Goal: Task Accomplishment & Management: Manage account settings

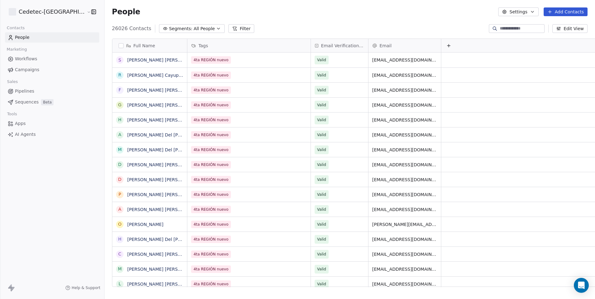
scroll to position [258, 506]
click at [45, 69] on link "Campaigns" at bounding box center [52, 70] width 94 height 10
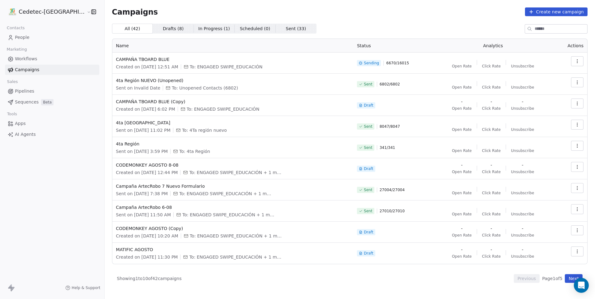
click at [32, 103] on span "Sequences" at bounding box center [27, 102] width 24 height 7
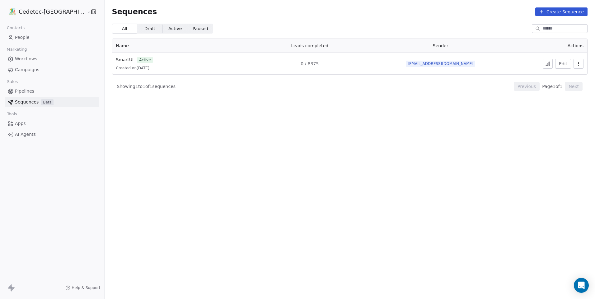
click at [38, 72] on link "Campaigns" at bounding box center [52, 70] width 94 height 10
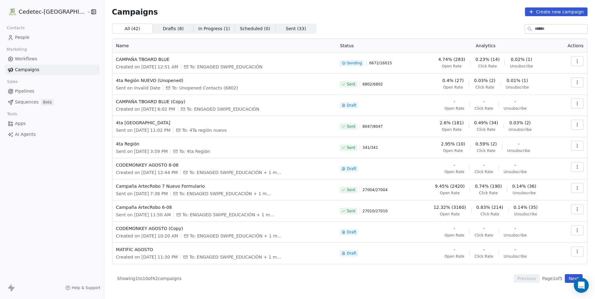
click at [573, 13] on button "Create new campaign" at bounding box center [556, 11] width 63 height 9
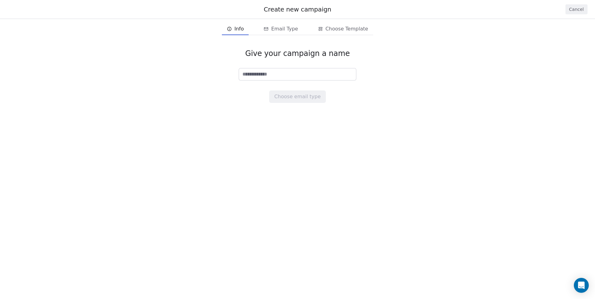
click at [245, 30] on span "Info" at bounding box center [235, 29] width 22 height 10
click at [263, 70] on input at bounding box center [297, 74] width 117 height 12
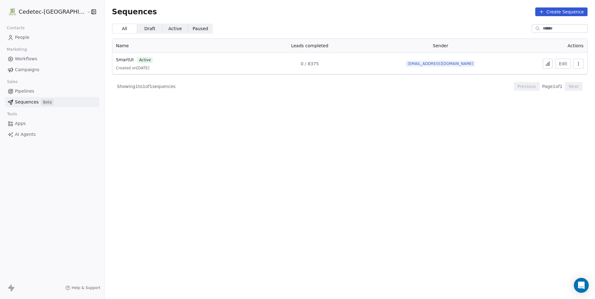
click at [36, 36] on link "People" at bounding box center [52, 37] width 94 height 10
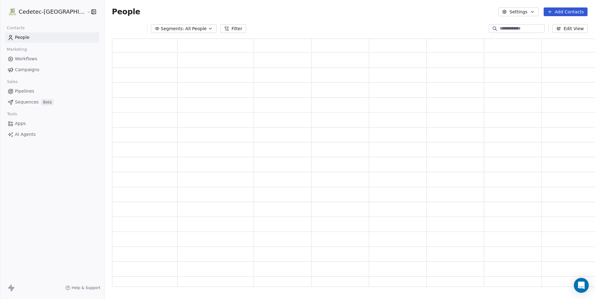
scroll to position [244, 491]
click at [510, 13] on button "Settings" at bounding box center [518, 11] width 40 height 9
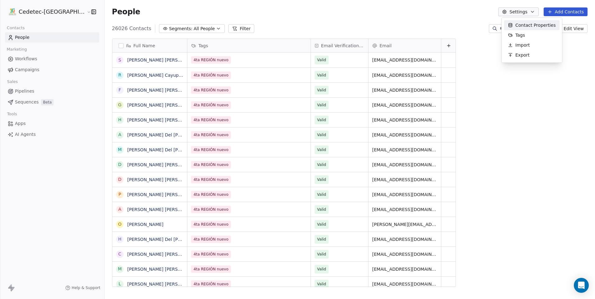
scroll to position [258, 506]
click at [516, 33] on span "Tags" at bounding box center [520, 35] width 10 height 7
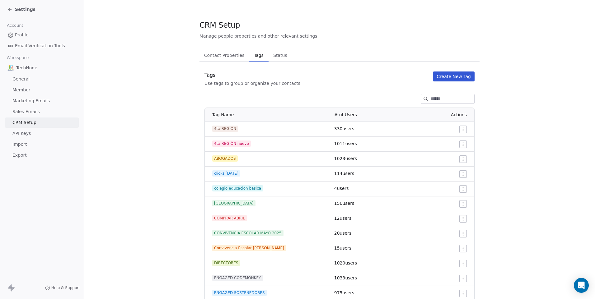
click at [461, 75] on button "Create New Tag" at bounding box center [454, 77] width 42 height 10
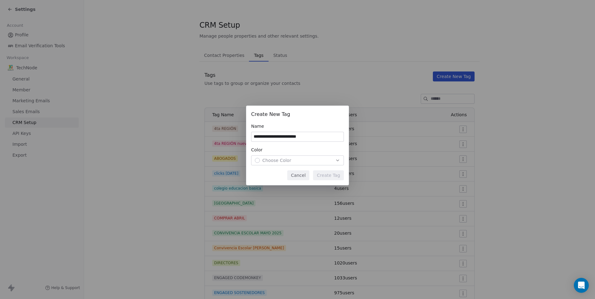
type input "**********"
click at [276, 160] on span "Choose Color" at bounding box center [276, 160] width 29 height 6
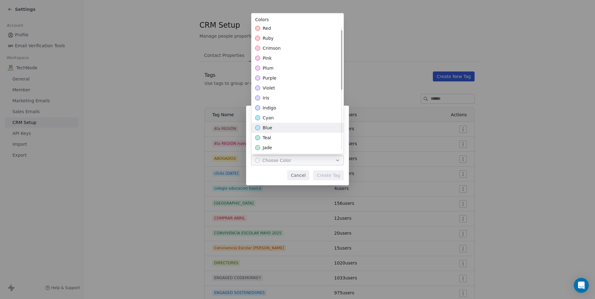
scroll to position [124, 0]
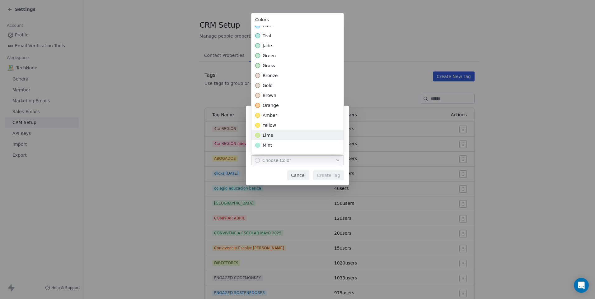
click at [276, 137] on div "lime" at bounding box center [297, 135] width 92 height 10
click at [322, 175] on div "**********" at bounding box center [297, 150] width 595 height 108
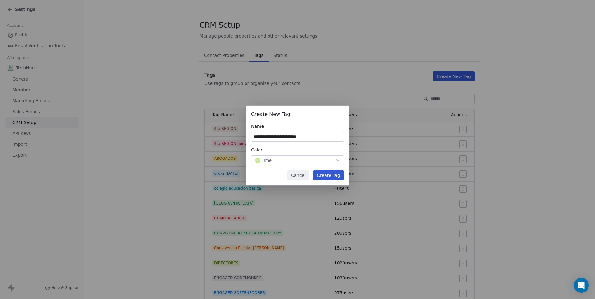
click at [331, 175] on button "Create Tag" at bounding box center [328, 175] width 31 height 10
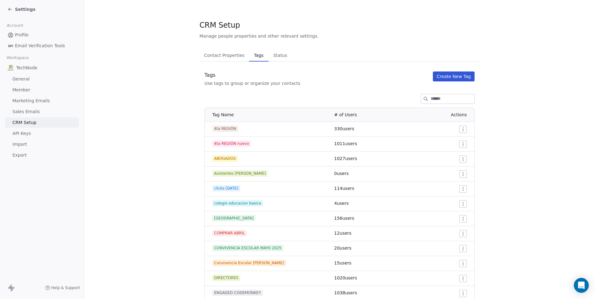
click at [23, 7] on span "Settings" at bounding box center [25, 9] width 21 height 6
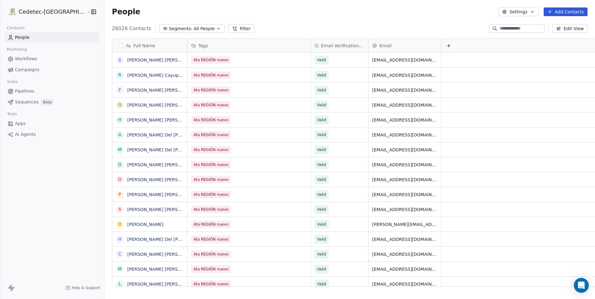
scroll to position [258, 506]
click at [38, 71] on link "Campaigns" at bounding box center [52, 70] width 94 height 10
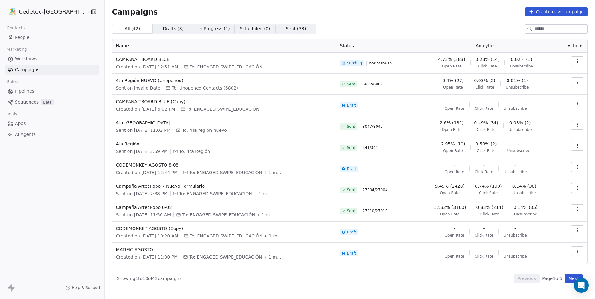
click at [38, 40] on link "People" at bounding box center [52, 37] width 94 height 10
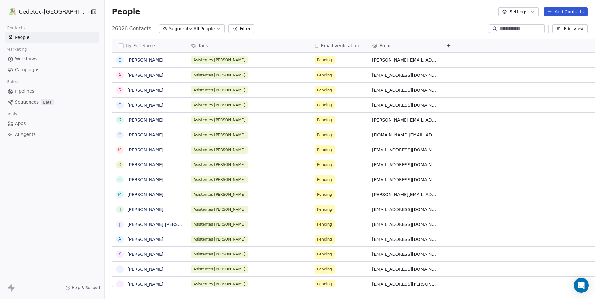
click at [118, 45] on button "button" at bounding box center [120, 45] width 5 height 5
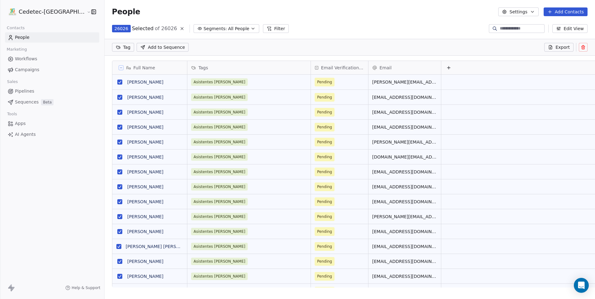
click at [178, 28] on button at bounding box center [181, 28] width 7 height 7
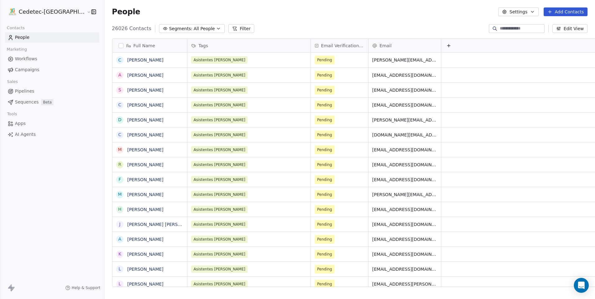
click at [193, 29] on span "All People" at bounding box center [203, 29] width 21 height 7
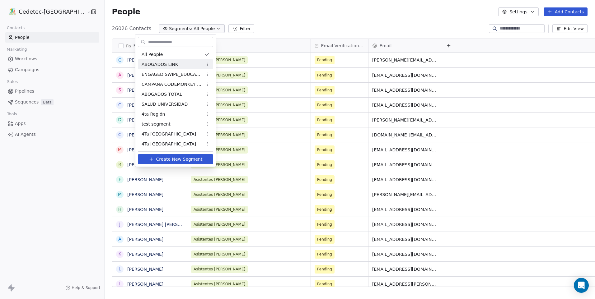
click at [260, 26] on html "Cedetec-Chile Contacts People Marketing Workflows Campaigns Sales Pipelines Seq…" at bounding box center [297, 149] width 595 height 299
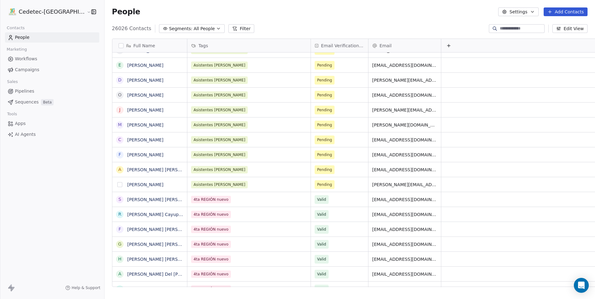
click at [117, 185] on button "grid" at bounding box center [119, 184] width 5 height 5
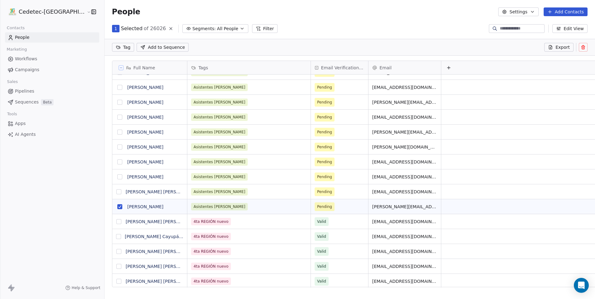
drag, startPoint x: 98, startPoint y: 190, endPoint x: 100, endPoint y: 177, distance: 13.2
click at [116, 192] on button "grid" at bounding box center [118, 191] width 5 height 5
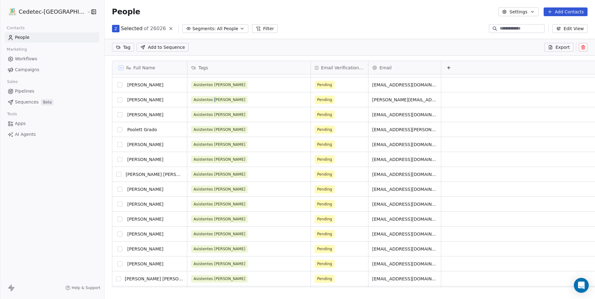
click at [193, 96] on span "Asistentes [PERSON_NAME]" at bounding box center [219, 99] width 57 height 7
drag, startPoint x: 193, startPoint y: 96, endPoint x: 195, endPoint y: 99, distance: 3.6
click at [195, 99] on span "Asistentes [PERSON_NAME]" at bounding box center [219, 99] width 57 height 7
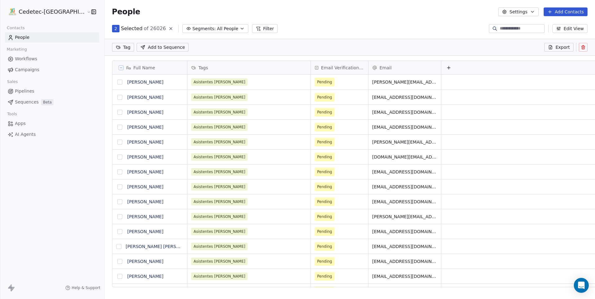
click at [117, 84] on button "grid" at bounding box center [119, 82] width 5 height 5
click at [117, 95] on button "grid" at bounding box center [119, 97] width 5 height 5
click at [117, 113] on button "grid" at bounding box center [119, 112] width 5 height 5
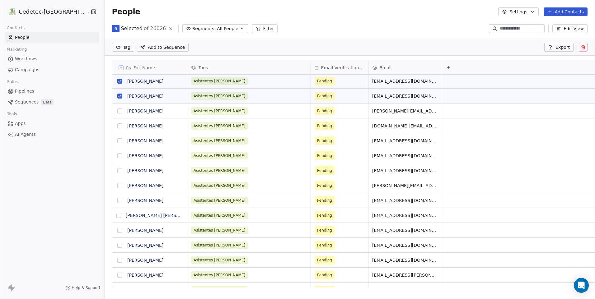
click at [117, 111] on button "grid" at bounding box center [119, 111] width 5 height 5
drag, startPoint x: 99, startPoint y: 141, endPoint x: 99, endPoint y: 130, distance: 11.5
click at [117, 141] on button "grid" at bounding box center [119, 140] width 5 height 5
click at [117, 128] on button "grid" at bounding box center [119, 125] width 5 height 5
click at [117, 156] on button "grid" at bounding box center [119, 155] width 5 height 5
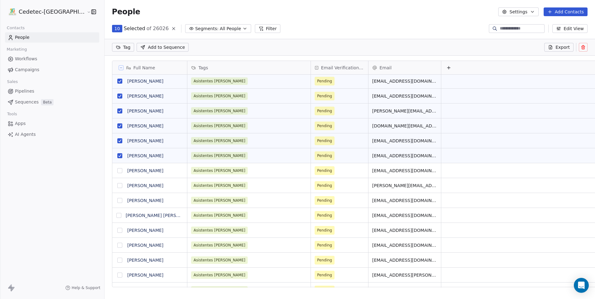
drag, startPoint x: 100, startPoint y: 171, endPoint x: 100, endPoint y: 184, distance: 13.4
click at [117, 171] on button "grid" at bounding box center [119, 170] width 5 height 5
click at [117, 187] on button "grid" at bounding box center [119, 185] width 5 height 5
drag, startPoint x: 100, startPoint y: 201, endPoint x: 100, endPoint y: 206, distance: 4.4
click at [117, 201] on button "grid" at bounding box center [119, 200] width 5 height 5
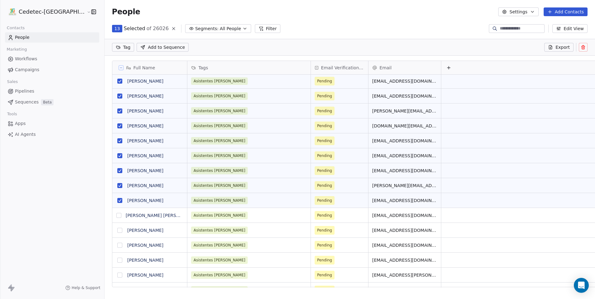
click at [116, 217] on button "grid" at bounding box center [118, 215] width 5 height 5
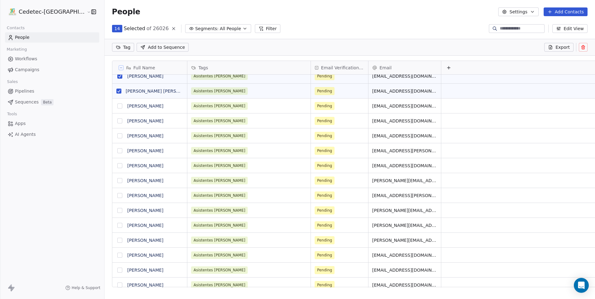
click at [117, 108] on button "grid" at bounding box center [119, 106] width 5 height 5
click at [117, 120] on button "grid" at bounding box center [119, 120] width 5 height 5
click at [117, 133] on button "grid" at bounding box center [119, 135] width 5 height 5
click at [117, 150] on button "grid" at bounding box center [119, 150] width 5 height 5
click at [117, 168] on button "grid" at bounding box center [119, 165] width 5 height 5
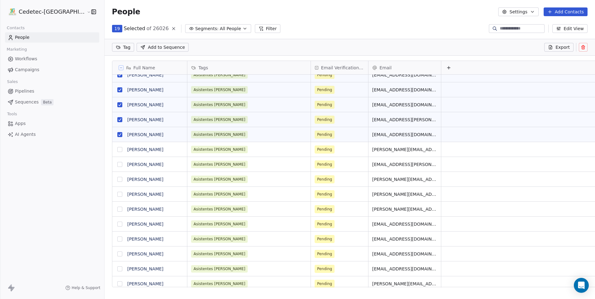
click at [117, 151] on button "grid" at bounding box center [119, 149] width 5 height 5
click at [117, 163] on button "grid" at bounding box center [119, 164] width 5 height 5
click at [117, 179] on button "grid" at bounding box center [119, 179] width 5 height 5
click at [117, 194] on button "grid" at bounding box center [119, 194] width 5 height 5
drag, startPoint x: 100, startPoint y: 207, endPoint x: 100, endPoint y: 223, distance: 15.6
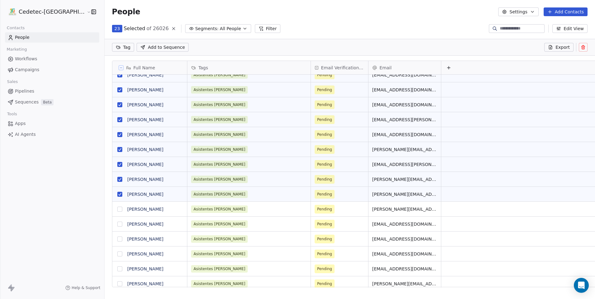
click at [117, 209] on button "grid" at bounding box center [119, 209] width 5 height 5
click at [117, 223] on button "grid" at bounding box center [119, 224] width 5 height 5
click at [117, 239] on button "grid" at bounding box center [119, 239] width 5 height 5
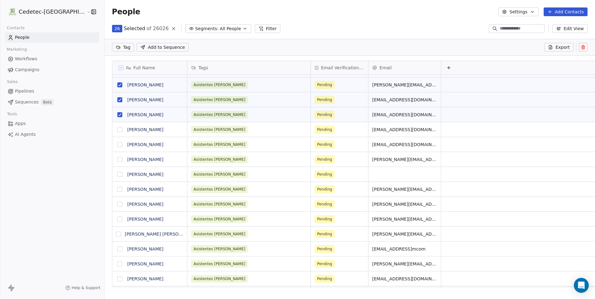
drag, startPoint x: 100, startPoint y: 130, endPoint x: 101, endPoint y: 140, distance: 10.1
click at [117, 130] on button "grid" at bounding box center [119, 129] width 5 height 5
click at [117, 145] on button "grid" at bounding box center [119, 144] width 5 height 5
click at [117, 160] on button "grid" at bounding box center [119, 159] width 5 height 5
click at [117, 174] on button "grid" at bounding box center [119, 174] width 5 height 5
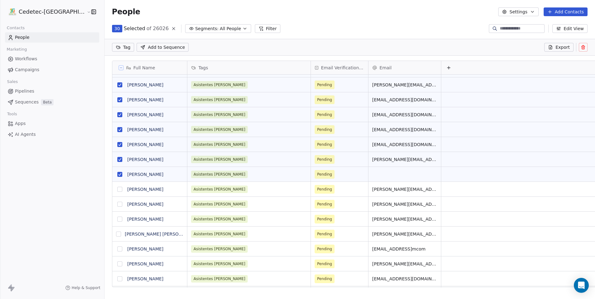
click at [117, 188] on button "grid" at bounding box center [119, 189] width 5 height 5
click at [117, 204] on button "grid" at bounding box center [119, 204] width 5 height 5
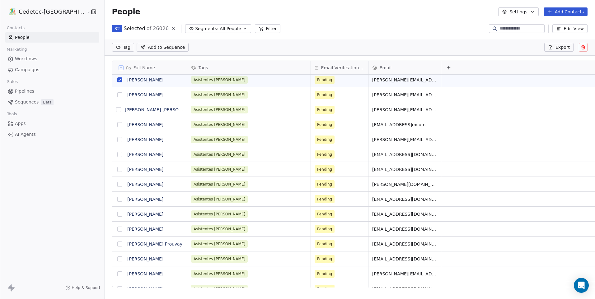
click at [117, 95] on button "grid" at bounding box center [119, 94] width 5 height 5
click at [116, 112] on button "grid" at bounding box center [118, 109] width 5 height 5
click at [117, 124] on button "grid" at bounding box center [119, 124] width 5 height 5
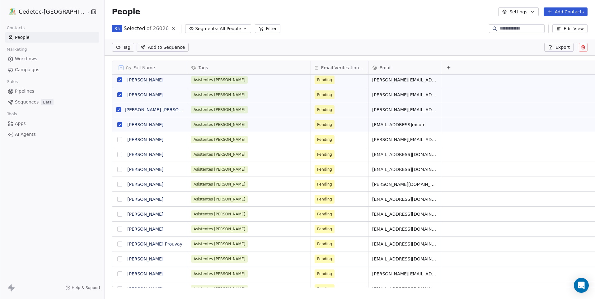
click at [117, 138] on button "grid" at bounding box center [119, 139] width 5 height 5
click at [117, 154] on button "grid" at bounding box center [119, 154] width 5 height 5
click at [117, 169] on button "grid" at bounding box center [119, 169] width 5 height 5
click at [117, 186] on button "grid" at bounding box center [119, 184] width 5 height 5
click at [117, 198] on button "grid" at bounding box center [119, 199] width 5 height 5
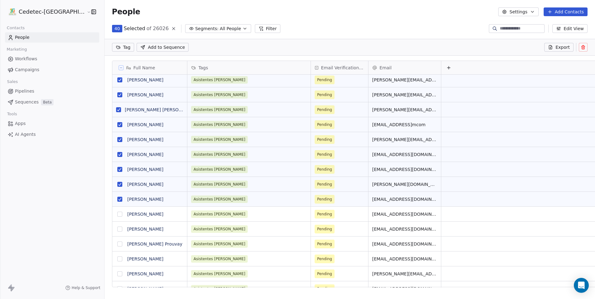
drag, startPoint x: 99, startPoint y: 214, endPoint x: 100, endPoint y: 220, distance: 6.9
click at [117, 214] on button "grid" at bounding box center [119, 214] width 5 height 5
click at [117, 228] on button "grid" at bounding box center [119, 229] width 5 height 5
click at [117, 245] on button "grid" at bounding box center [119, 244] width 5 height 5
click at [117, 260] on button "grid" at bounding box center [119, 259] width 5 height 5
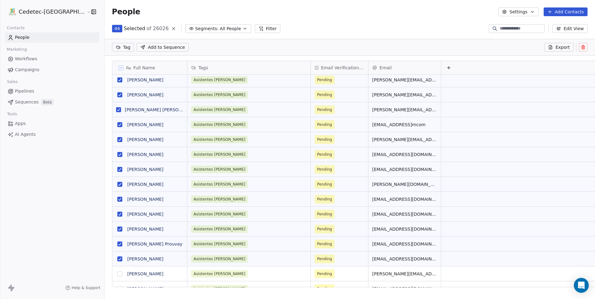
click at [117, 274] on button "grid" at bounding box center [119, 273] width 5 height 5
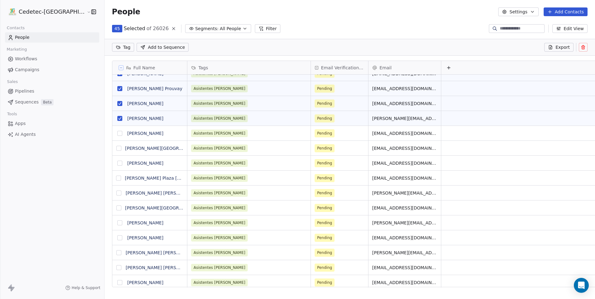
click at [117, 133] on button "grid" at bounding box center [119, 133] width 5 height 5
click at [116, 147] on button "grid" at bounding box center [118, 148] width 5 height 5
click at [117, 162] on button "grid" at bounding box center [119, 163] width 5 height 5
click at [116, 180] on button "grid" at bounding box center [118, 178] width 5 height 5
click at [116, 194] on button "grid" at bounding box center [118, 193] width 5 height 5
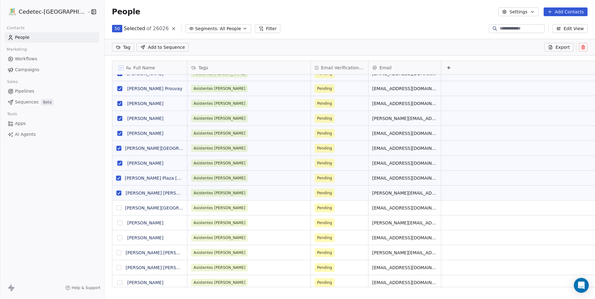
click at [116, 209] on button "grid" at bounding box center [118, 208] width 5 height 5
click at [117, 223] on button "grid" at bounding box center [119, 222] width 5 height 5
drag, startPoint x: 99, startPoint y: 239, endPoint x: 100, endPoint y: 245, distance: 6.6
click at [117, 239] on button "grid" at bounding box center [119, 237] width 5 height 5
click at [116, 254] on button "grid" at bounding box center [118, 252] width 5 height 5
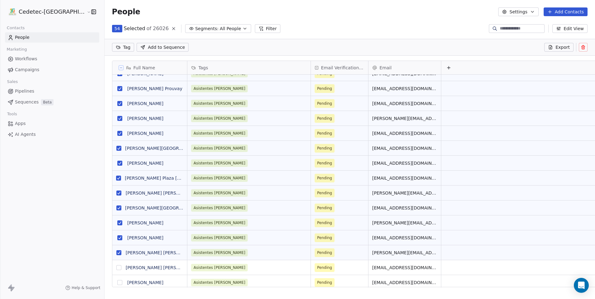
click at [116, 269] on button "grid" at bounding box center [118, 267] width 5 height 5
click at [117, 282] on button "grid" at bounding box center [119, 282] width 5 height 5
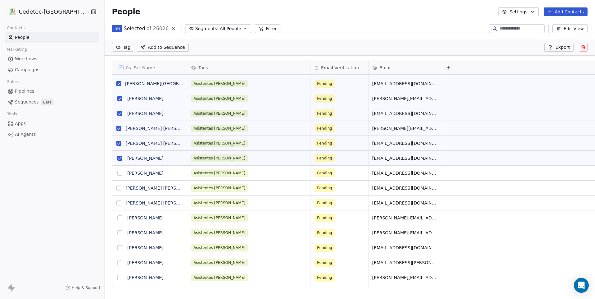
click at [117, 171] on button "grid" at bounding box center [119, 173] width 5 height 5
click at [116, 188] on button "grid" at bounding box center [118, 188] width 5 height 5
click at [116, 202] on button "grid" at bounding box center [118, 203] width 5 height 5
click at [117, 217] on button "grid" at bounding box center [119, 218] width 5 height 5
click at [117, 233] on button "grid" at bounding box center [119, 232] width 5 height 5
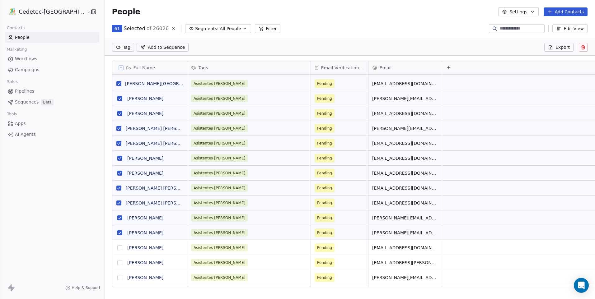
drag, startPoint x: 98, startPoint y: 249, endPoint x: 100, endPoint y: 260, distance: 11.3
click at [117, 249] on button "grid" at bounding box center [119, 247] width 5 height 5
click at [117, 265] on button "grid" at bounding box center [119, 262] width 5 height 5
click at [117, 276] on button "grid" at bounding box center [119, 277] width 5 height 5
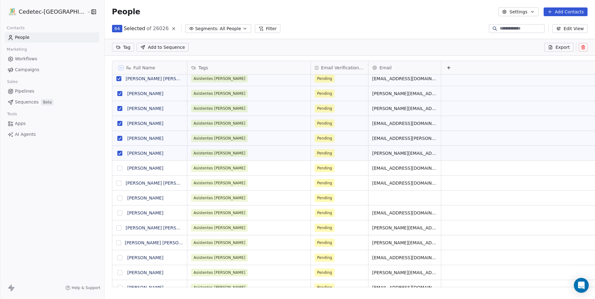
drag, startPoint x: 99, startPoint y: 169, endPoint x: 100, endPoint y: 178, distance: 8.8
click at [117, 169] on button "grid" at bounding box center [119, 168] width 5 height 5
click at [117, 197] on button "grid" at bounding box center [119, 198] width 5 height 5
click at [116, 183] on button "grid" at bounding box center [118, 183] width 5 height 5
click at [117, 213] on button "grid" at bounding box center [119, 213] width 5 height 5
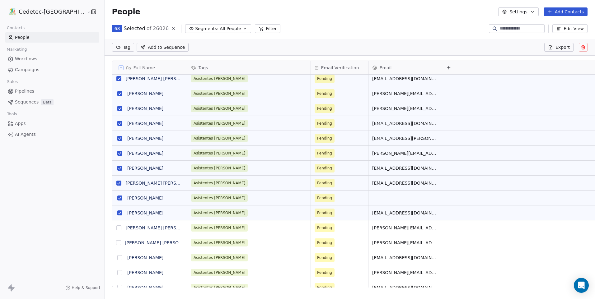
click at [116, 230] on button "grid" at bounding box center [118, 227] width 5 height 5
click at [116, 244] on button "grid" at bounding box center [118, 242] width 5 height 5
click at [117, 257] on button "grid" at bounding box center [119, 257] width 5 height 5
click at [117, 275] on button "grid" at bounding box center [119, 272] width 5 height 5
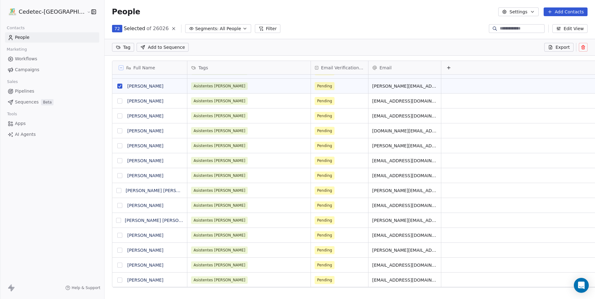
click at [117, 103] on button "grid" at bounding box center [119, 101] width 5 height 5
click at [117, 114] on button "grid" at bounding box center [119, 116] width 5 height 5
click at [117, 131] on button "grid" at bounding box center [119, 130] width 5 height 5
click at [117, 147] on button "grid" at bounding box center [119, 145] width 5 height 5
click at [117, 162] on button "grid" at bounding box center [119, 160] width 5 height 5
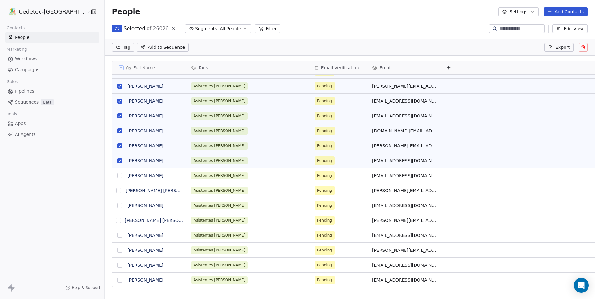
drag, startPoint x: 100, startPoint y: 176, endPoint x: 99, endPoint y: 187, distance: 11.0
click at [117, 176] on button "grid" at bounding box center [119, 175] width 5 height 5
click at [116, 190] on button "grid" at bounding box center [118, 190] width 5 height 5
click at [117, 206] on button "grid" at bounding box center [119, 205] width 5 height 5
click at [116, 222] on button "grid" at bounding box center [118, 220] width 5 height 5
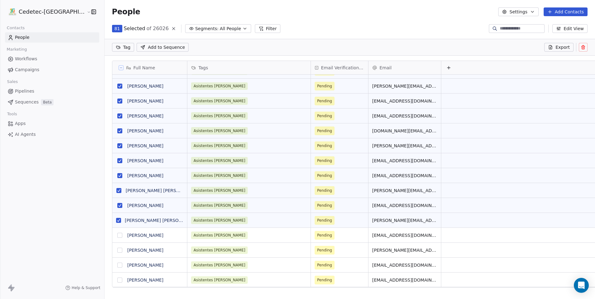
click at [117, 251] on button "grid" at bounding box center [119, 250] width 5 height 5
click at [117, 233] on button "grid" at bounding box center [119, 235] width 5 height 5
drag, startPoint x: 101, startPoint y: 263, endPoint x: 100, endPoint y: 266, distance: 3.2
click at [117, 263] on button "grid" at bounding box center [119, 265] width 5 height 5
click at [117, 281] on button "grid" at bounding box center [119, 280] width 5 height 5
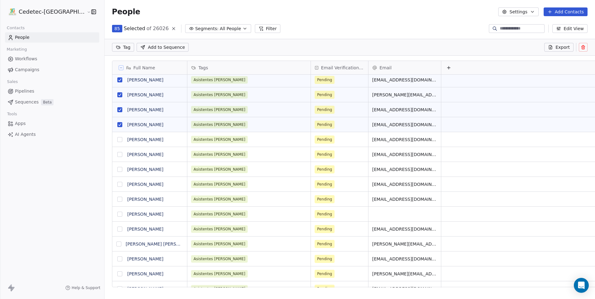
click at [117, 141] on button "grid" at bounding box center [119, 139] width 5 height 5
click at [117, 155] on button "grid" at bounding box center [119, 154] width 5 height 5
click at [117, 171] on button "grid" at bounding box center [119, 169] width 5 height 5
click at [117, 185] on button "grid" at bounding box center [119, 184] width 5 height 5
click at [117, 199] on button "grid" at bounding box center [119, 199] width 5 height 5
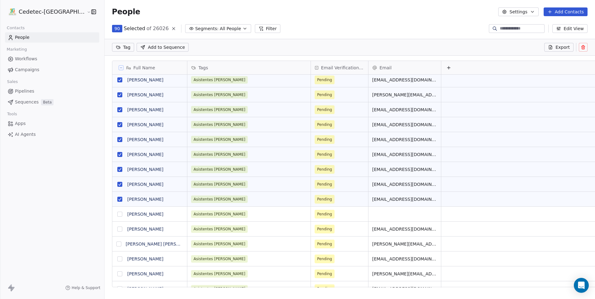
click at [117, 216] on button "grid" at bounding box center [119, 214] width 5 height 5
click at [117, 229] on button "grid" at bounding box center [119, 229] width 5 height 5
click at [116, 244] on button "grid" at bounding box center [118, 244] width 5 height 5
click at [117, 260] on button "grid" at bounding box center [119, 259] width 5 height 5
click at [117, 274] on button "grid" at bounding box center [119, 273] width 5 height 5
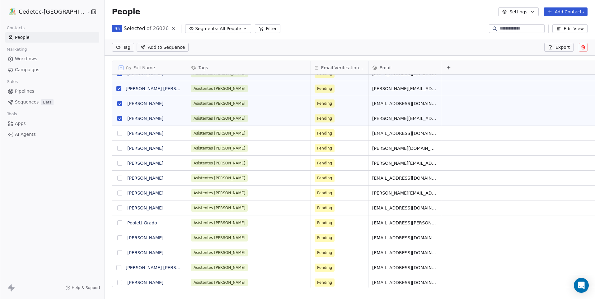
click at [117, 136] on button "grid" at bounding box center [119, 133] width 5 height 5
drag, startPoint x: 100, startPoint y: 147, endPoint x: 99, endPoint y: 159, distance: 12.5
click at [117, 147] on button "grid" at bounding box center [119, 148] width 5 height 5
click at [117, 161] on button "grid" at bounding box center [119, 163] width 5 height 5
click at [117, 177] on button "grid" at bounding box center [119, 178] width 5 height 5
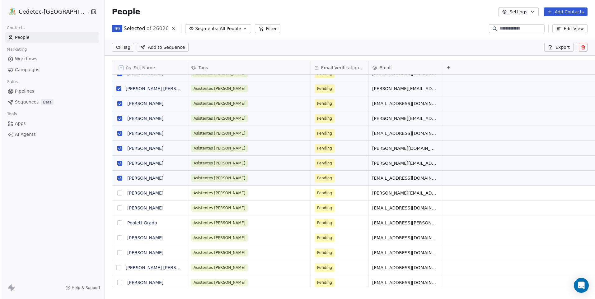
click at [117, 192] on button "grid" at bounding box center [119, 193] width 5 height 5
click at [117, 221] on button "grid" at bounding box center [119, 222] width 5 height 5
click at [117, 208] on button "grid" at bounding box center [119, 208] width 5 height 5
click at [117, 238] on button "grid" at bounding box center [119, 237] width 5 height 5
click at [117, 254] on button "grid" at bounding box center [119, 252] width 5 height 5
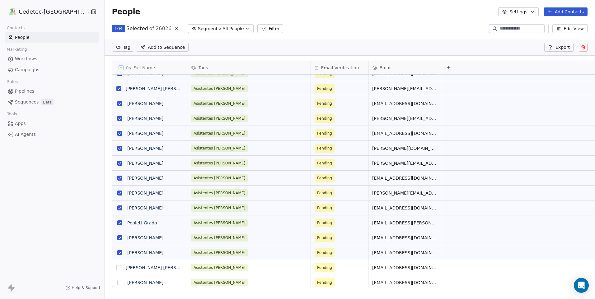
click at [116, 268] on button "grid" at bounding box center [118, 267] width 5 height 5
click at [117, 285] on button "grid" at bounding box center [119, 282] width 5 height 5
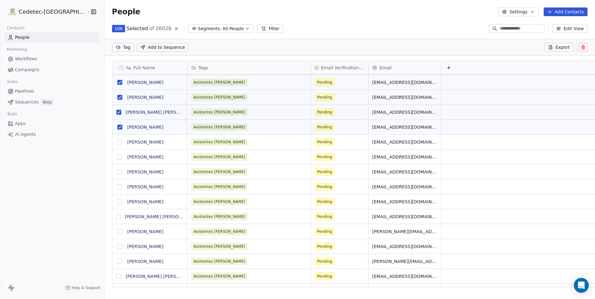
click at [117, 141] on button "grid" at bounding box center [119, 142] width 5 height 5
click at [117, 156] on button "grid" at bounding box center [119, 157] width 5 height 5
click at [117, 170] on button "grid" at bounding box center [119, 171] width 5 height 5
click at [117, 186] on button "grid" at bounding box center [119, 186] width 5 height 5
click at [117, 201] on button "grid" at bounding box center [119, 201] width 5 height 5
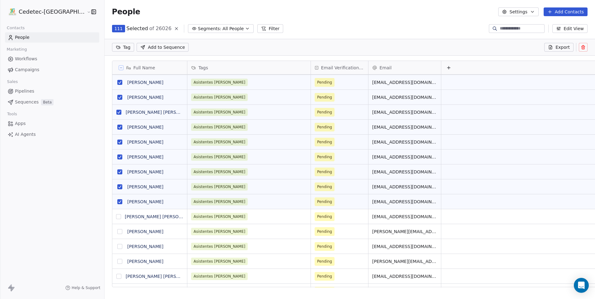
click at [116, 216] on button "grid" at bounding box center [118, 216] width 5 height 5
drag, startPoint x: 100, startPoint y: 230, endPoint x: 100, endPoint y: 248, distance: 17.4
click at [117, 230] on button "grid" at bounding box center [119, 231] width 5 height 5
click at [117, 248] on button "grid" at bounding box center [119, 246] width 5 height 5
drag, startPoint x: 101, startPoint y: 261, endPoint x: 101, endPoint y: 268, distance: 7.2
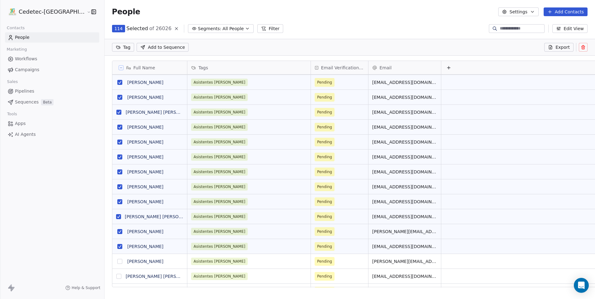
click at [117, 261] on button "grid" at bounding box center [119, 261] width 5 height 5
drag, startPoint x: 100, startPoint y: 276, endPoint x: 101, endPoint y: 248, distance: 28.0
click at [116, 276] on button "grid" at bounding box center [118, 276] width 5 height 5
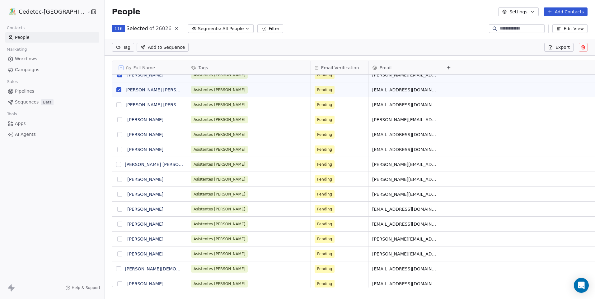
click at [116, 106] on button "grid" at bounding box center [118, 104] width 5 height 5
click at [117, 117] on button "grid" at bounding box center [119, 119] width 5 height 5
drag, startPoint x: 100, startPoint y: 133, endPoint x: 98, endPoint y: 151, distance: 18.1
click at [117, 133] on button "grid" at bounding box center [119, 134] width 5 height 5
click at [117, 150] on button "grid" at bounding box center [119, 149] width 5 height 5
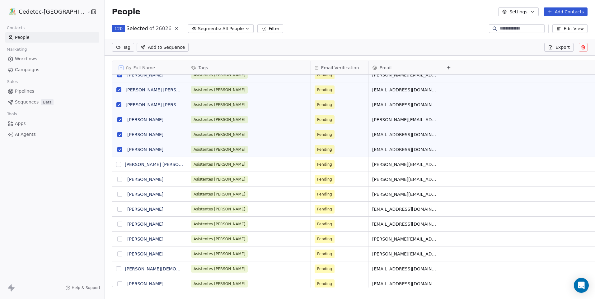
click at [116, 166] on button "grid" at bounding box center [118, 164] width 5 height 5
click at [117, 179] on button "grid" at bounding box center [119, 179] width 5 height 5
drag, startPoint x: 99, startPoint y: 197, endPoint x: 98, endPoint y: 202, distance: 5.0
click at [117, 207] on button "grid" at bounding box center [119, 209] width 5 height 5
click at [117, 194] on button "grid" at bounding box center [119, 194] width 5 height 5
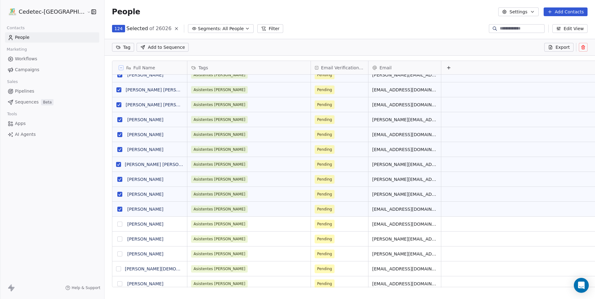
click at [117, 225] on button "grid" at bounding box center [119, 224] width 5 height 5
click at [117, 238] on button "grid" at bounding box center [119, 239] width 5 height 5
drag, startPoint x: 100, startPoint y: 253, endPoint x: 99, endPoint y: 259, distance: 5.9
click at [117, 253] on button "grid" at bounding box center [119, 254] width 5 height 5
click at [116, 268] on button "grid" at bounding box center [118, 269] width 5 height 5
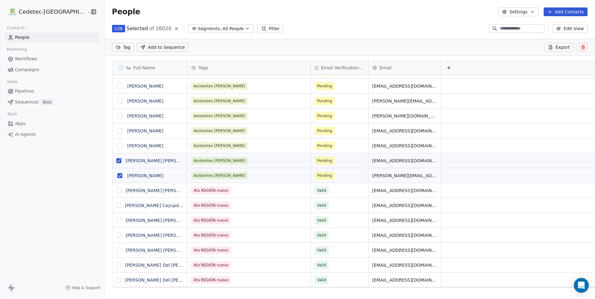
click at [117, 144] on button "grid" at bounding box center [119, 145] width 5 height 5
click at [117, 131] on button "grid" at bounding box center [119, 130] width 5 height 5
click at [117, 114] on button "grid" at bounding box center [119, 116] width 5 height 5
click at [117, 99] on button "grid" at bounding box center [119, 101] width 5 height 5
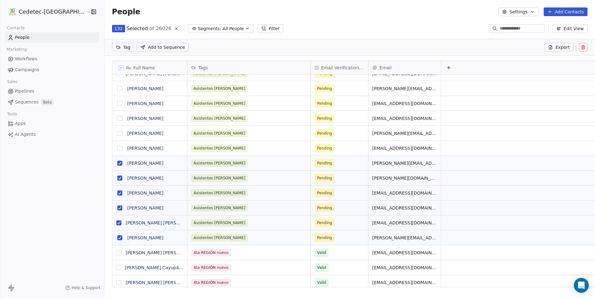
click at [117, 133] on button "grid" at bounding box center [119, 133] width 5 height 5
click at [117, 147] on button "grid" at bounding box center [119, 148] width 5 height 5
click at [117, 118] on button "grid" at bounding box center [119, 118] width 5 height 5
click at [117, 103] on button "grid" at bounding box center [119, 103] width 5 height 5
click at [117, 88] on button "grid" at bounding box center [119, 88] width 5 height 5
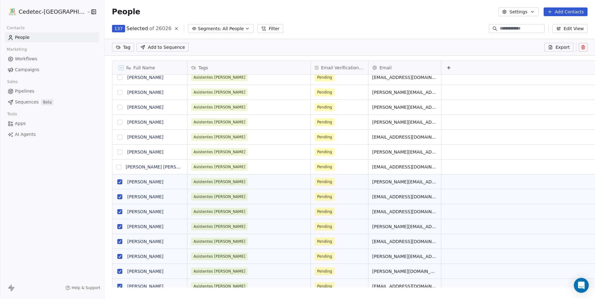
click at [116, 166] on button "grid" at bounding box center [118, 167] width 5 height 5
click at [117, 152] on button "grid" at bounding box center [119, 152] width 5 height 5
click at [117, 136] on button "grid" at bounding box center [119, 137] width 5 height 5
click at [117, 121] on button "grid" at bounding box center [119, 122] width 5 height 5
click at [117, 106] on button "grid" at bounding box center [119, 107] width 5 height 5
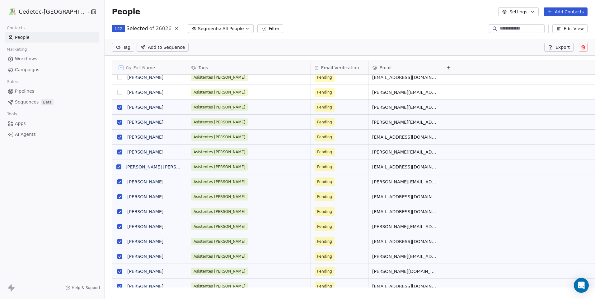
click at [117, 93] on button "grid" at bounding box center [119, 92] width 5 height 5
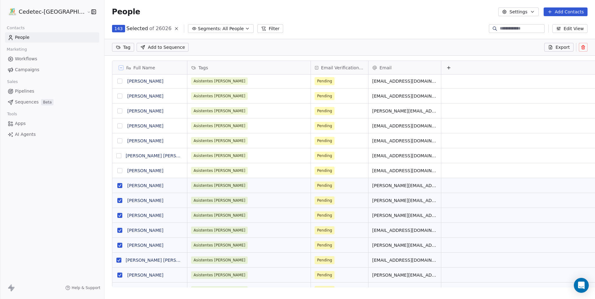
click at [117, 169] on button "grid" at bounding box center [119, 170] width 5 height 5
click at [116, 156] on button "grid" at bounding box center [118, 155] width 5 height 5
click at [117, 140] on button "grid" at bounding box center [119, 140] width 5 height 5
click at [117, 127] on button "grid" at bounding box center [119, 125] width 5 height 5
click at [117, 112] on button "grid" at bounding box center [119, 111] width 5 height 5
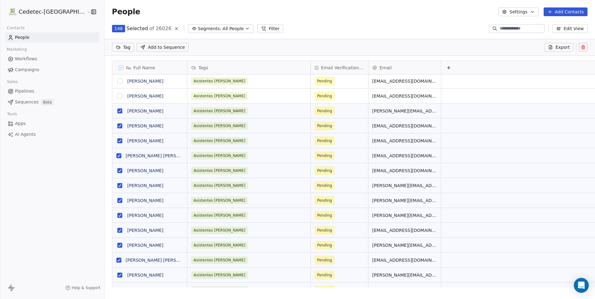
click at [117, 96] on button "grid" at bounding box center [119, 96] width 5 height 5
click at [117, 81] on button "grid" at bounding box center [119, 81] width 5 height 5
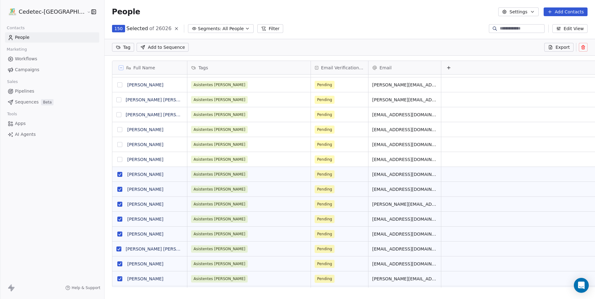
drag, startPoint x: 99, startPoint y: 158, endPoint x: 100, endPoint y: 150, distance: 8.5
click at [117, 158] on button "grid" at bounding box center [119, 159] width 5 height 5
click at [117, 145] on button "grid" at bounding box center [119, 144] width 5 height 5
click at [117, 130] on button "grid" at bounding box center [119, 129] width 5 height 5
click at [116, 115] on button "grid" at bounding box center [118, 114] width 5 height 5
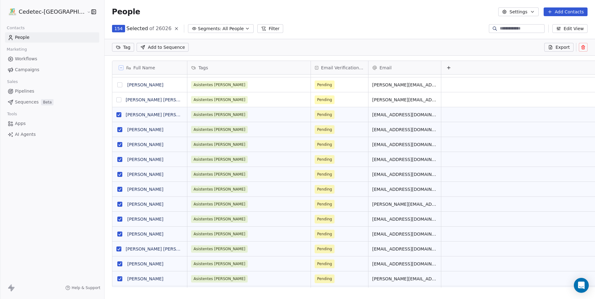
click at [116, 99] on button "grid" at bounding box center [118, 99] width 5 height 5
click at [117, 86] on button "grid" at bounding box center [119, 84] width 5 height 5
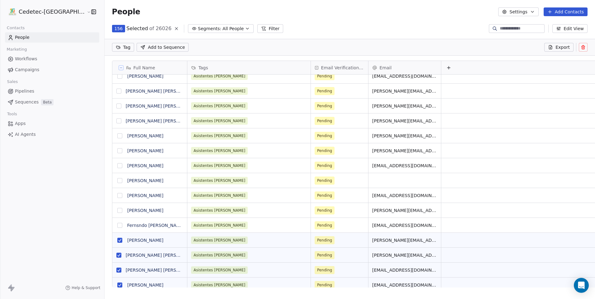
click at [117, 227] on button "grid" at bounding box center [119, 225] width 5 height 5
click at [117, 211] on button "grid" at bounding box center [119, 210] width 5 height 5
click at [117, 195] on button "grid" at bounding box center [119, 195] width 5 height 5
click at [117, 181] on button "grid" at bounding box center [119, 180] width 5 height 5
click at [117, 149] on button "grid" at bounding box center [119, 150] width 5 height 5
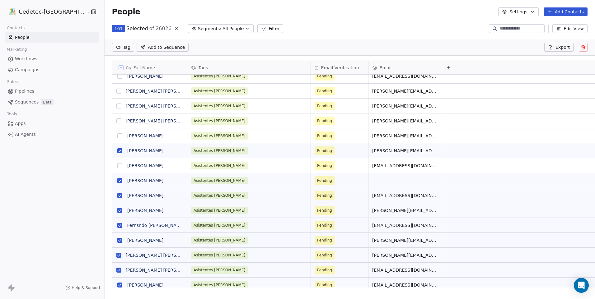
click at [117, 166] on button "grid" at bounding box center [119, 165] width 5 height 5
click at [117, 136] on button "grid" at bounding box center [119, 135] width 5 height 5
click at [116, 119] on button "grid" at bounding box center [118, 120] width 5 height 5
click at [116, 106] on button "grid" at bounding box center [118, 106] width 5 height 5
drag, startPoint x: 100, startPoint y: 91, endPoint x: 100, endPoint y: 83, distance: 8.1
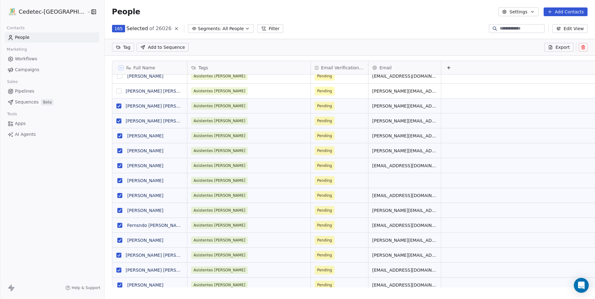
click at [116, 91] on button "grid" at bounding box center [118, 91] width 5 height 5
click at [117, 77] on button "grid" at bounding box center [119, 76] width 5 height 5
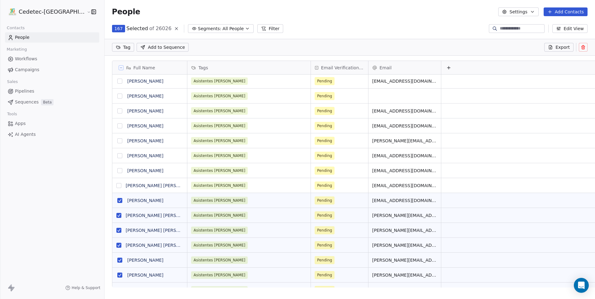
drag, startPoint x: 98, startPoint y: 187, endPoint x: 99, endPoint y: 176, distance: 11.2
click at [116, 187] on button "grid" at bounding box center [118, 185] width 5 height 5
click at [117, 171] on button "grid" at bounding box center [119, 170] width 5 height 5
drag, startPoint x: 98, startPoint y: 156, endPoint x: 100, endPoint y: 150, distance: 6.5
click at [117, 155] on button "grid" at bounding box center [119, 155] width 5 height 5
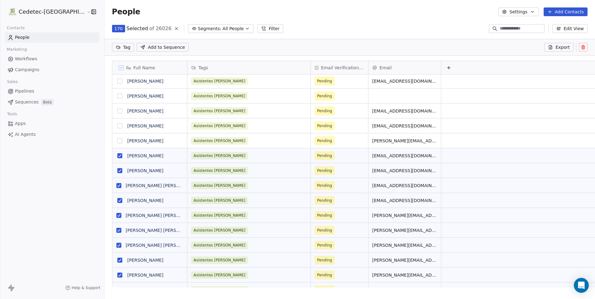
click at [117, 141] on button "grid" at bounding box center [119, 140] width 5 height 5
click at [117, 127] on button "grid" at bounding box center [119, 125] width 5 height 5
drag, startPoint x: 101, startPoint y: 112, endPoint x: 100, endPoint y: 101, distance: 11.0
click at [117, 112] on button "grid" at bounding box center [119, 111] width 5 height 5
drag, startPoint x: 100, startPoint y: 96, endPoint x: 100, endPoint y: 89, distance: 7.2
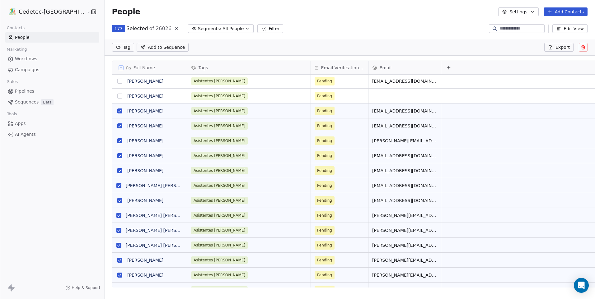
click at [117, 96] on button "grid" at bounding box center [119, 96] width 5 height 5
click at [117, 81] on button "grid" at bounding box center [119, 81] width 5 height 5
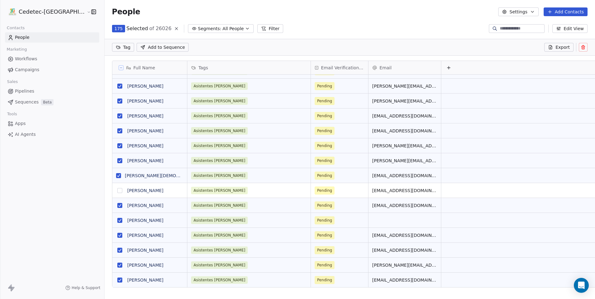
click at [117, 189] on button "grid" at bounding box center [119, 190] width 5 height 5
click at [584, 48] on icon at bounding box center [582, 47] width 5 height 5
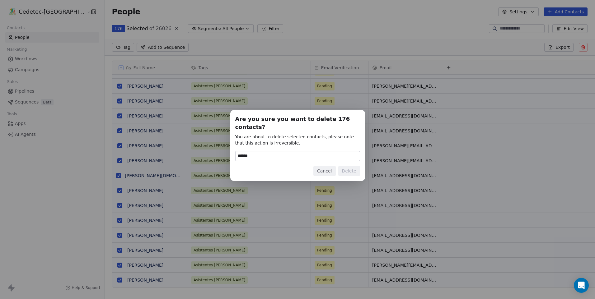
type input "******"
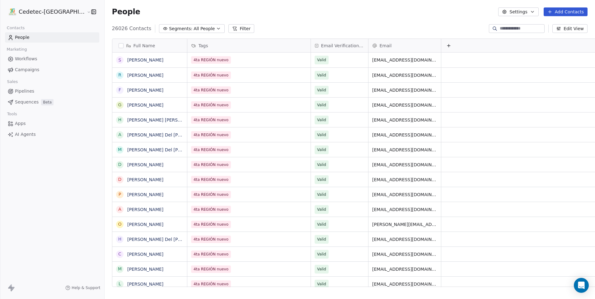
scroll to position [258, 506]
click at [169, 30] on span "Segments:" at bounding box center [180, 29] width 23 height 7
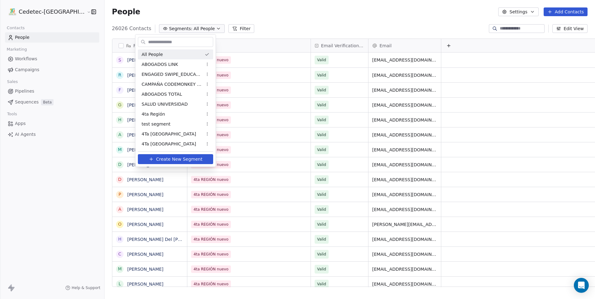
click at [247, 19] on html "Cedetec-Chile Contacts People Marketing Workflows Campaigns Sales Pipelines Seq…" at bounding box center [297, 149] width 595 height 299
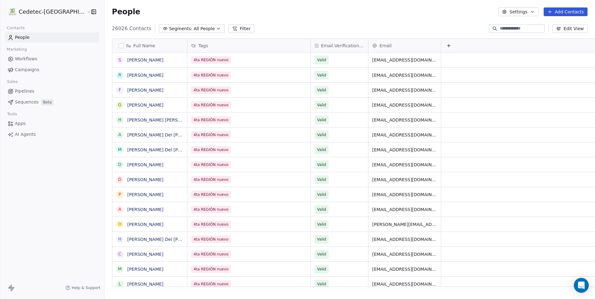
click at [193, 26] on span "All People" at bounding box center [203, 29] width 21 height 7
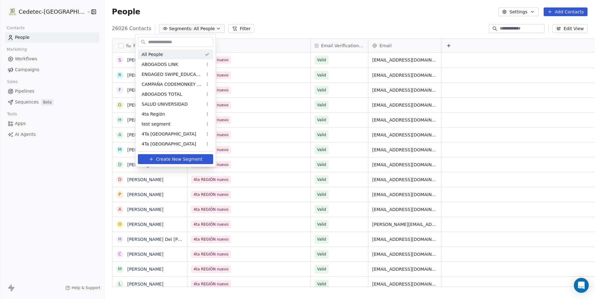
click at [192, 20] on html "Cedetec-Chile Contacts People Marketing Workflows Campaigns Sales Pipelines Seq…" at bounding box center [297, 149] width 595 height 299
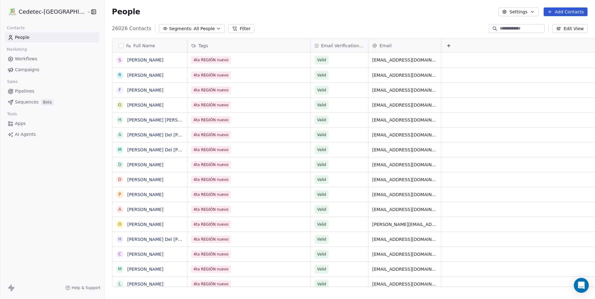
click at [558, 9] on button "Add Contacts" at bounding box center [565, 11] width 44 height 9
click at [584, 27] on span "Create new contact" at bounding box center [568, 25] width 43 height 7
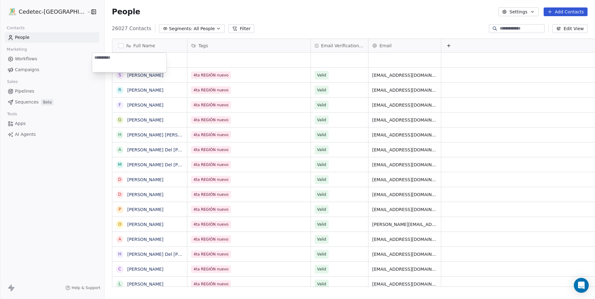
click at [403, 14] on html "Cedetec-Chile Contacts People Marketing Workflows Campaigns Sales Pipelines Seq…" at bounding box center [297, 149] width 595 height 299
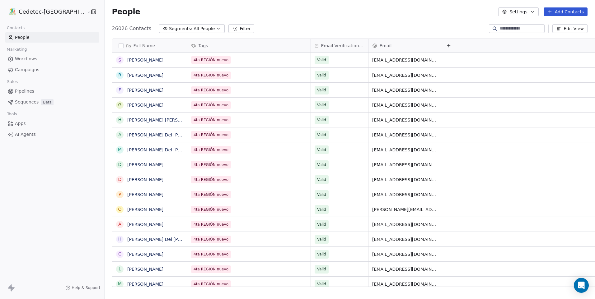
click at [585, 13] on button "Add Contacts" at bounding box center [565, 11] width 44 height 9
click at [563, 34] on span "Import from CSV" at bounding box center [565, 35] width 36 height 7
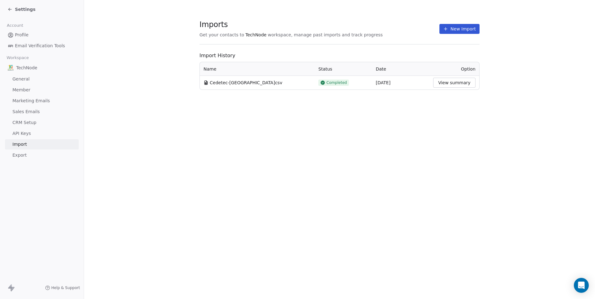
click at [458, 29] on button "New Import" at bounding box center [459, 29] width 40 height 10
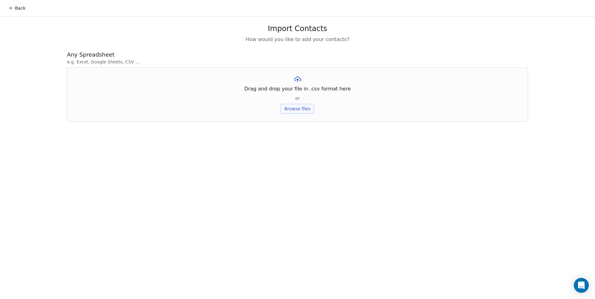
click at [294, 109] on button "Browse files" at bounding box center [298, 109] width 34 height 10
click at [318, 80] on icon at bounding box center [319, 79] width 5 height 5
click at [288, 108] on button "Browse files" at bounding box center [298, 109] width 34 height 10
click at [288, 59] on span "e.g. Excel, Google Sheets, CSV ..." at bounding box center [297, 62] width 461 height 6
click at [300, 92] on button "Upload" at bounding box center [297, 91] width 23 height 10
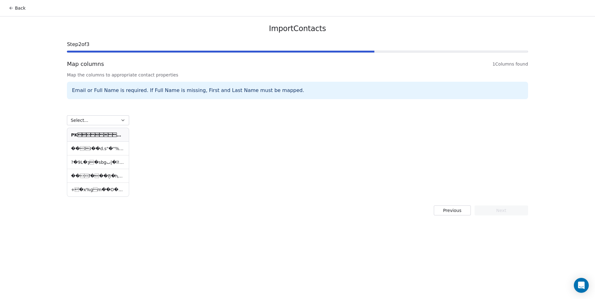
click at [106, 121] on button "Select..." at bounding box center [98, 120] width 62 height 10
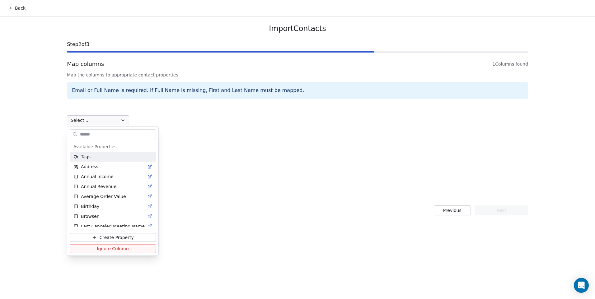
click at [106, 121] on html "Back Import Contacts Step 2 of 3 Map columns 1 Columns found Map the columns to…" at bounding box center [297, 149] width 595 height 299
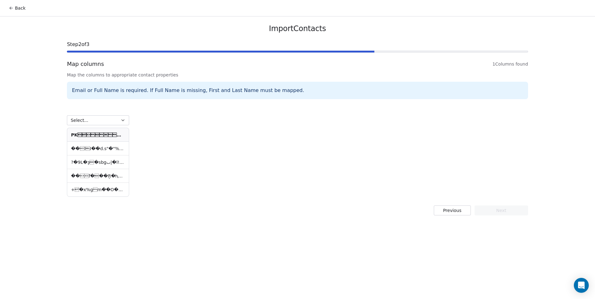
click at [435, 208] on button "Previous" at bounding box center [452, 211] width 37 height 10
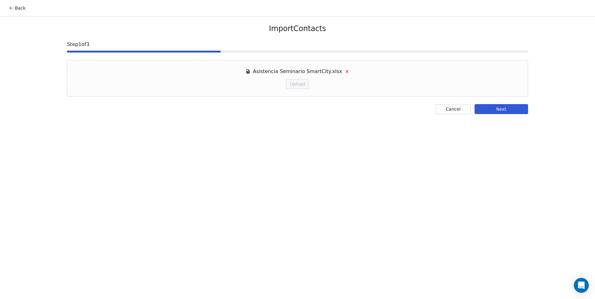
click at [344, 72] on icon at bounding box center [346, 71] width 5 height 5
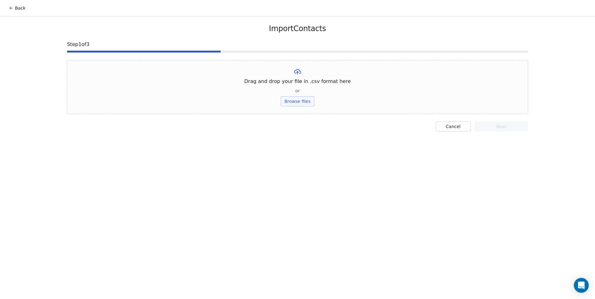
click at [459, 126] on button "Cancel" at bounding box center [452, 127] width 35 height 10
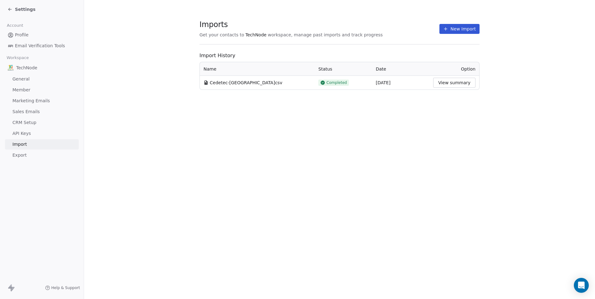
click at [454, 31] on button "New Import" at bounding box center [459, 29] width 40 height 10
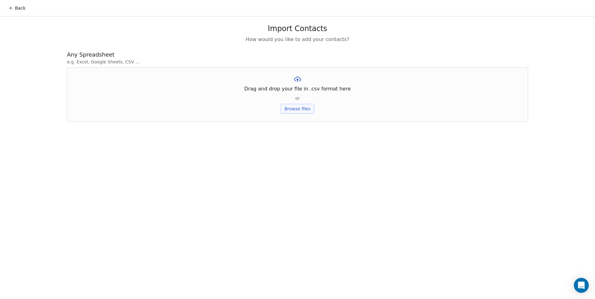
click at [300, 111] on button "Browse files" at bounding box center [298, 109] width 34 height 10
click at [290, 94] on button "Upload" at bounding box center [297, 91] width 23 height 10
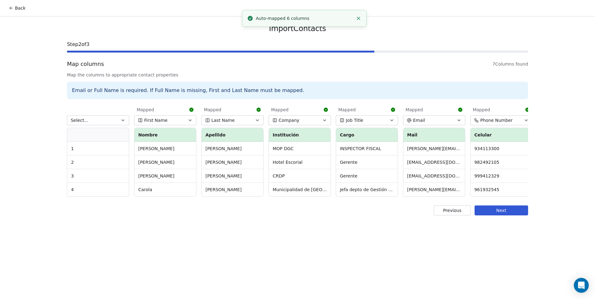
click at [86, 116] on button "Select..." at bounding box center [98, 120] width 62 height 10
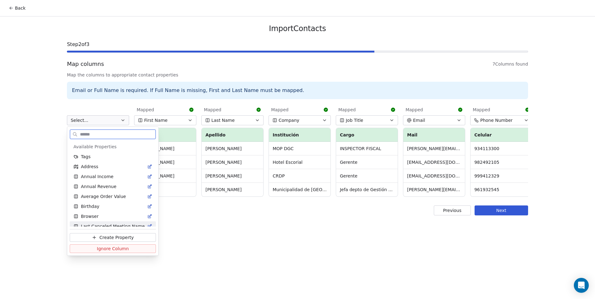
click at [108, 248] on span "Ignore Column" at bounding box center [113, 249] width 32 height 6
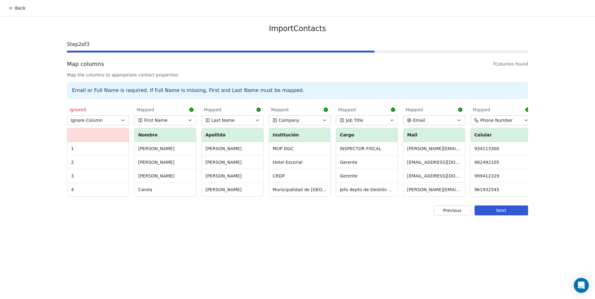
scroll to position [0, 4]
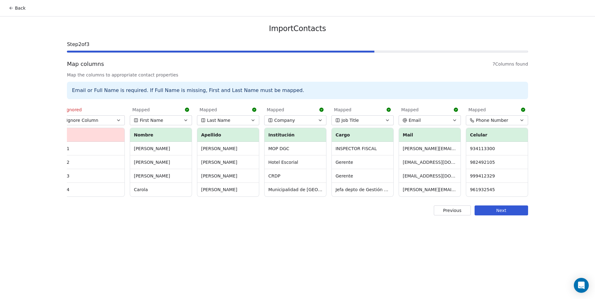
click at [504, 213] on button "Next" at bounding box center [500, 211] width 53 height 10
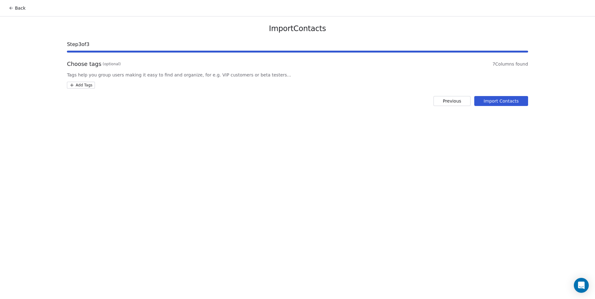
click at [86, 84] on html "Back Import Contacts Step 3 of 3 Choose tags (optional) 7 Columns found Tags he…" at bounding box center [297, 149] width 595 height 299
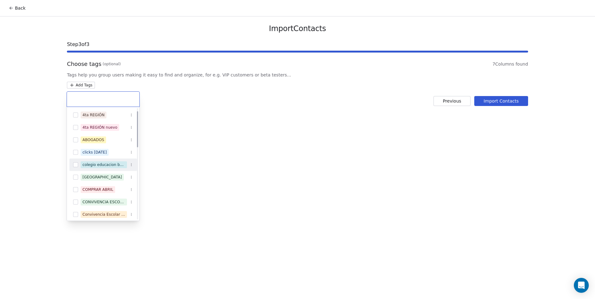
scroll to position [0, 0]
click at [214, 131] on html "Back Import Contacts Step 3 of 3 Choose tags (optional) 7 Columns found Tags he…" at bounding box center [297, 149] width 595 height 299
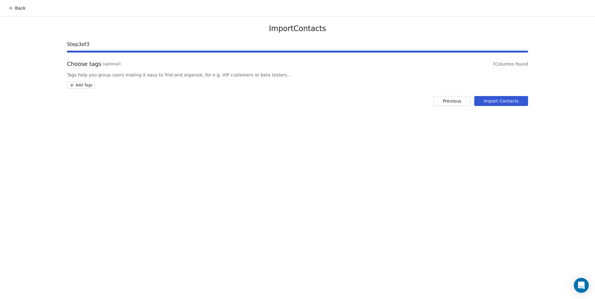
click at [444, 102] on button "Previous" at bounding box center [451, 101] width 37 height 10
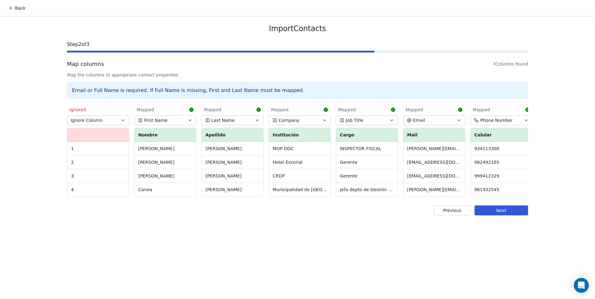
click at [447, 215] on button "Previous" at bounding box center [452, 211] width 37 height 10
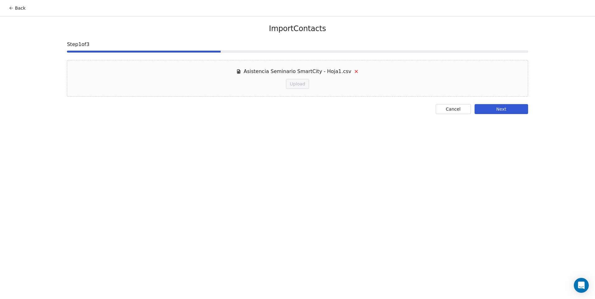
click at [355, 71] on icon at bounding box center [356, 71] width 2 height 2
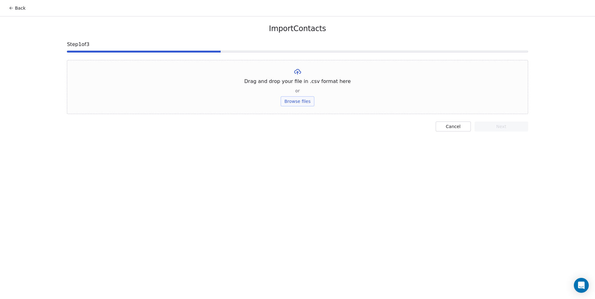
click at [290, 103] on button "Browse files" at bounding box center [298, 101] width 34 height 10
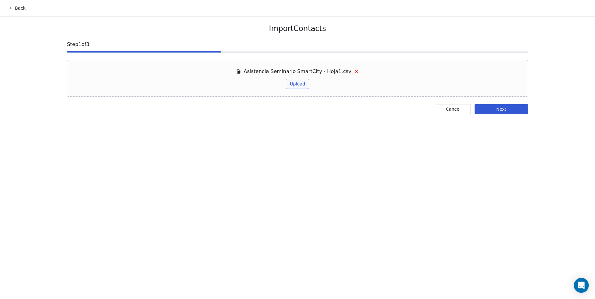
click at [298, 85] on button "Upload" at bounding box center [297, 84] width 23 height 10
click at [491, 108] on button "Next" at bounding box center [500, 109] width 53 height 10
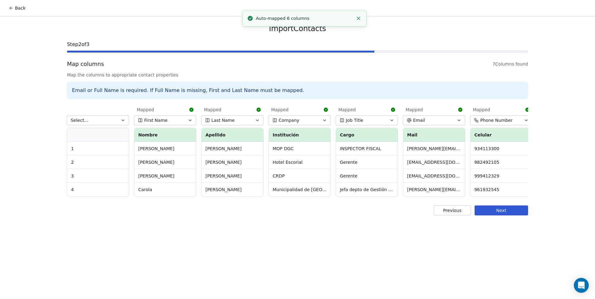
scroll to position [0, 4]
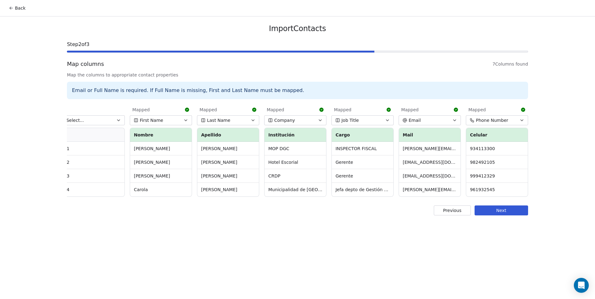
click at [513, 216] on button "Next" at bounding box center [500, 211] width 53 height 10
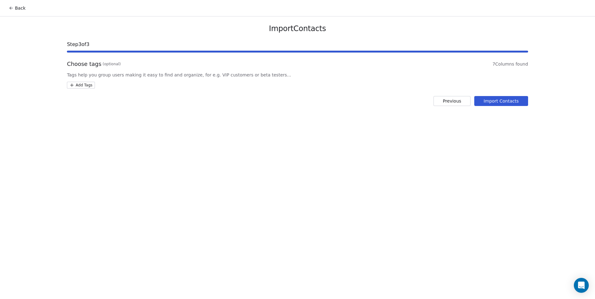
click at [443, 100] on button "Previous" at bounding box center [451, 101] width 37 height 10
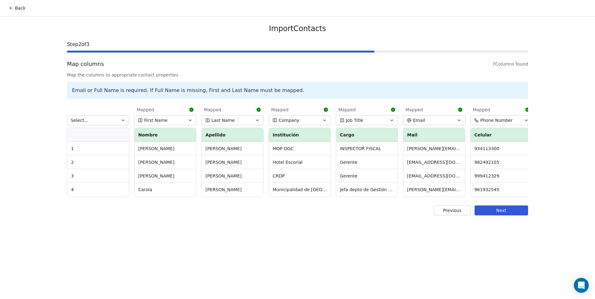
click at [114, 120] on button "Select..." at bounding box center [98, 120] width 62 height 10
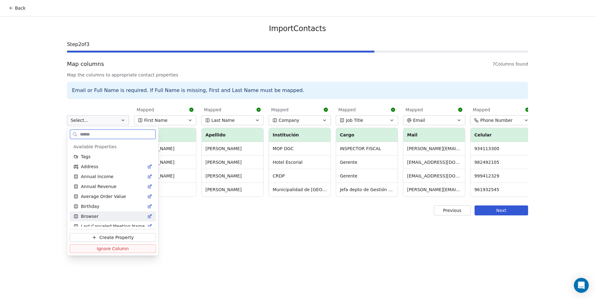
click at [117, 247] on span "Ignore Column" at bounding box center [113, 249] width 32 height 6
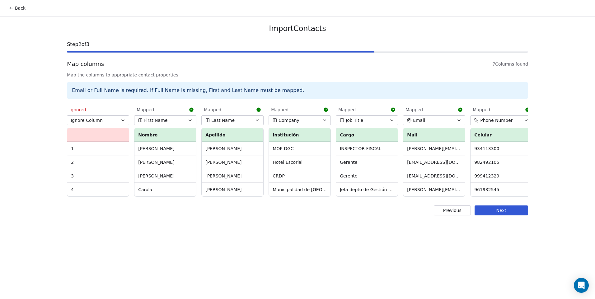
click at [508, 215] on button "Next" at bounding box center [500, 211] width 53 height 10
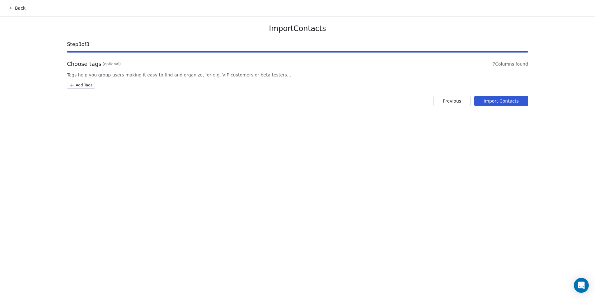
click at [86, 86] on html "Back Import Contacts Step 3 of 3 Choose tags (optional) 7 Columns found Tags he…" at bounding box center [297, 149] width 595 height 299
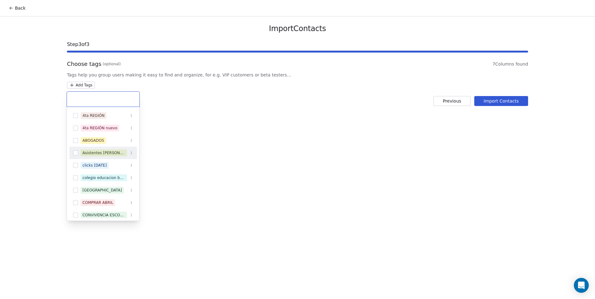
click at [77, 153] on button "Suggestions" at bounding box center [75, 153] width 5 height 5
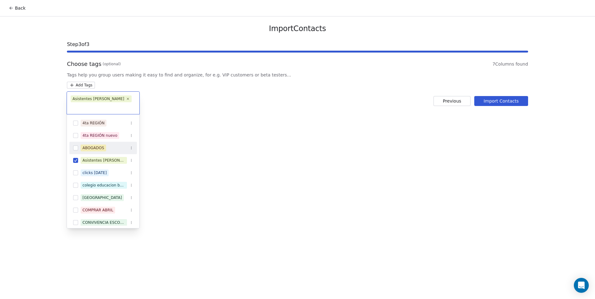
click at [234, 148] on html "Back Import Contacts Step 3 of 3 Choose tags (optional) 7 Columns found Tags he…" at bounding box center [297, 149] width 595 height 299
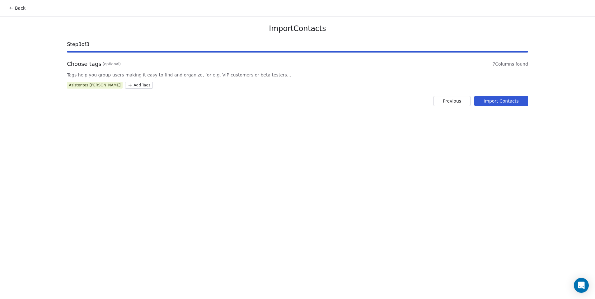
click at [526, 102] on button "Import Contacts" at bounding box center [501, 101] width 54 height 10
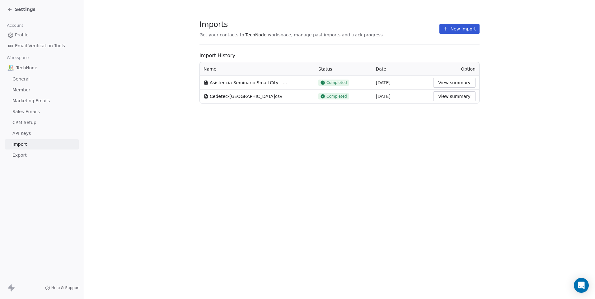
click at [456, 30] on button "New Import" at bounding box center [459, 29] width 40 height 10
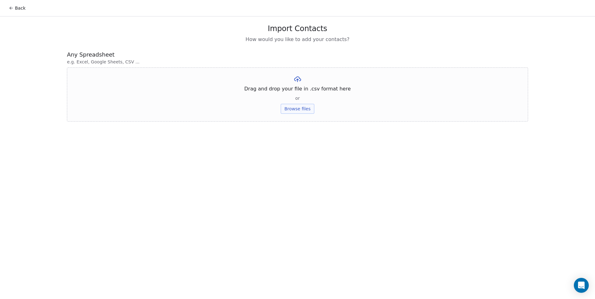
click at [292, 109] on button "Browse files" at bounding box center [298, 109] width 34 height 10
click at [294, 91] on button "Upload" at bounding box center [297, 91] width 23 height 10
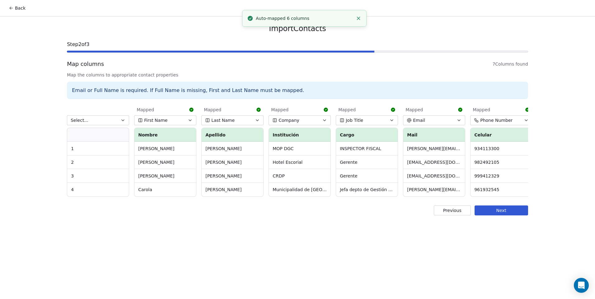
click at [86, 118] on button "Select..." at bounding box center [98, 120] width 62 height 10
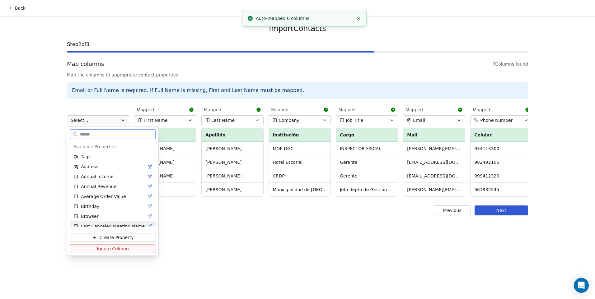
click at [94, 250] on button "Ignore Column" at bounding box center [113, 248] width 86 height 9
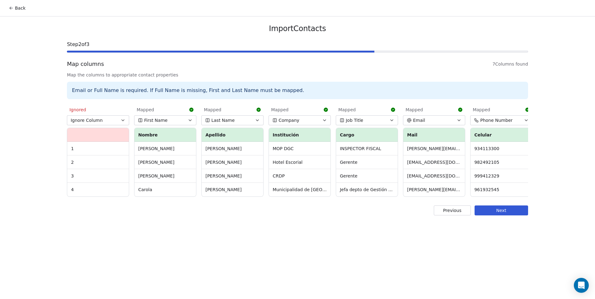
scroll to position [0, 4]
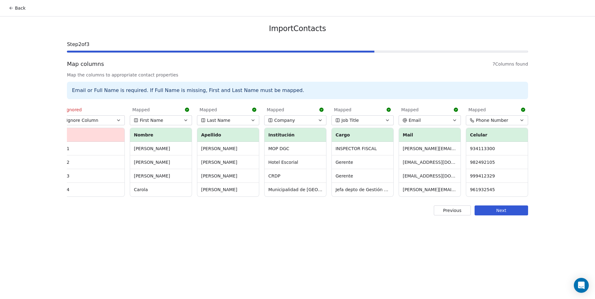
click at [517, 221] on div "Import Contacts Step 2 of 3 Map columns 7 Columns found Map the columns to appr…" at bounding box center [297, 119] width 476 height 206
click at [508, 216] on button "Next" at bounding box center [500, 211] width 53 height 10
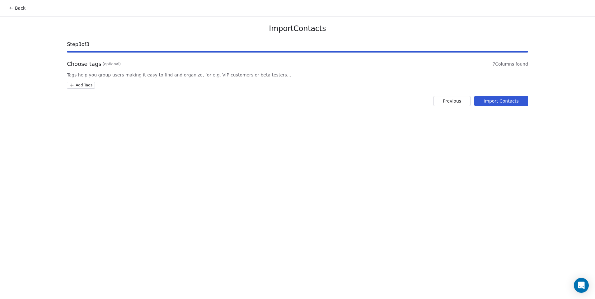
click at [82, 82] on html "Back Import Contacts Step 3 of 3 Choose tags (optional) 7 Columns found Tags he…" at bounding box center [297, 149] width 595 height 299
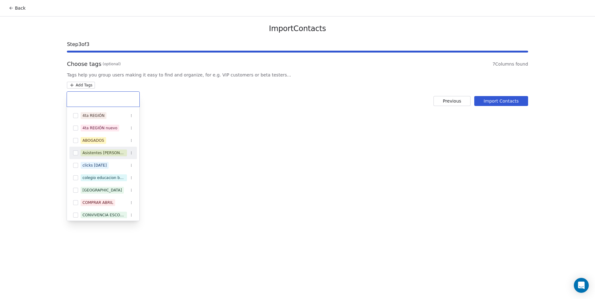
click at [75, 154] on button "Suggestions" at bounding box center [75, 153] width 5 height 5
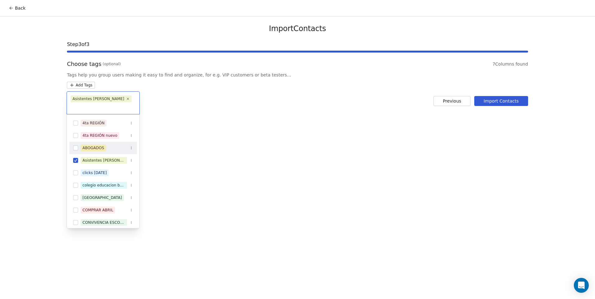
click at [281, 154] on html "Back Import Contacts Step 3 of 3 Choose tags (optional) 7 Columns found Tags he…" at bounding box center [297, 149] width 595 height 299
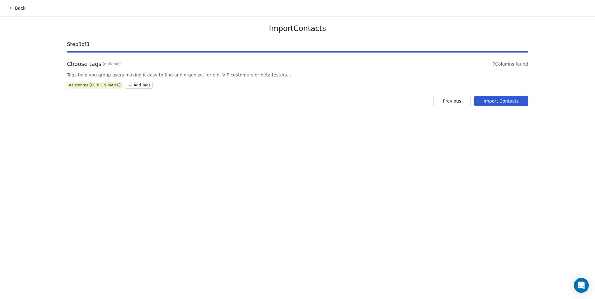
click at [514, 100] on button "Import Contacts" at bounding box center [501, 101] width 54 height 10
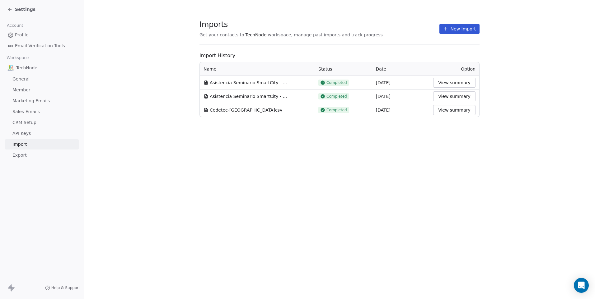
click at [25, 8] on span "Settings" at bounding box center [25, 9] width 21 height 6
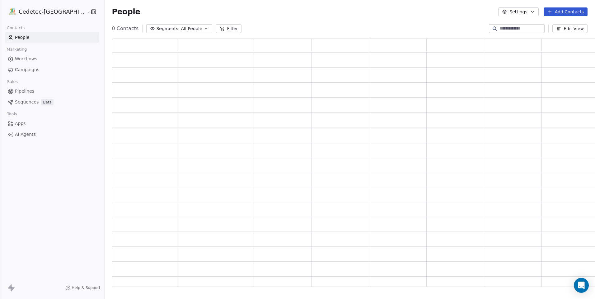
scroll to position [244, 491]
click at [35, 68] on span "Campaigns" at bounding box center [27, 70] width 24 height 7
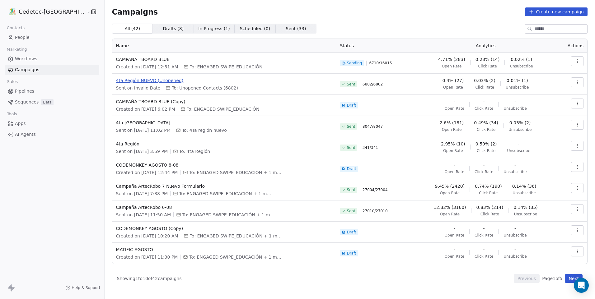
click at [150, 82] on span "4ta Región NUEVO (Unopened)" at bounding box center [224, 80] width 216 height 6
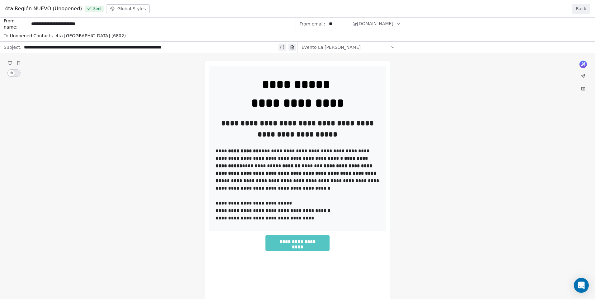
click at [584, 6] on button "Back" at bounding box center [581, 9] width 18 height 10
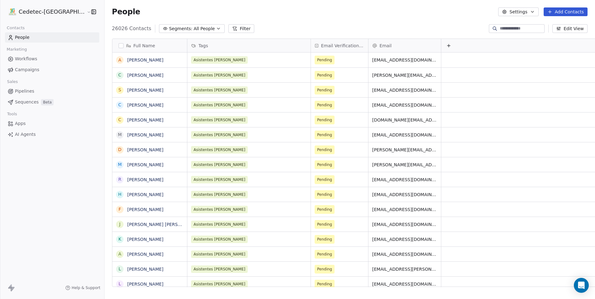
scroll to position [258, 506]
click at [321, 46] on span "Email Verification Status" at bounding box center [342, 46] width 43 height 6
click at [305, 46] on html "Cedetec-Chile Contacts People Marketing Workflows Campaigns Sales Pipelines Seq…" at bounding box center [297, 149] width 595 height 299
click at [317, 58] on span "Pending" at bounding box center [324, 60] width 15 height 6
click at [315, 59] on span "Pending" at bounding box center [325, 60] width 20 height 9
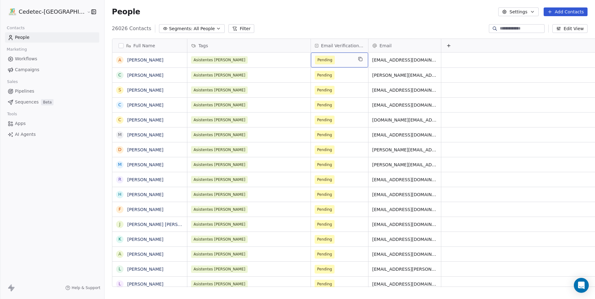
click at [315, 59] on span "Pending" at bounding box center [325, 60] width 20 height 9
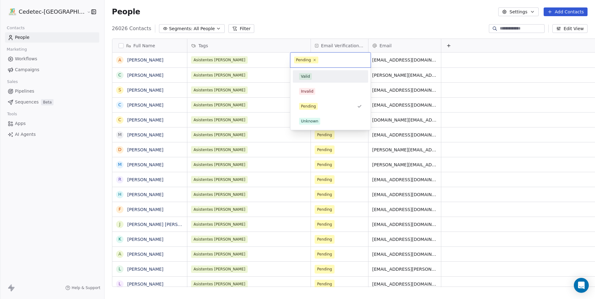
click at [306, 73] on span "Valid" at bounding box center [305, 76] width 13 height 7
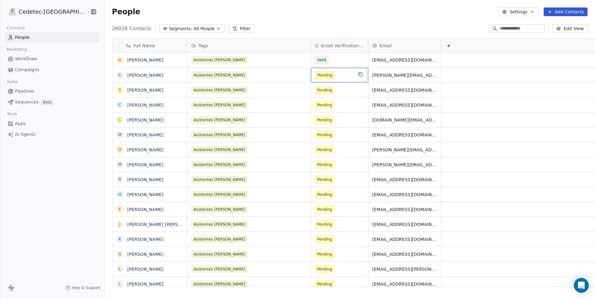
click at [317, 76] on span "Pending" at bounding box center [324, 75] width 15 height 6
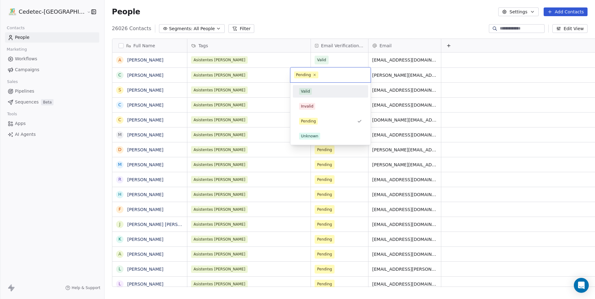
click at [316, 94] on div "Valid" at bounding box center [330, 91] width 63 height 7
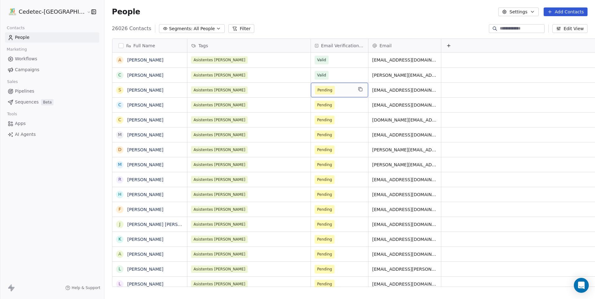
click at [321, 95] on div "Pending" at bounding box center [339, 90] width 57 height 15
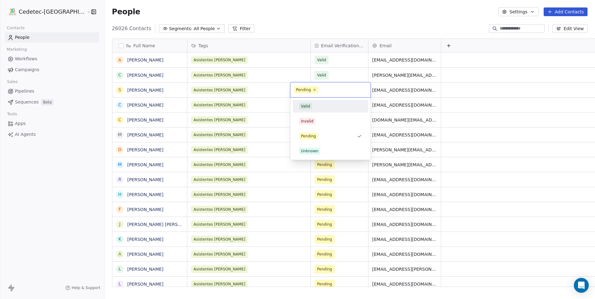
click at [311, 106] on span "Valid" at bounding box center [305, 106] width 13 height 7
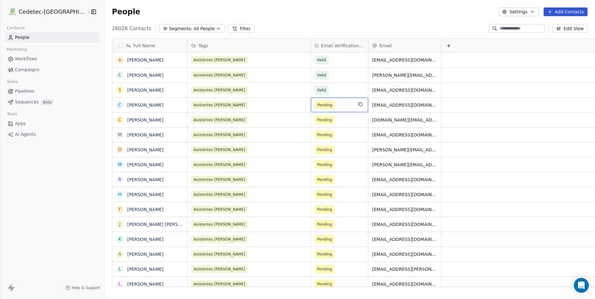
click at [315, 108] on span "Pending" at bounding box center [325, 105] width 20 height 9
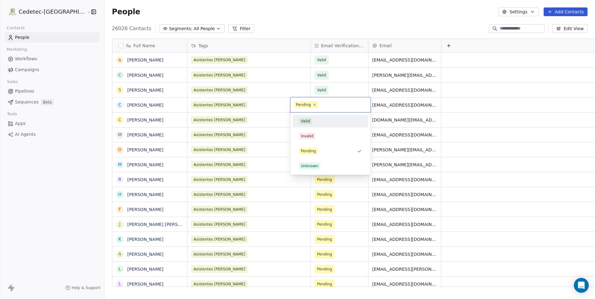
click at [317, 122] on div "Valid" at bounding box center [330, 121] width 63 height 7
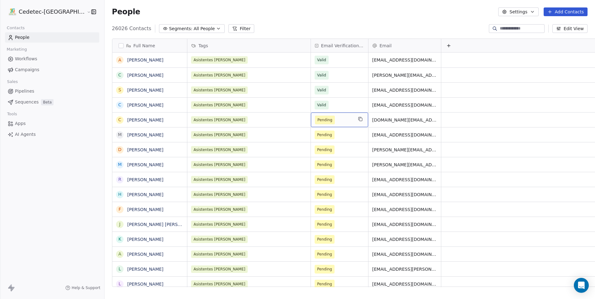
click at [314, 125] on div "Pending" at bounding box center [339, 120] width 57 height 15
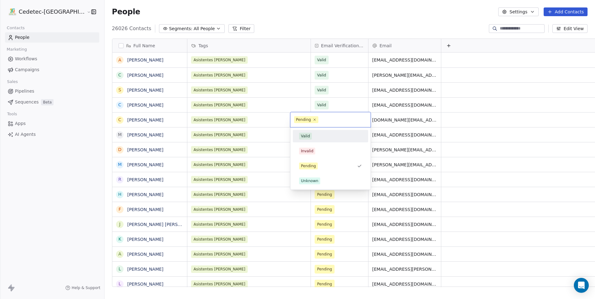
click at [317, 135] on div "Valid" at bounding box center [330, 136] width 63 height 7
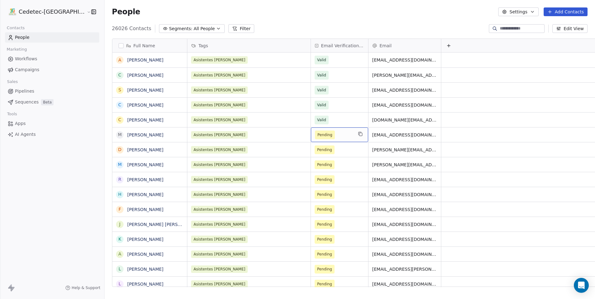
click at [315, 134] on span "Pending" at bounding box center [325, 135] width 20 height 9
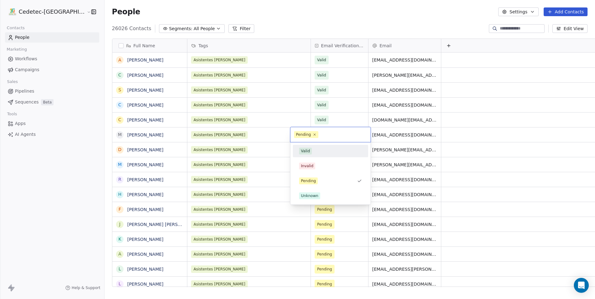
click at [313, 147] on div "Valid" at bounding box center [330, 151] width 70 height 10
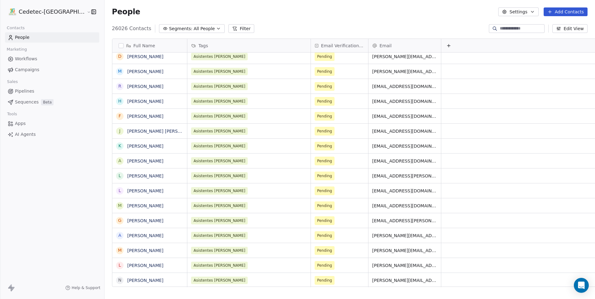
scroll to position [90, 0]
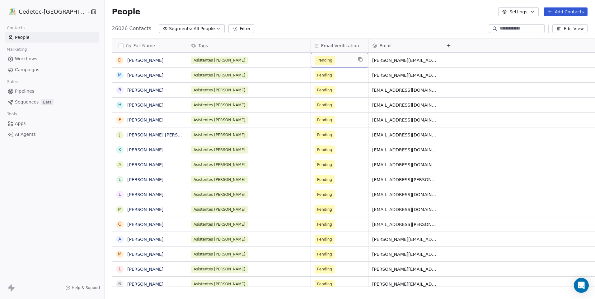
click at [317, 62] on span "Pending" at bounding box center [324, 60] width 15 height 6
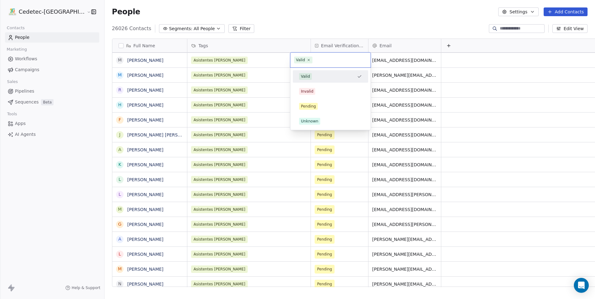
click at [312, 80] on div "Valid" at bounding box center [330, 77] width 70 height 10
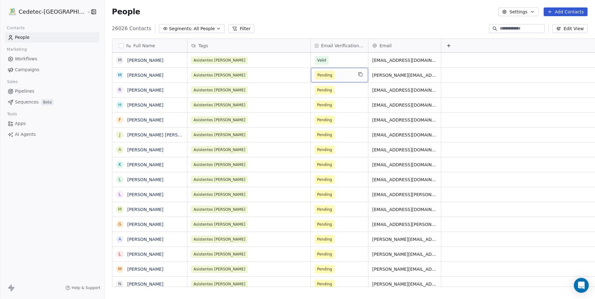
click at [315, 78] on span "Pending" at bounding box center [325, 75] width 20 height 9
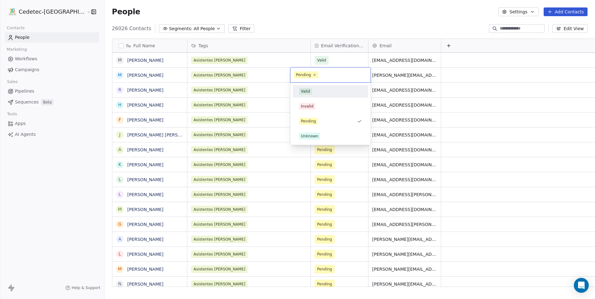
click at [313, 90] on div "Valid" at bounding box center [330, 91] width 63 height 7
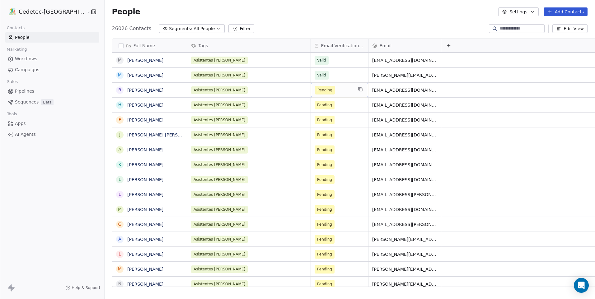
click at [315, 91] on span "Pending" at bounding box center [325, 90] width 20 height 9
click at [317, 89] on span "Pending" at bounding box center [324, 90] width 15 height 6
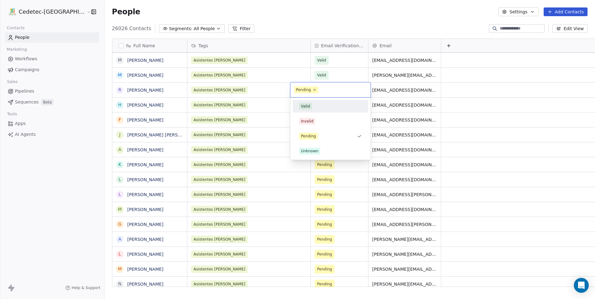
click at [310, 103] on span "Valid" at bounding box center [305, 106] width 13 height 7
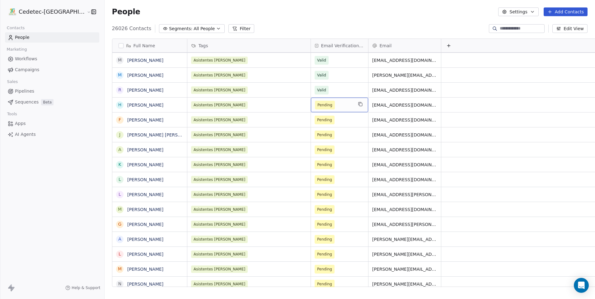
click at [317, 107] on span "Pending" at bounding box center [324, 105] width 15 height 6
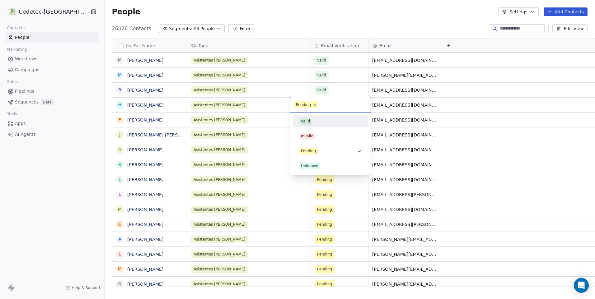
click at [315, 124] on div "Valid" at bounding box center [330, 121] width 63 height 7
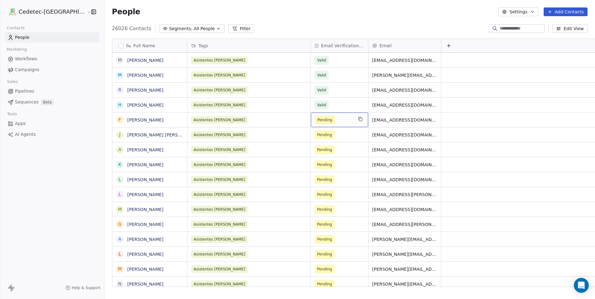
click at [313, 124] on div "Pending" at bounding box center [339, 120] width 57 height 15
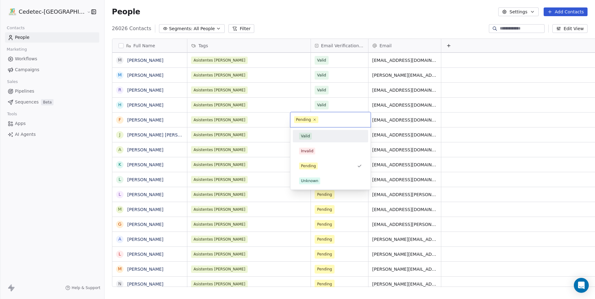
click at [316, 134] on div "Valid" at bounding box center [330, 136] width 63 height 7
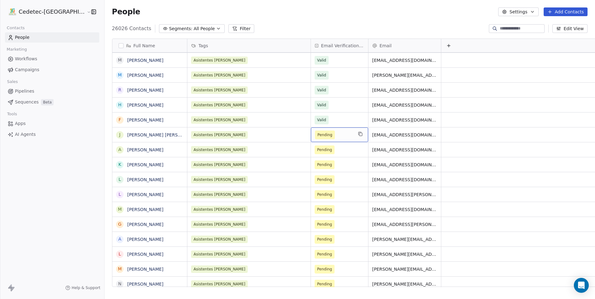
click at [315, 136] on span "Pending" at bounding box center [334, 135] width 38 height 9
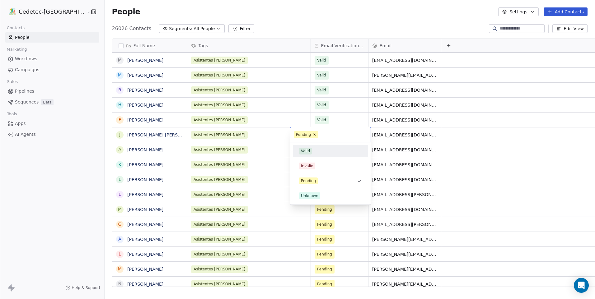
click at [319, 152] on div "Valid" at bounding box center [330, 151] width 63 height 7
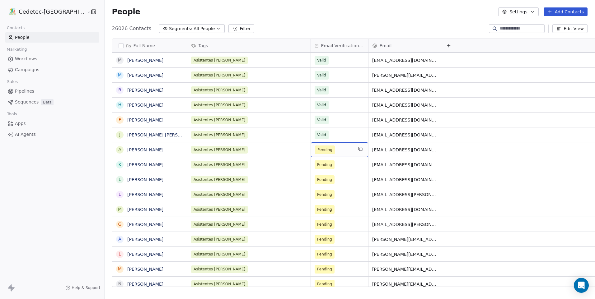
click at [316, 149] on span "Pending" at bounding box center [334, 150] width 38 height 9
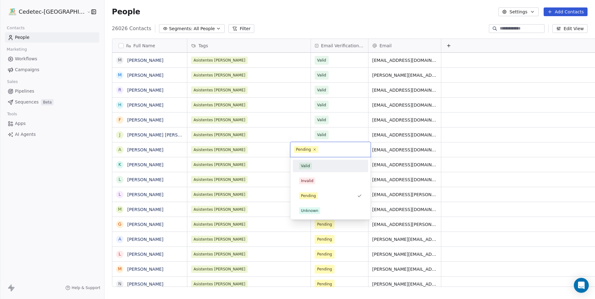
click at [319, 167] on div "Valid" at bounding box center [330, 166] width 63 height 7
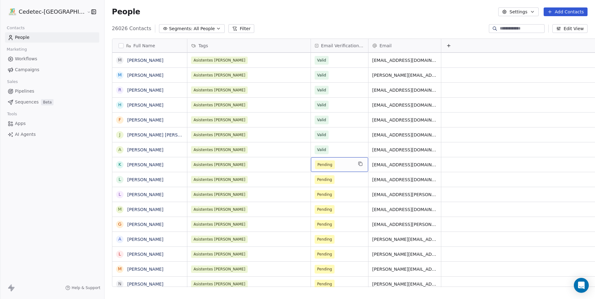
click at [318, 167] on span "Pending" at bounding box center [334, 164] width 38 height 9
click at [315, 165] on span "Valid" at bounding box center [334, 164] width 38 height 9
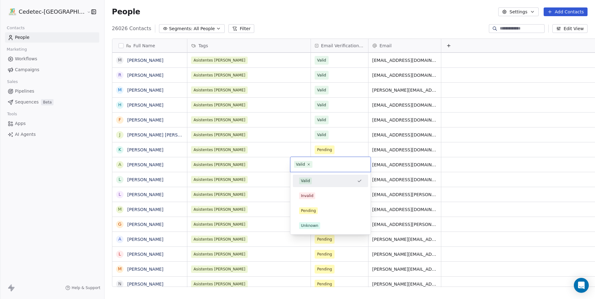
click at [311, 150] on html "Cedetec-Chile Contacts People Marketing Workflows Campaigns Sales Pipelines Seq…" at bounding box center [297, 149] width 595 height 299
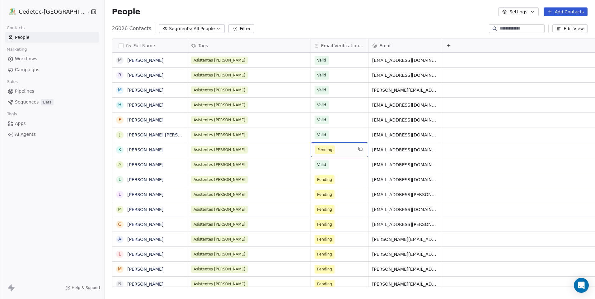
click at [315, 146] on span "Pending" at bounding box center [325, 150] width 20 height 9
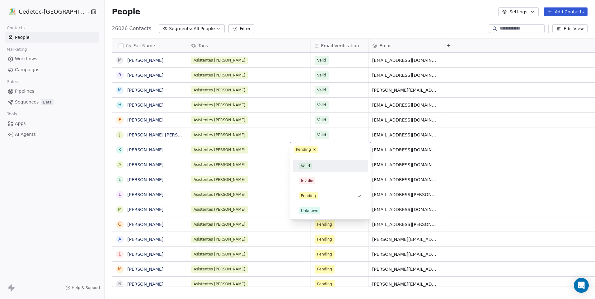
click at [313, 165] on div "Valid" at bounding box center [330, 166] width 63 height 7
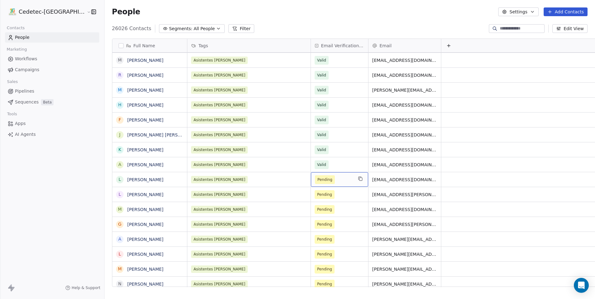
click at [315, 177] on span "Pending" at bounding box center [325, 179] width 20 height 9
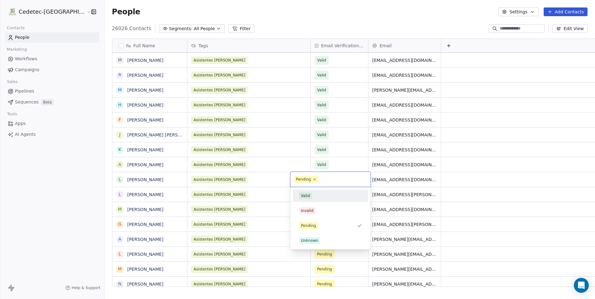
click at [310, 196] on span "Valid" at bounding box center [305, 196] width 13 height 7
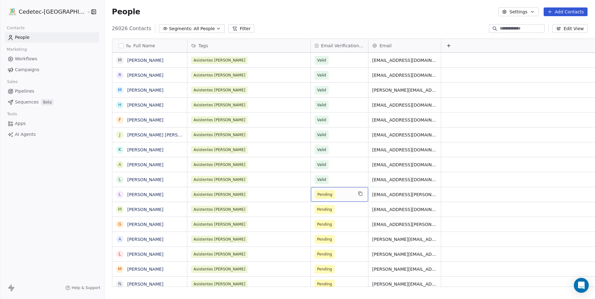
click at [315, 196] on span "Pending" at bounding box center [325, 194] width 20 height 9
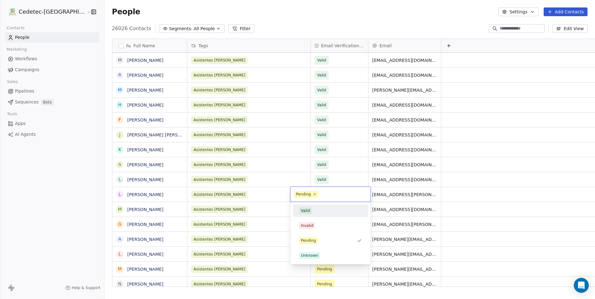
click at [314, 207] on div "Valid" at bounding box center [330, 211] width 70 height 10
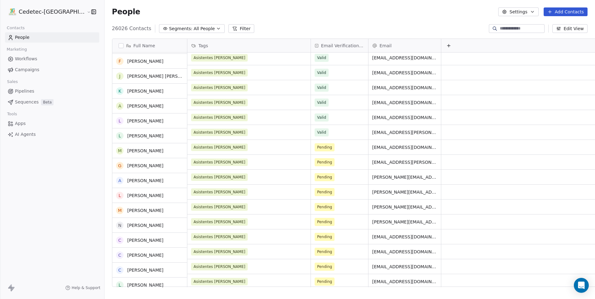
scroll to position [152, 0]
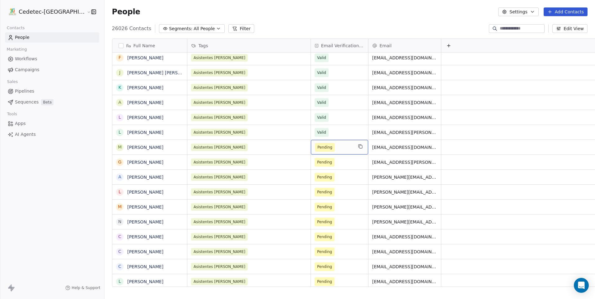
click at [319, 146] on span "Pending" at bounding box center [334, 147] width 38 height 9
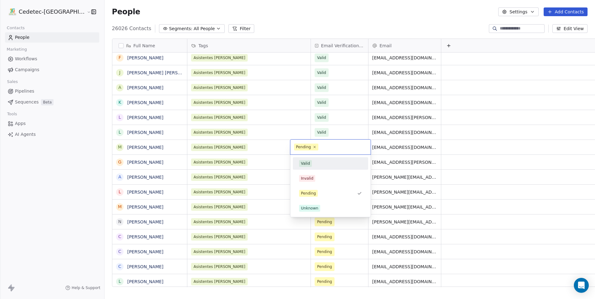
click at [321, 162] on div "Valid" at bounding box center [330, 163] width 63 height 7
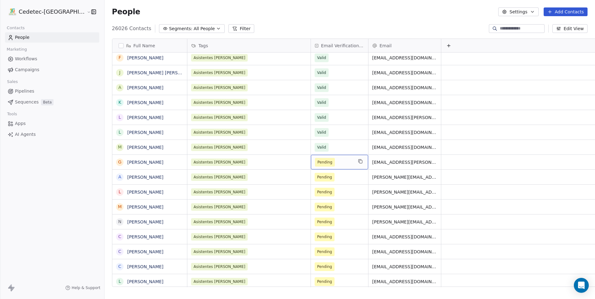
click at [321, 162] on span "Pending" at bounding box center [334, 162] width 38 height 9
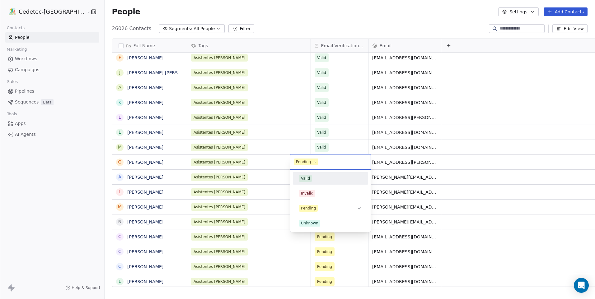
click at [321, 175] on div "Valid" at bounding box center [330, 178] width 63 height 7
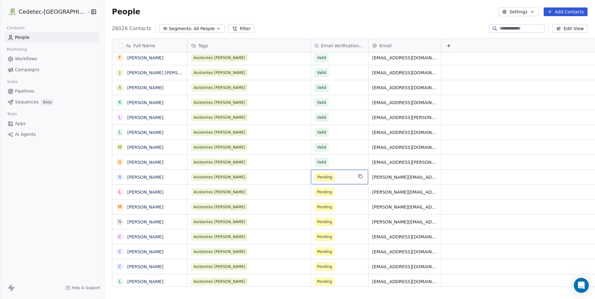
click at [315, 179] on span "Pending" at bounding box center [325, 177] width 20 height 9
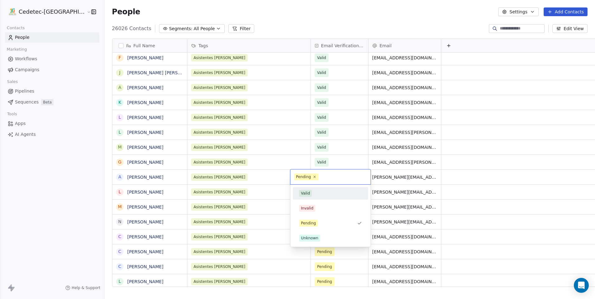
click at [313, 195] on div "Valid" at bounding box center [330, 193] width 63 height 7
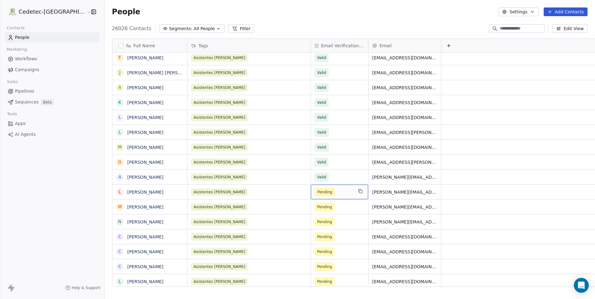
click at [315, 193] on span "Pending" at bounding box center [325, 192] width 20 height 9
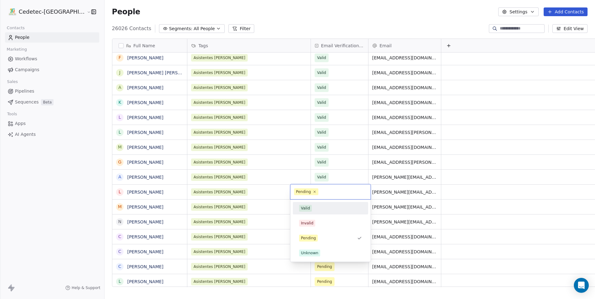
click at [310, 207] on span "Valid" at bounding box center [305, 208] width 13 height 7
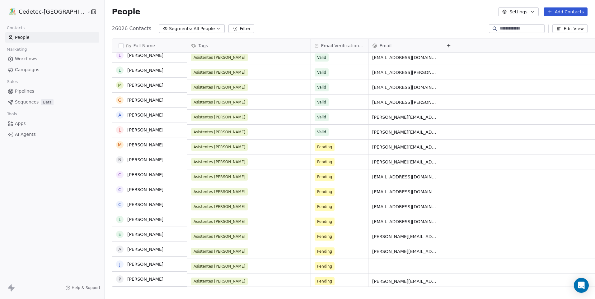
scroll to position [214, 0]
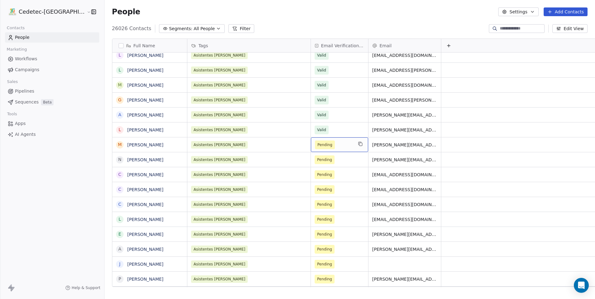
click at [315, 146] on span "Pending" at bounding box center [325, 145] width 20 height 9
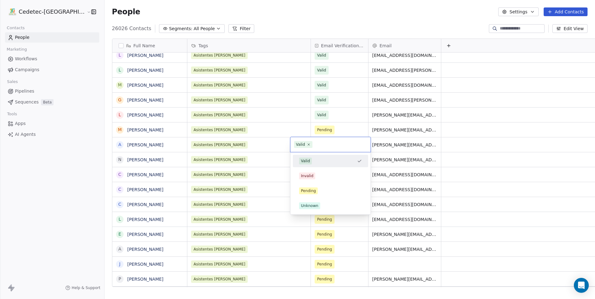
click at [315, 164] on div "Valid" at bounding box center [330, 161] width 70 height 10
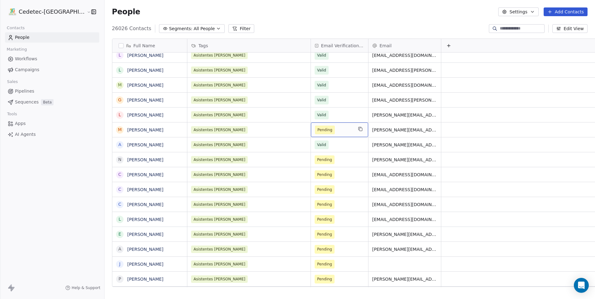
click at [317, 129] on span "Pending" at bounding box center [324, 130] width 15 height 6
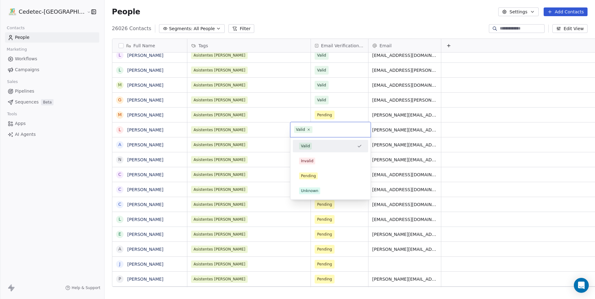
click at [312, 144] on div "Valid" at bounding box center [326, 146] width 55 height 7
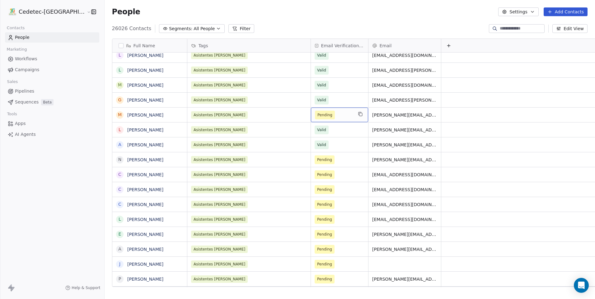
click at [317, 113] on span "Pending" at bounding box center [324, 115] width 15 height 6
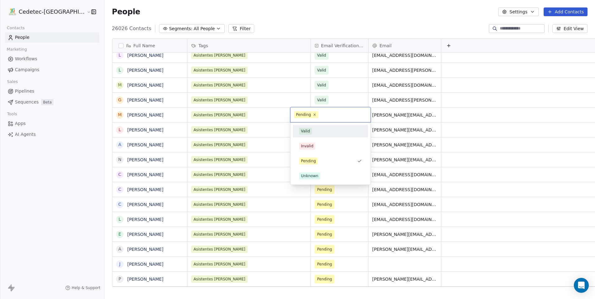
click at [308, 132] on div "Valid" at bounding box center [305, 131] width 9 height 6
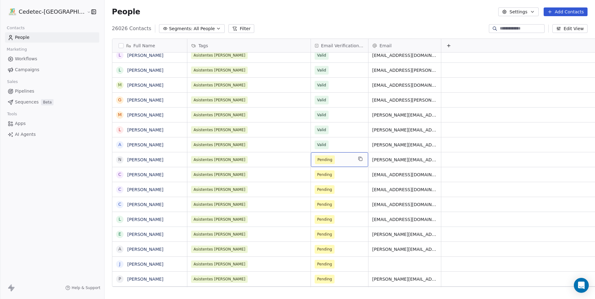
click at [317, 160] on span "Pending" at bounding box center [324, 160] width 15 height 6
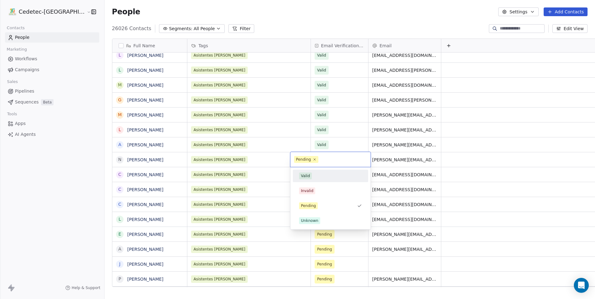
click at [311, 174] on div "Valid" at bounding box center [330, 176] width 63 height 7
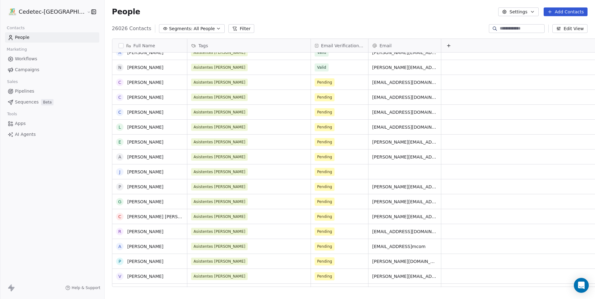
scroll to position [307, 0]
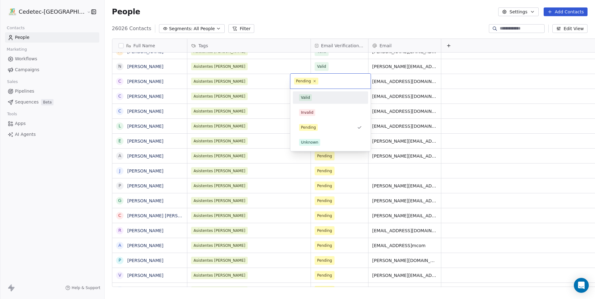
click at [307, 93] on div "Valid" at bounding box center [330, 98] width 70 height 10
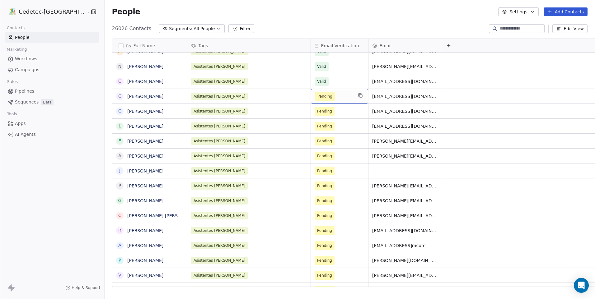
click at [315, 100] on span "Pending" at bounding box center [325, 96] width 20 height 9
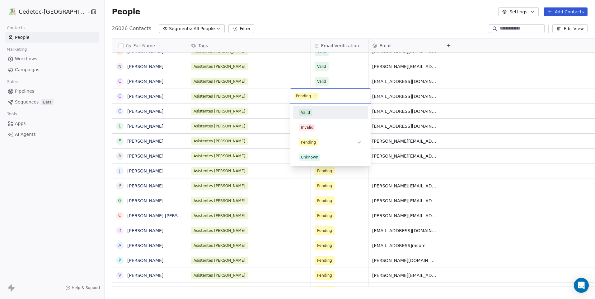
click at [309, 112] on div "Valid" at bounding box center [305, 113] width 9 height 6
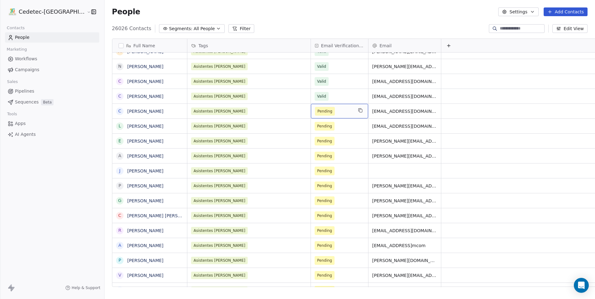
click at [315, 115] on span "Pending" at bounding box center [325, 111] width 20 height 9
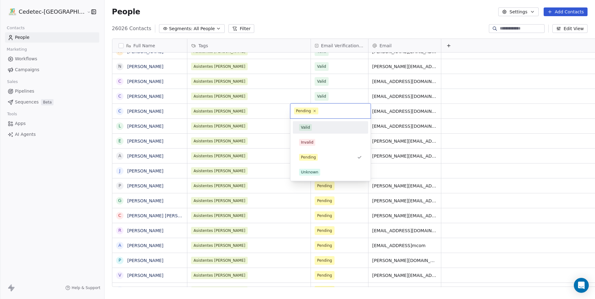
click at [310, 130] on span "Valid" at bounding box center [305, 127] width 13 height 7
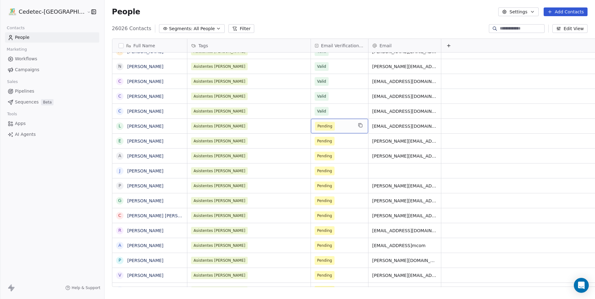
click at [315, 130] on span "Pending" at bounding box center [325, 126] width 20 height 9
click at [311, 131] on div "Pending" at bounding box center [339, 126] width 57 height 15
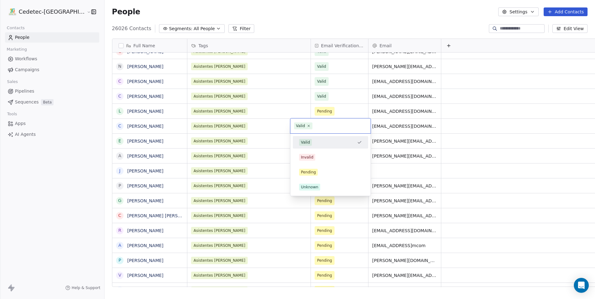
click at [311, 140] on div "Valid" at bounding box center [326, 142] width 55 height 7
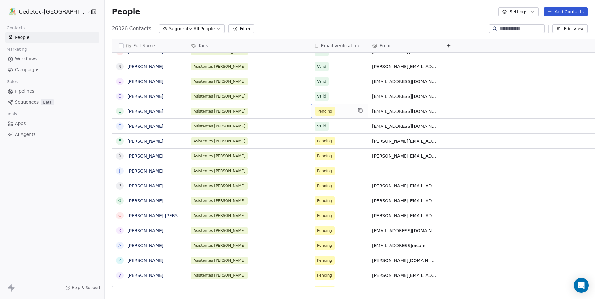
click at [311, 116] on div "Pending" at bounding box center [339, 111] width 57 height 15
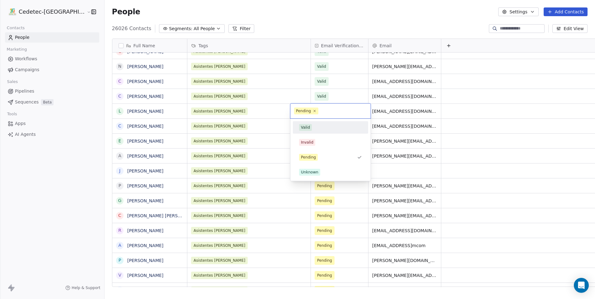
click at [309, 131] on div "Valid" at bounding box center [330, 128] width 70 height 10
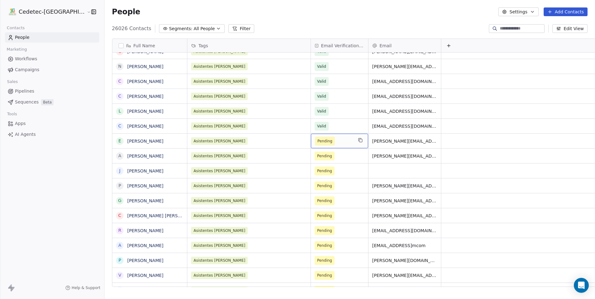
click at [317, 141] on span "Pending" at bounding box center [324, 141] width 15 height 6
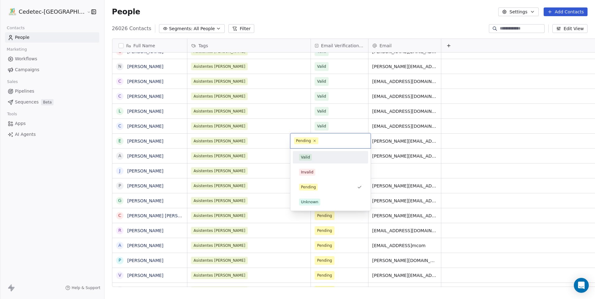
click at [313, 155] on div "Valid" at bounding box center [330, 157] width 63 height 7
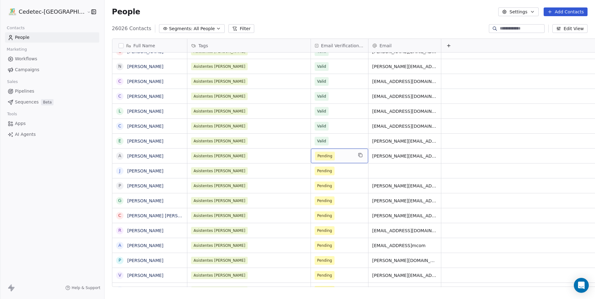
click at [315, 156] on span "Pending" at bounding box center [325, 156] width 20 height 9
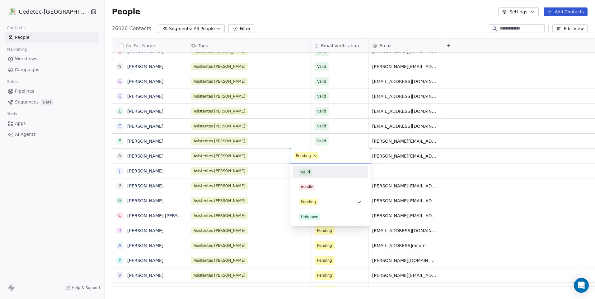
click at [312, 174] on div "Valid" at bounding box center [330, 172] width 63 height 7
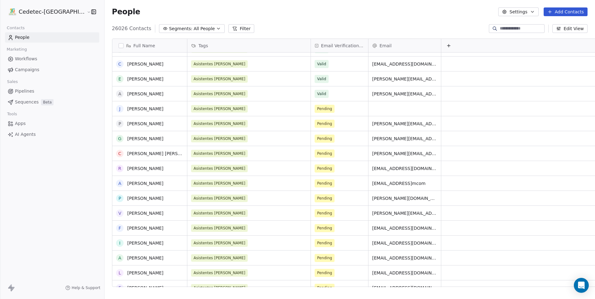
scroll to position [369, 0]
click at [317, 109] on span "Pending" at bounding box center [324, 109] width 15 height 6
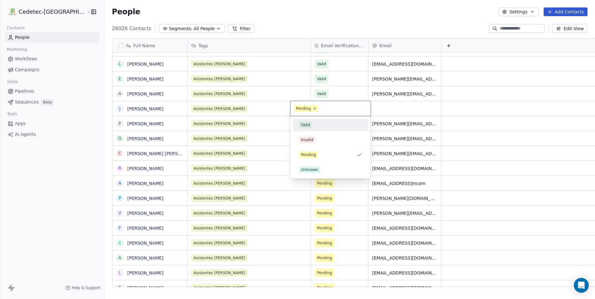
click at [314, 123] on div "Valid" at bounding box center [330, 125] width 63 height 7
click at [316, 153] on span "Pending" at bounding box center [308, 154] width 19 height 7
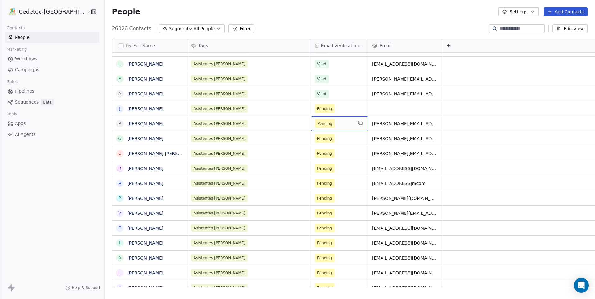
click at [317, 125] on span "Pending" at bounding box center [324, 124] width 15 height 6
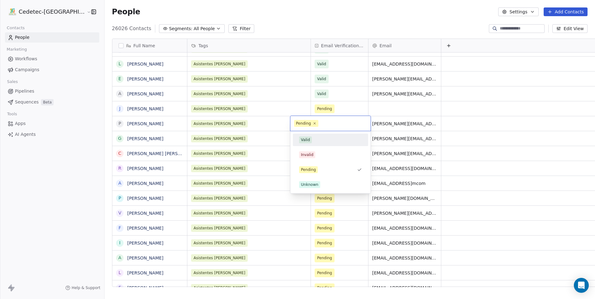
click at [311, 141] on span "Valid" at bounding box center [305, 140] width 13 height 7
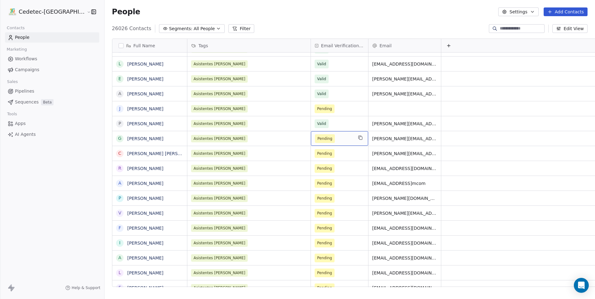
click at [317, 138] on span "Pending" at bounding box center [324, 139] width 15 height 6
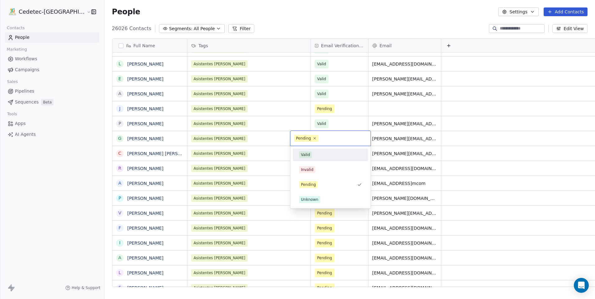
click at [315, 153] on div "Valid" at bounding box center [330, 154] width 63 height 7
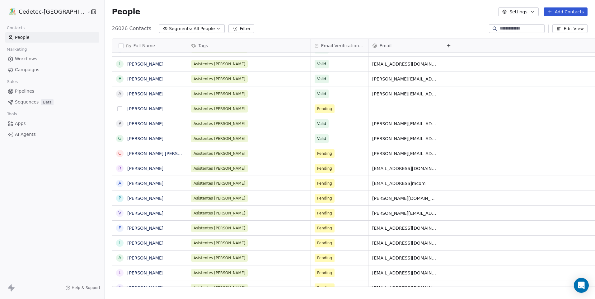
click at [117, 109] on button "grid" at bounding box center [119, 108] width 5 height 5
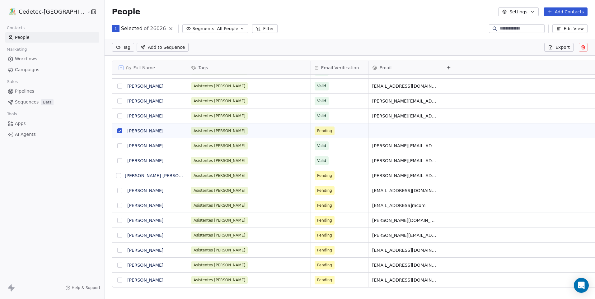
scroll to position [237, 506]
click at [582, 45] on icon at bounding box center [582, 47] width 5 height 5
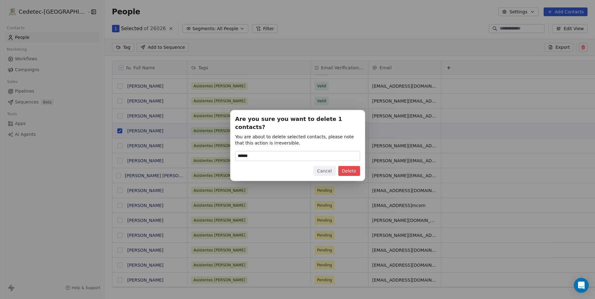
type input "******"
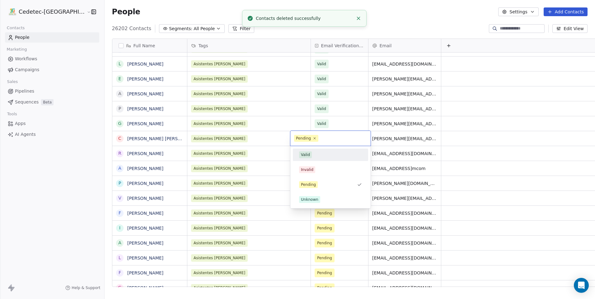
click at [309, 155] on div "Valid" at bounding box center [305, 155] width 9 height 6
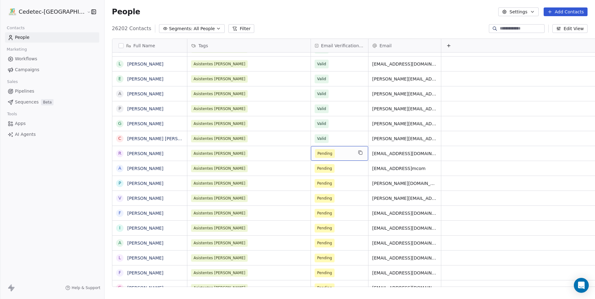
click at [317, 154] on span "Pending" at bounding box center [324, 154] width 15 height 6
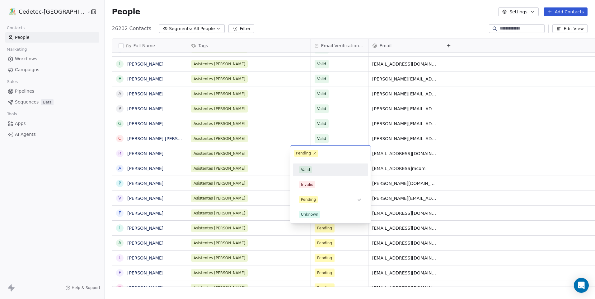
click at [312, 169] on div "Valid" at bounding box center [330, 169] width 63 height 7
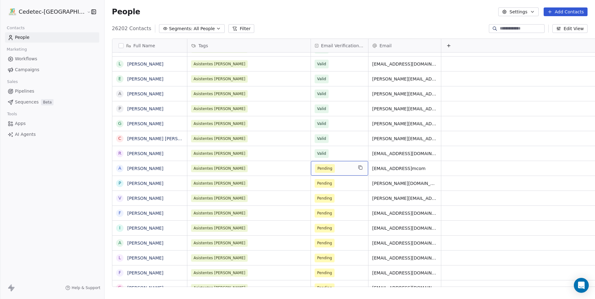
click at [315, 164] on span "Pending" at bounding box center [325, 168] width 20 height 9
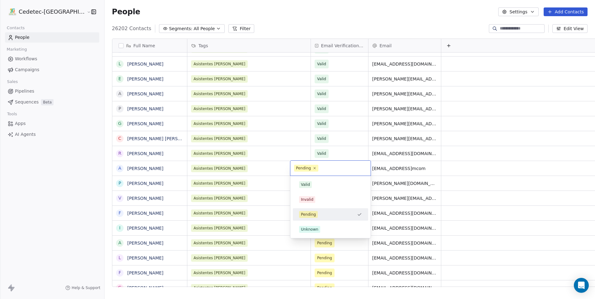
click at [312, 183] on div "Valid" at bounding box center [330, 184] width 63 height 7
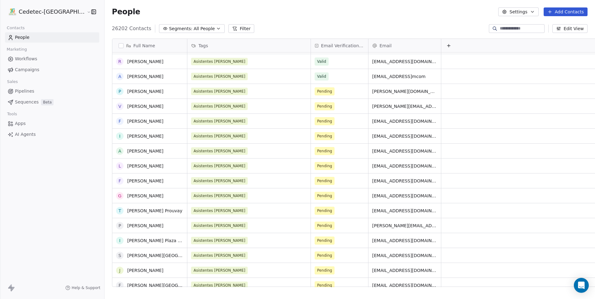
scroll to position [463, 0]
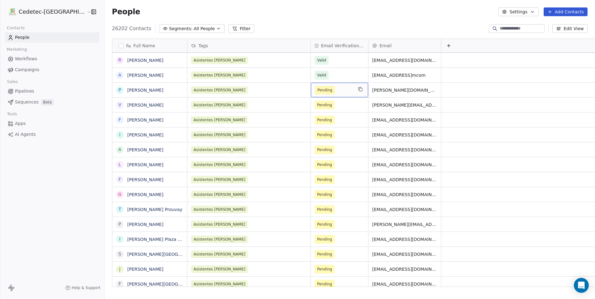
click at [315, 94] on span "Pending" at bounding box center [334, 90] width 38 height 9
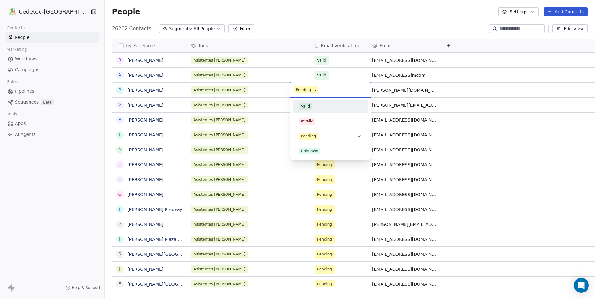
click at [318, 107] on div "Valid" at bounding box center [330, 106] width 63 height 7
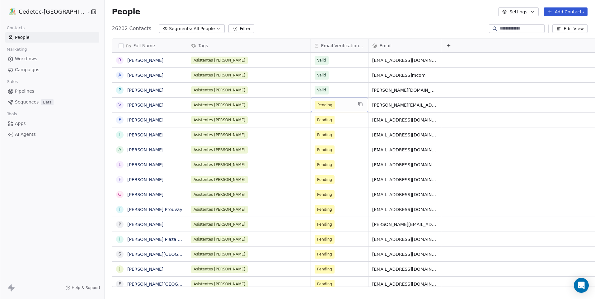
click at [315, 106] on span "Pending" at bounding box center [334, 105] width 38 height 9
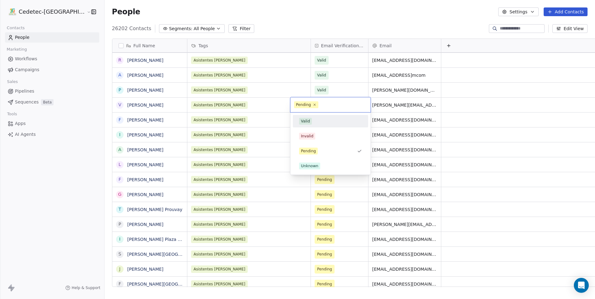
click at [319, 121] on div "Valid" at bounding box center [330, 121] width 63 height 7
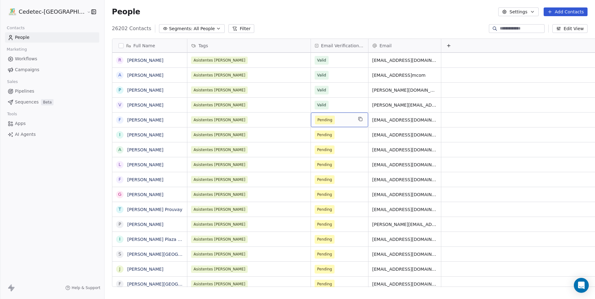
click at [315, 121] on span "Pending" at bounding box center [334, 120] width 38 height 9
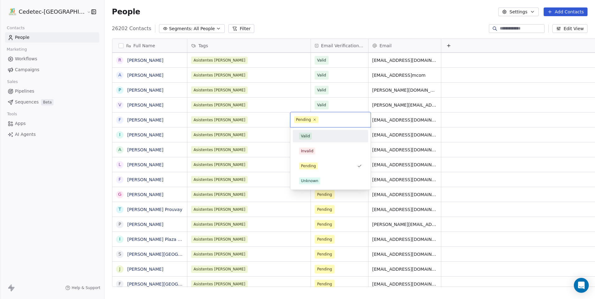
click at [319, 135] on div "Valid" at bounding box center [330, 136] width 63 height 7
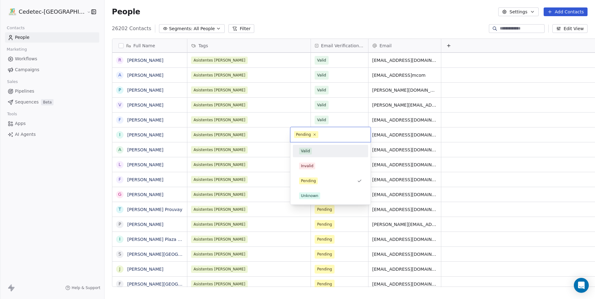
click at [316, 152] on div "Valid" at bounding box center [330, 151] width 63 height 7
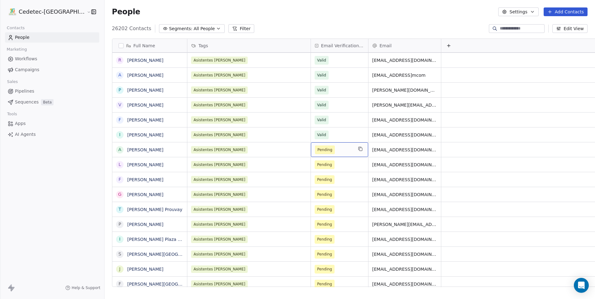
click at [317, 153] on span "Pending" at bounding box center [324, 150] width 15 height 6
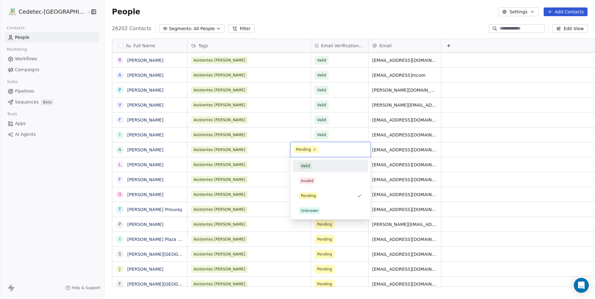
click at [312, 165] on div "Valid" at bounding box center [330, 166] width 63 height 7
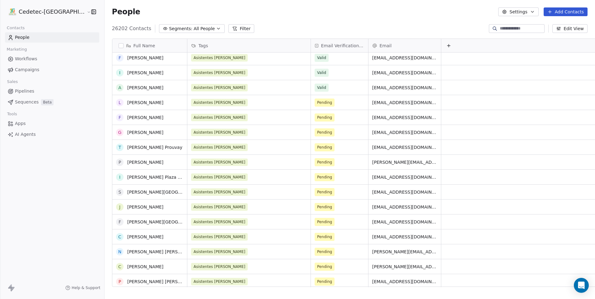
scroll to position [525, 0]
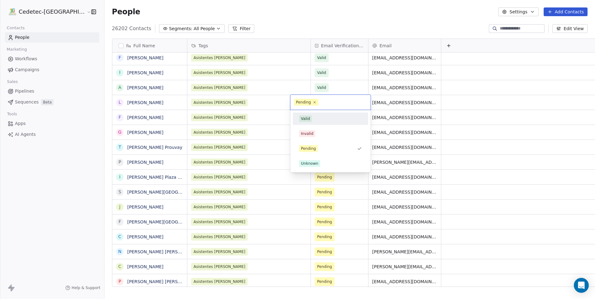
click at [316, 119] on div "Valid" at bounding box center [330, 118] width 63 height 7
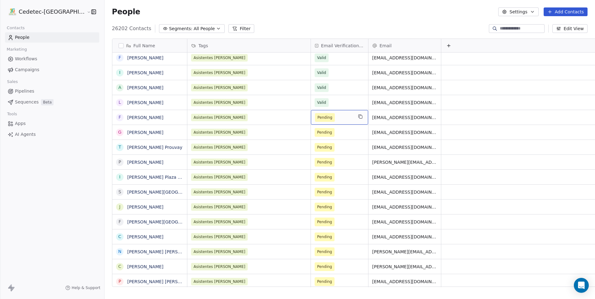
click at [316, 116] on span "Pending" at bounding box center [334, 117] width 38 height 9
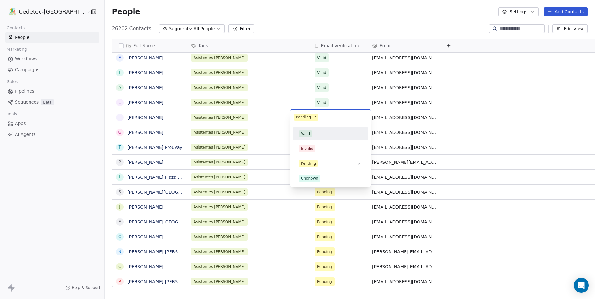
click at [322, 130] on div "Valid" at bounding box center [330, 133] width 63 height 7
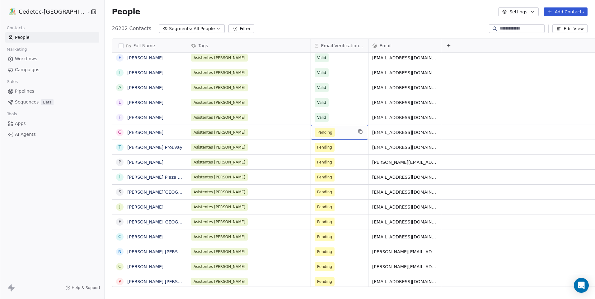
click at [317, 130] on span "Pending" at bounding box center [324, 132] width 15 height 6
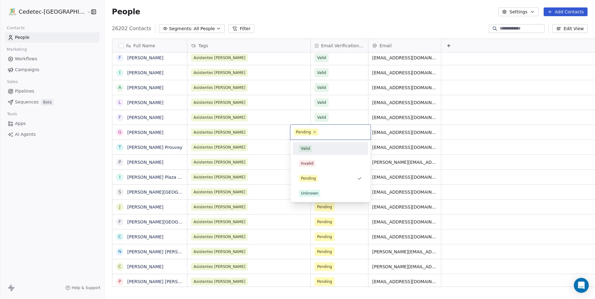
click at [308, 151] on div "Valid" at bounding box center [305, 149] width 9 height 6
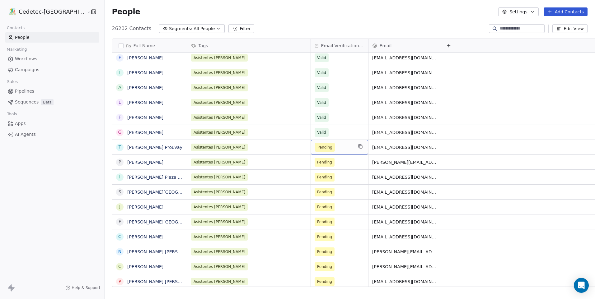
click at [317, 149] on span "Pending" at bounding box center [324, 147] width 15 height 6
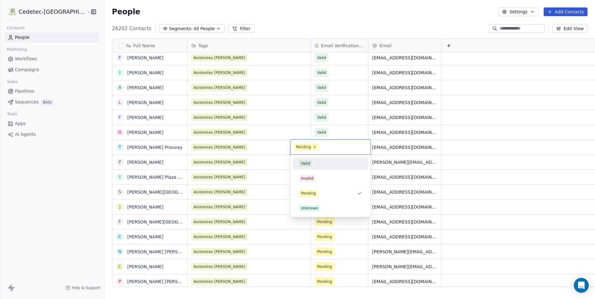
click at [316, 166] on div "Valid" at bounding box center [330, 163] width 63 height 7
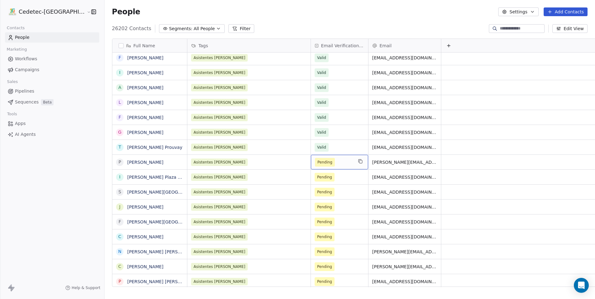
click at [315, 161] on span "Pending" at bounding box center [334, 162] width 38 height 9
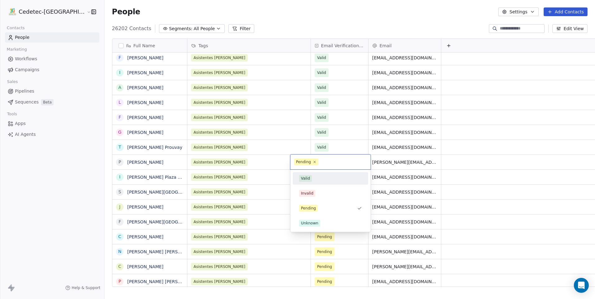
click at [322, 175] on div "Valid" at bounding box center [330, 178] width 63 height 7
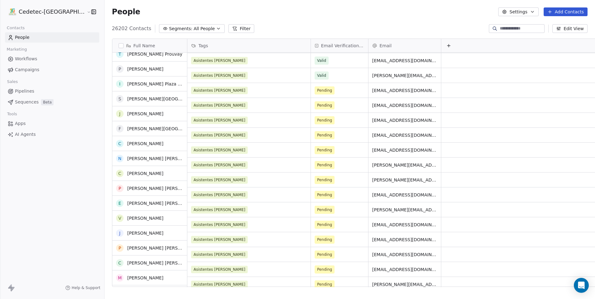
scroll to position [618, 0]
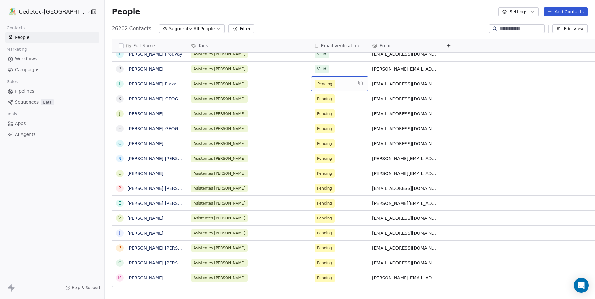
click at [315, 84] on span "Pending" at bounding box center [334, 84] width 38 height 9
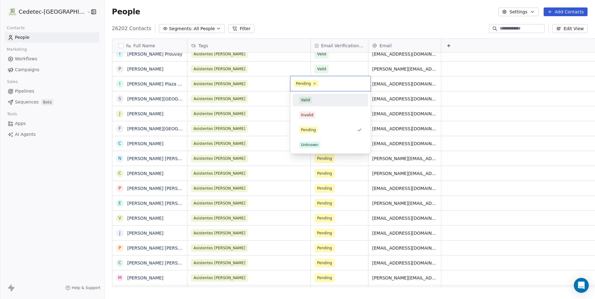
click at [318, 97] on div "Valid" at bounding box center [330, 100] width 63 height 7
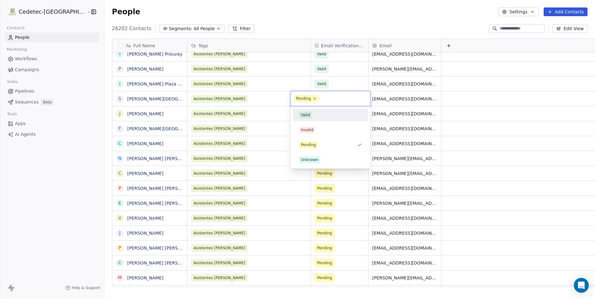
click at [313, 112] on div "Valid" at bounding box center [330, 115] width 63 height 7
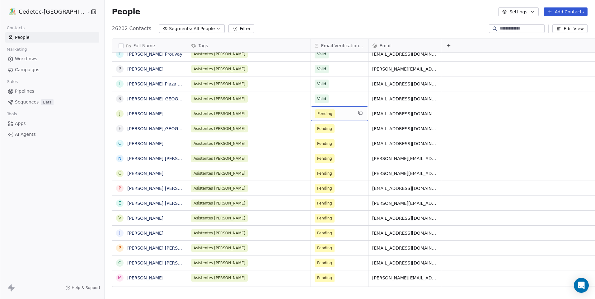
click at [315, 112] on span "Pending" at bounding box center [325, 113] width 20 height 9
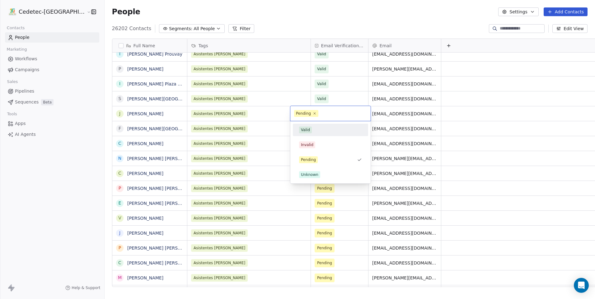
click at [313, 128] on div "Valid" at bounding box center [330, 130] width 63 height 7
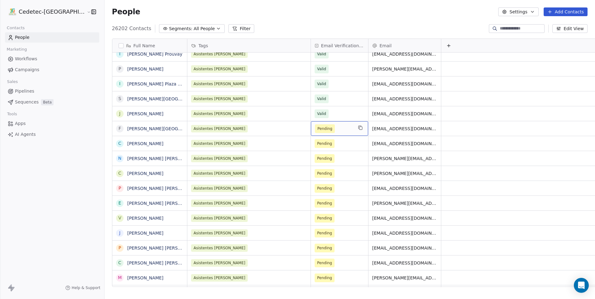
click at [315, 129] on span "Pending" at bounding box center [325, 128] width 20 height 9
click at [317, 131] on span "Pending" at bounding box center [324, 129] width 15 height 6
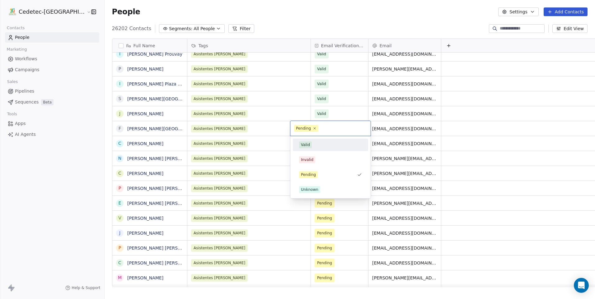
click at [307, 143] on div "Valid" at bounding box center [305, 145] width 9 height 6
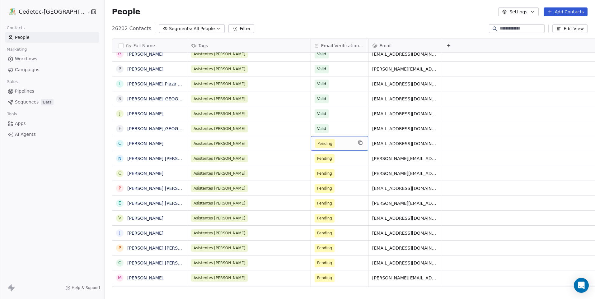
click at [317, 146] on span "Pending" at bounding box center [324, 144] width 15 height 6
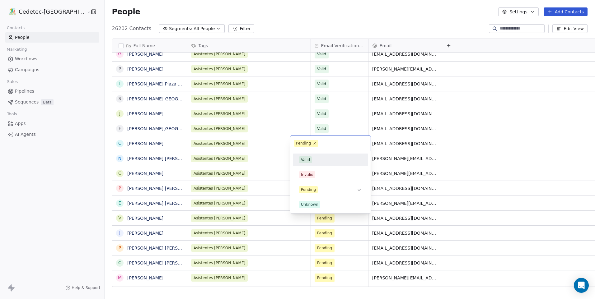
click at [305, 160] on div "Valid" at bounding box center [305, 160] width 9 height 6
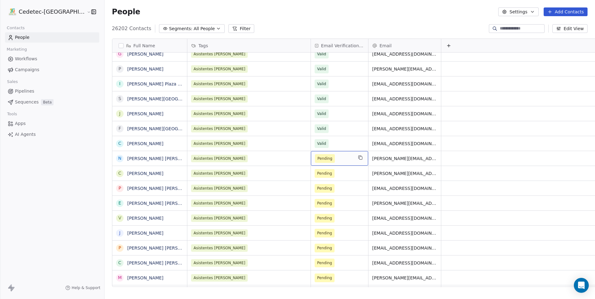
click at [317, 160] on span "Pending" at bounding box center [324, 158] width 15 height 6
click at [317, 160] on span "Pending" at bounding box center [334, 158] width 38 height 9
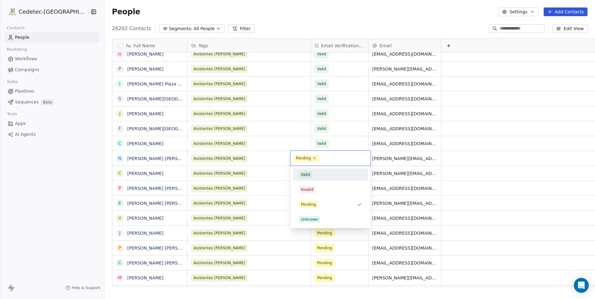
click at [321, 173] on div "Valid" at bounding box center [330, 174] width 63 height 7
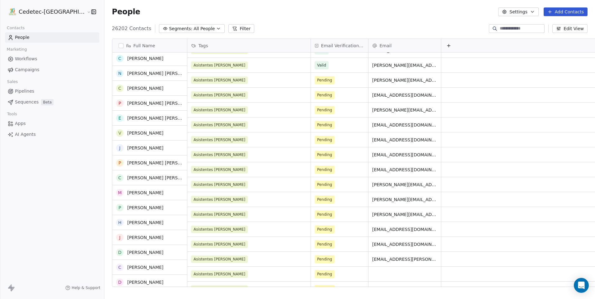
scroll to position [712, 0]
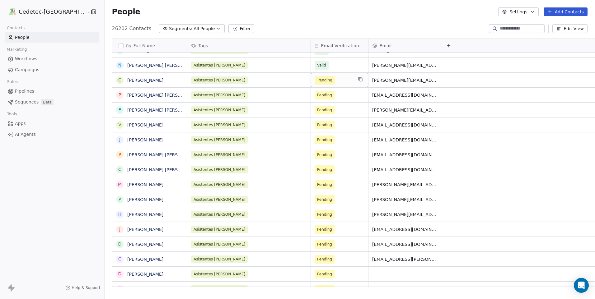
click at [317, 81] on span "Pending" at bounding box center [324, 80] width 15 height 6
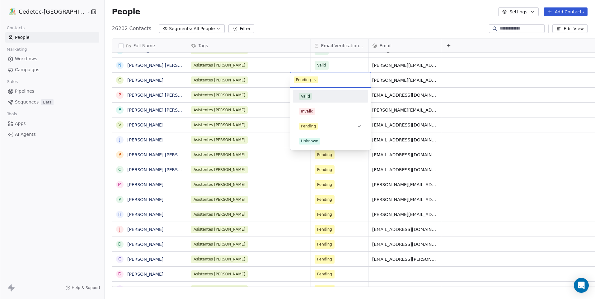
click at [308, 101] on div "Valid" at bounding box center [330, 96] width 70 height 10
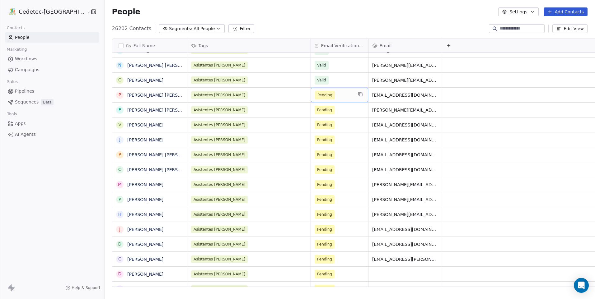
click at [317, 95] on span "Pending" at bounding box center [324, 95] width 15 height 6
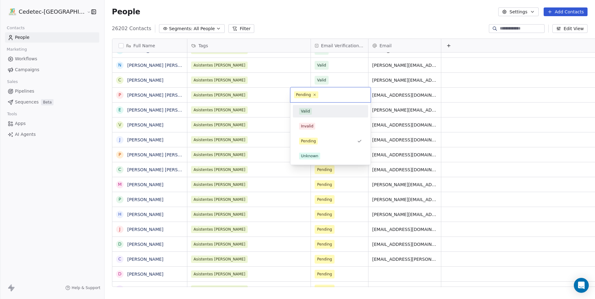
click at [305, 111] on div "Valid" at bounding box center [305, 112] width 9 height 6
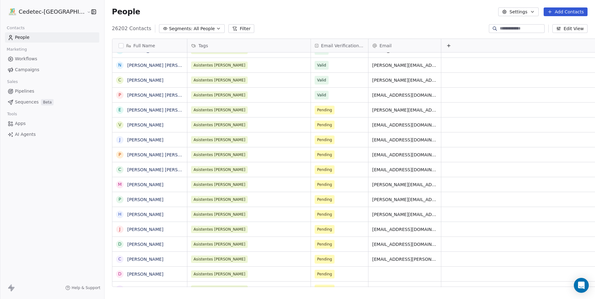
click span "Pending"
click at [315, 114] on span "Pending" at bounding box center [325, 110] width 20 height 9
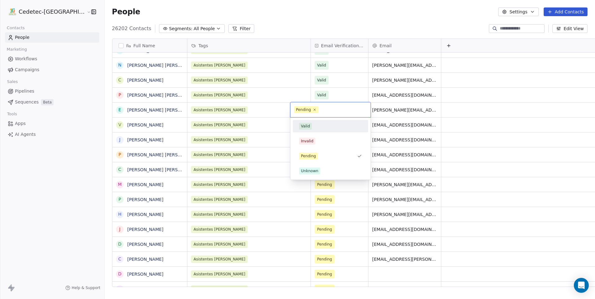
click at [307, 123] on div "Valid" at bounding box center [330, 126] width 70 height 10
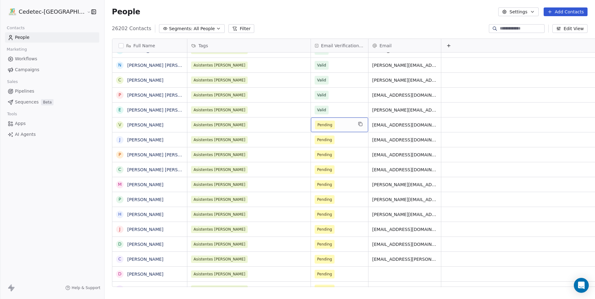
click at [317, 125] on span "Pending" at bounding box center [324, 125] width 15 height 6
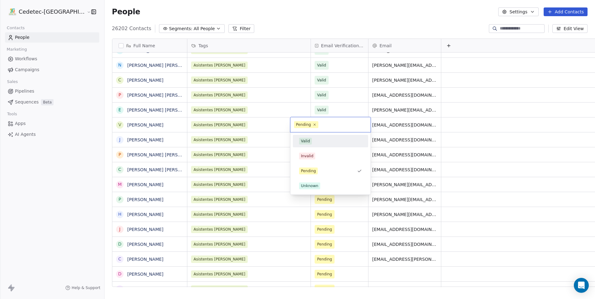
click at [308, 140] on div "Valid" at bounding box center [305, 141] width 9 height 6
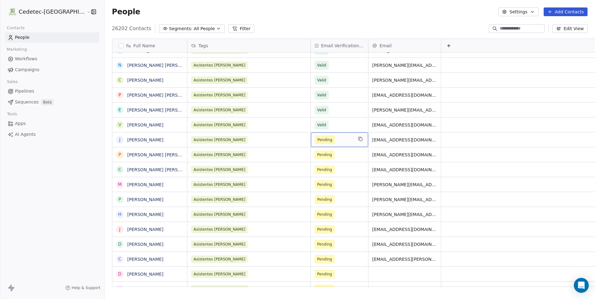
click at [317, 142] on span "Pending" at bounding box center [324, 140] width 15 height 6
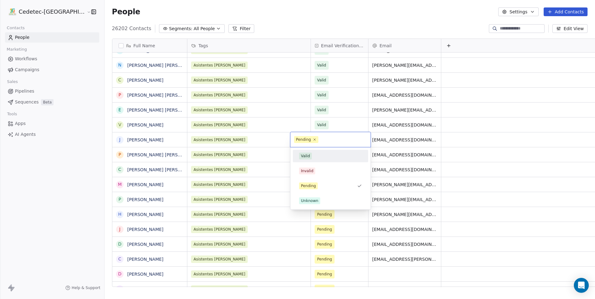
click at [306, 154] on div "Valid" at bounding box center [305, 156] width 9 height 6
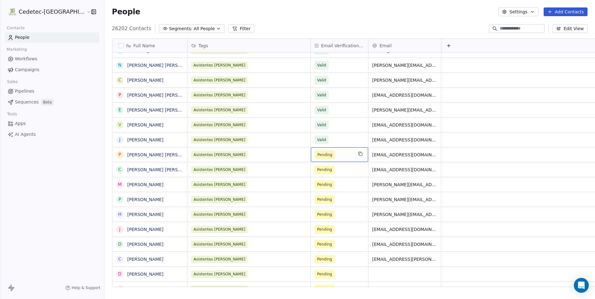
click at [317, 154] on span "Pending" at bounding box center [324, 155] width 15 height 6
click at [317, 156] on span "Pending" at bounding box center [324, 155] width 15 height 6
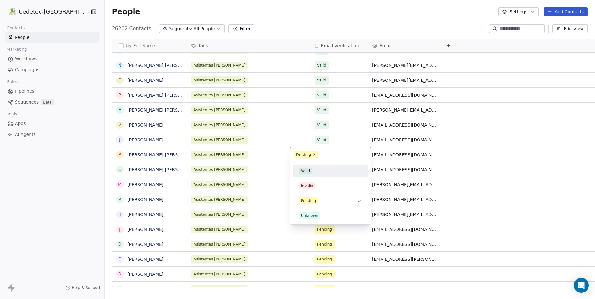
click at [309, 165] on div "Valid" at bounding box center [330, 171] width 75 height 12
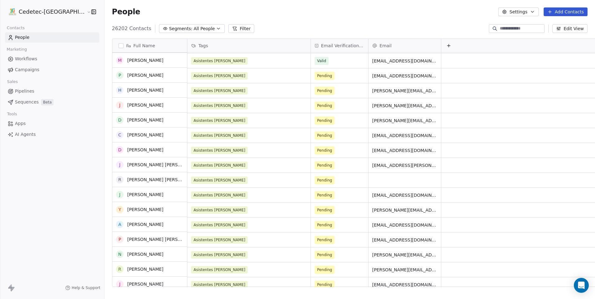
scroll to position [0, 0]
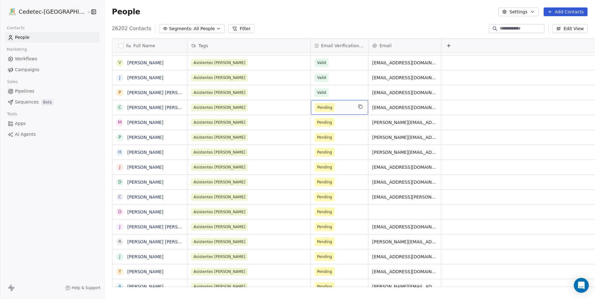
click at [317, 107] on span "Pending" at bounding box center [324, 107] width 15 height 6
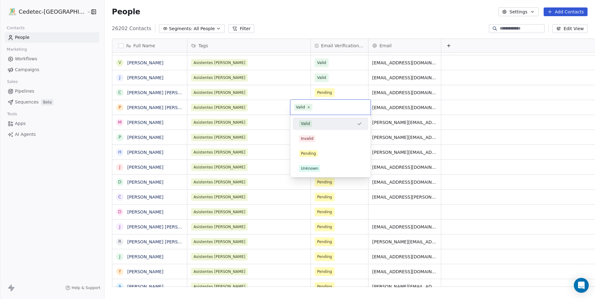
click at [309, 122] on div "Valid" at bounding box center [305, 124] width 9 height 6
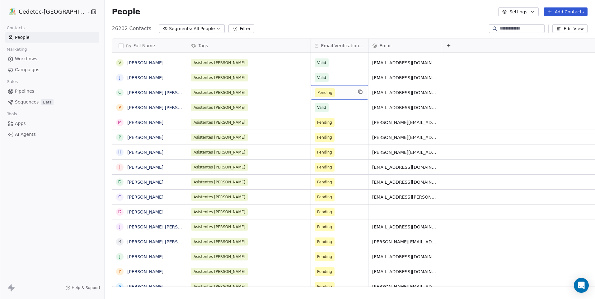
click at [317, 93] on span "Pending" at bounding box center [324, 93] width 15 height 6
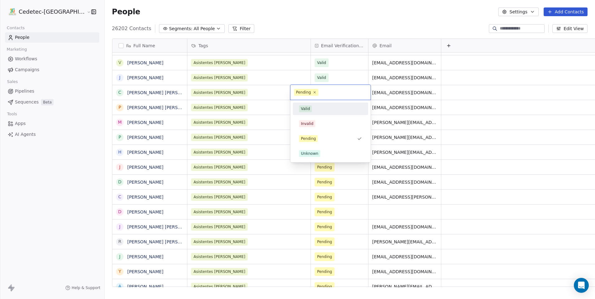
click at [309, 111] on div "Valid" at bounding box center [305, 109] width 9 height 6
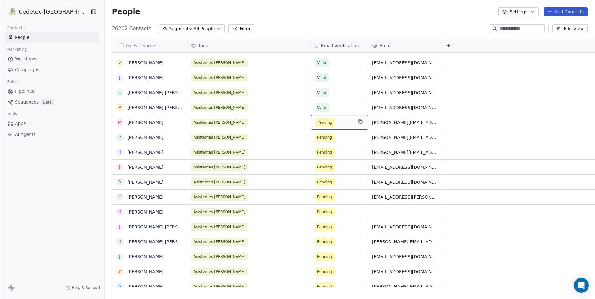
click at [317, 121] on span "Pending" at bounding box center [324, 122] width 15 height 6
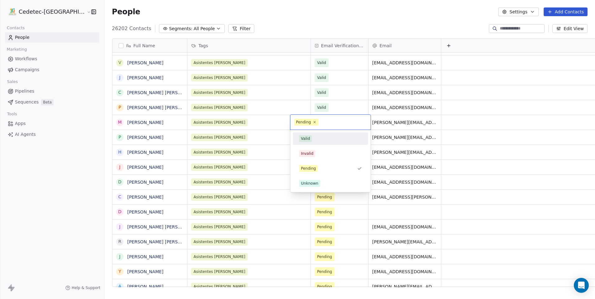
click at [313, 137] on div "Valid" at bounding box center [330, 138] width 63 height 7
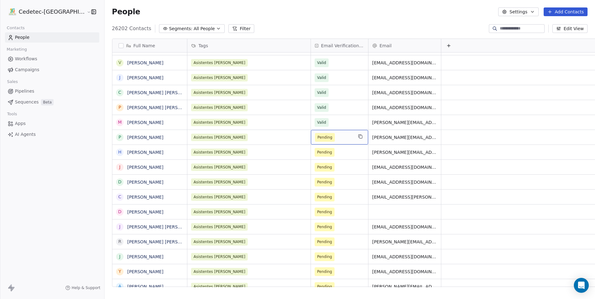
click at [317, 137] on span "Pending" at bounding box center [324, 137] width 15 height 6
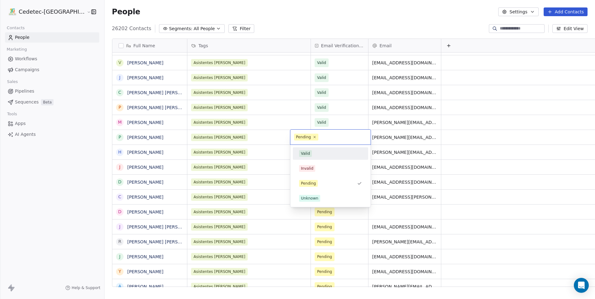
click at [312, 152] on div "Valid" at bounding box center [330, 153] width 63 height 7
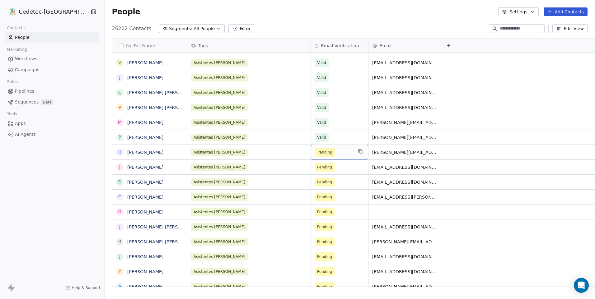
click at [317, 152] on span "Pending" at bounding box center [324, 152] width 15 height 6
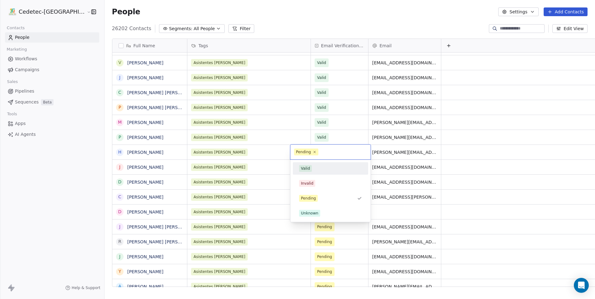
click at [315, 167] on div "Valid" at bounding box center [330, 168] width 63 height 7
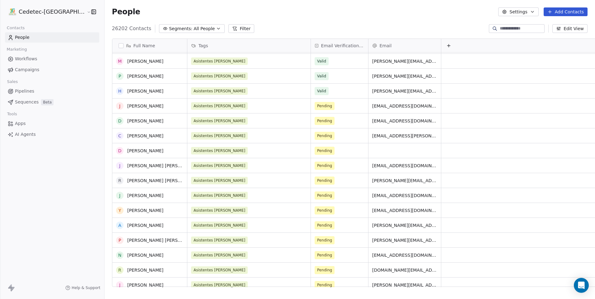
scroll to position [836, 0]
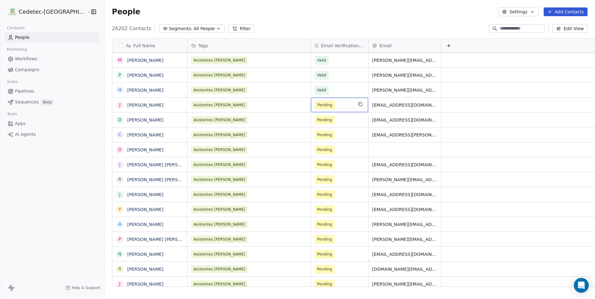
click at [317, 108] on span "Pending" at bounding box center [324, 105] width 15 height 6
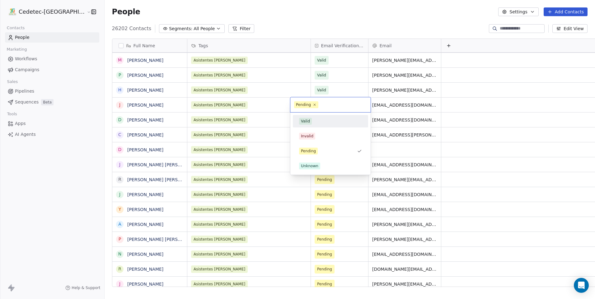
click at [312, 122] on div "Valid" at bounding box center [330, 121] width 63 height 7
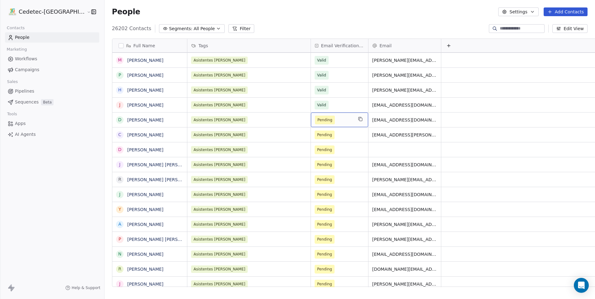
click at [317, 122] on span "Pending" at bounding box center [324, 120] width 15 height 6
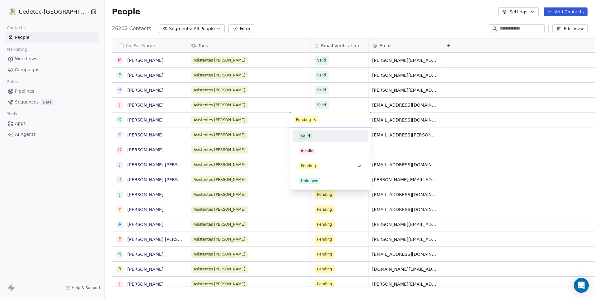
click at [312, 134] on div "Valid" at bounding box center [330, 136] width 63 height 7
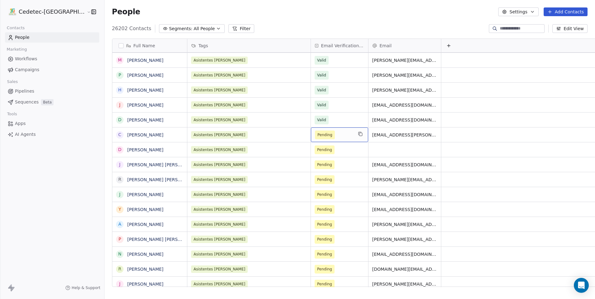
click at [315, 138] on span "Pending" at bounding box center [325, 135] width 20 height 9
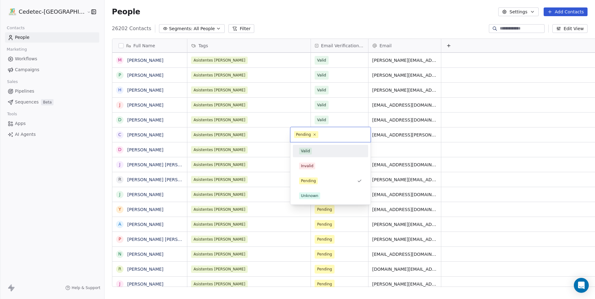
click at [313, 152] on div "Valid" at bounding box center [330, 151] width 63 height 7
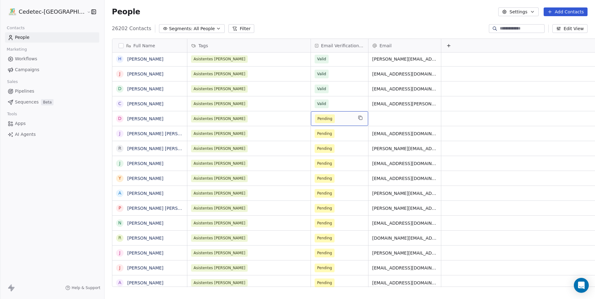
click at [317, 119] on span "Pending" at bounding box center [324, 119] width 15 height 6
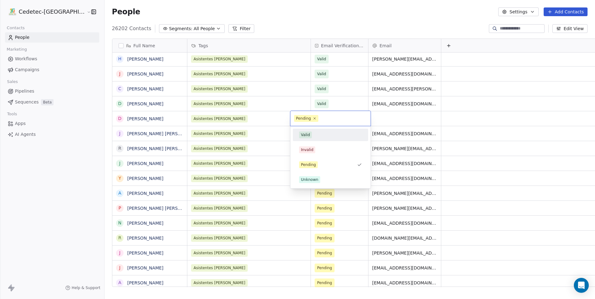
click at [324, 96] on html "Cedetec-Chile Contacts People Marketing Workflows Campaigns Sales Pipelines Seq…" at bounding box center [297, 149] width 595 height 299
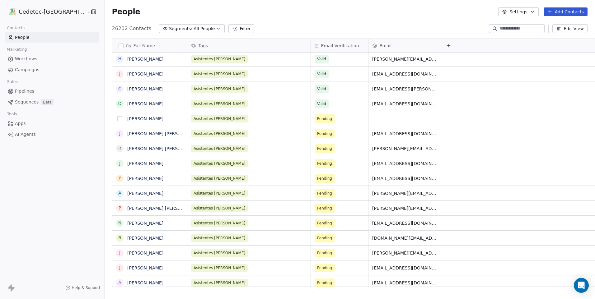
click at [117, 120] on button "grid" at bounding box center [119, 118] width 5 height 5
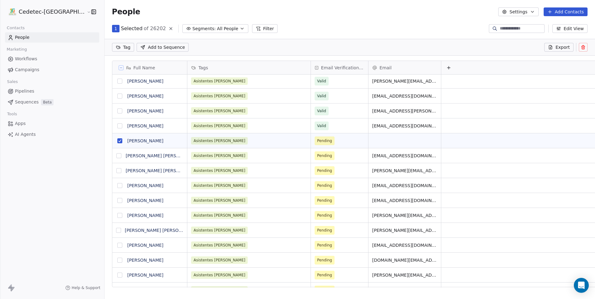
click at [583, 48] on icon at bounding box center [583, 47] width 0 height 1
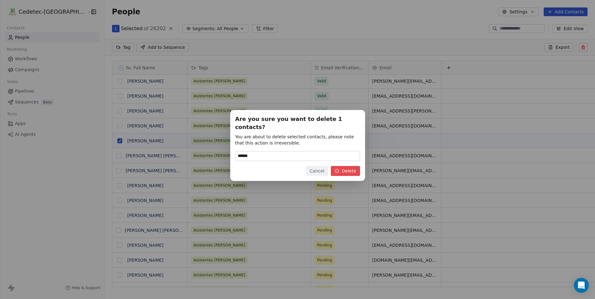
scroll to position [258, 506]
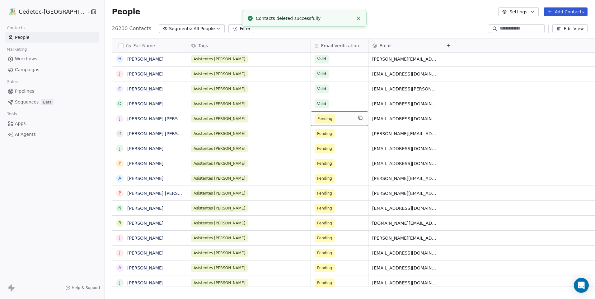
click at [315, 118] on span "Pending" at bounding box center [334, 118] width 38 height 9
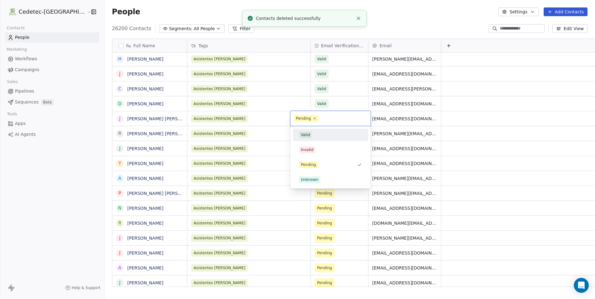
click at [310, 133] on span "Valid" at bounding box center [305, 135] width 13 height 7
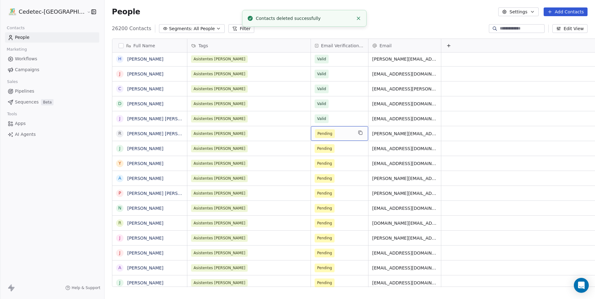
click at [317, 133] on span "Pending" at bounding box center [324, 134] width 15 height 6
click at [315, 132] on span "Pending" at bounding box center [325, 133] width 20 height 9
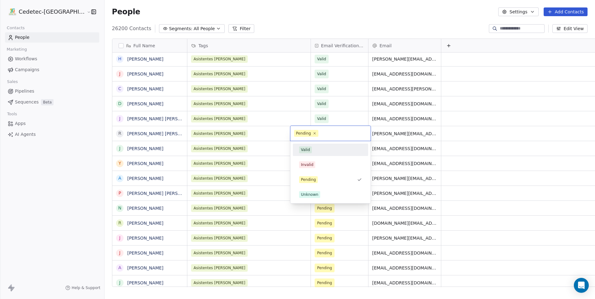
click at [305, 149] on div "Valid" at bounding box center [305, 150] width 9 height 6
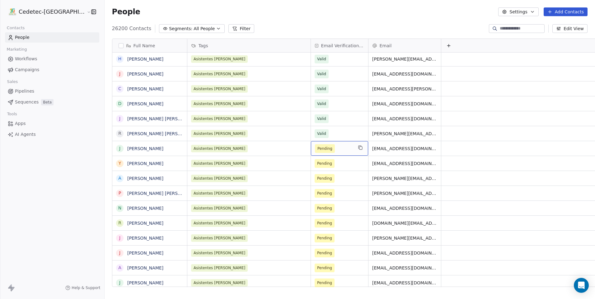
click at [317, 148] on span "Pending" at bounding box center [324, 149] width 15 height 6
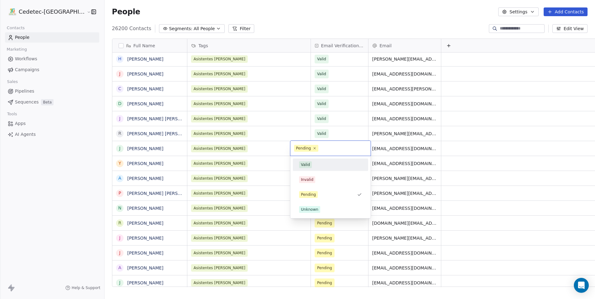
click at [307, 162] on div "Valid" at bounding box center [305, 165] width 9 height 6
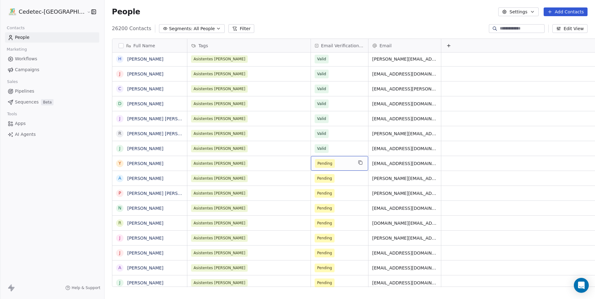
click at [317, 161] on span "Pending" at bounding box center [324, 163] width 15 height 6
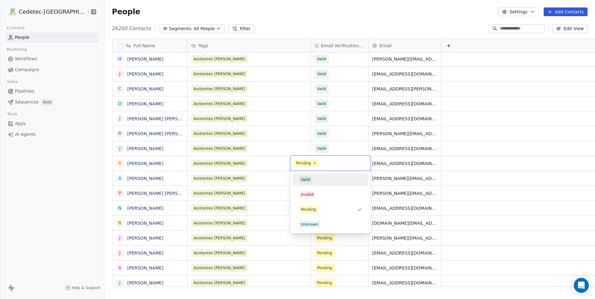
click at [308, 182] on div "Valid" at bounding box center [305, 180] width 9 height 6
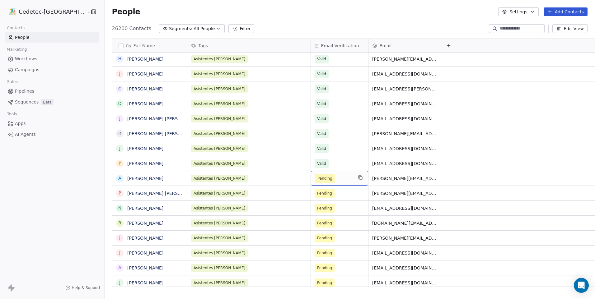
click at [315, 182] on span "Pending" at bounding box center [325, 178] width 20 height 9
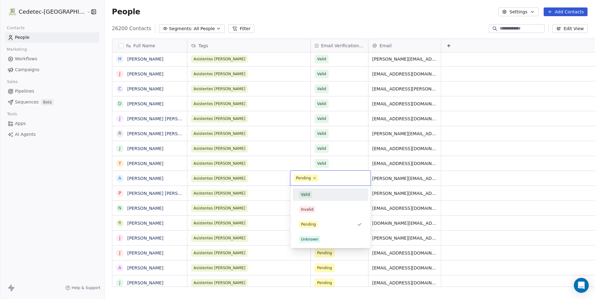
click at [309, 194] on div "Valid" at bounding box center [305, 195] width 9 height 6
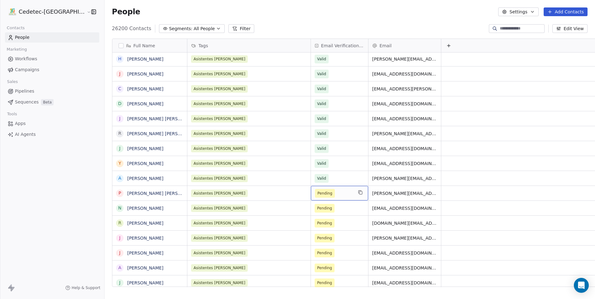
click at [317, 195] on span "Pending" at bounding box center [324, 193] width 15 height 6
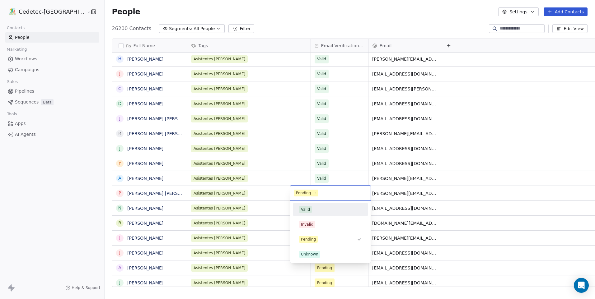
click at [308, 207] on div "Valid" at bounding box center [305, 210] width 9 height 6
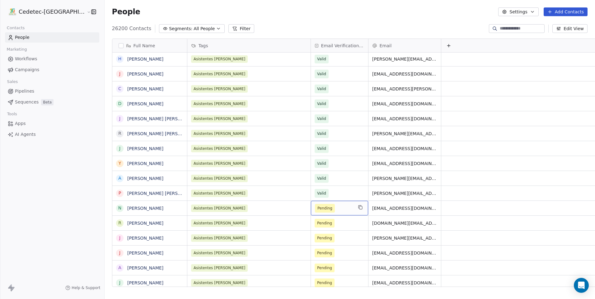
click at [315, 211] on span "Pending" at bounding box center [325, 208] width 20 height 9
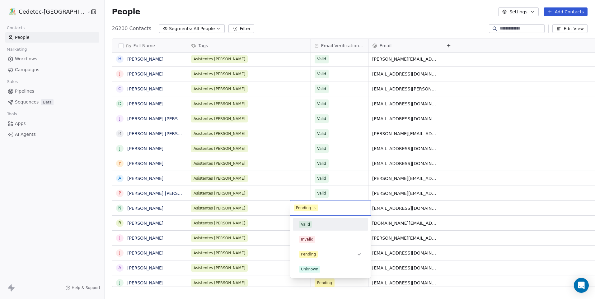
click at [306, 223] on div "Valid" at bounding box center [305, 225] width 9 height 6
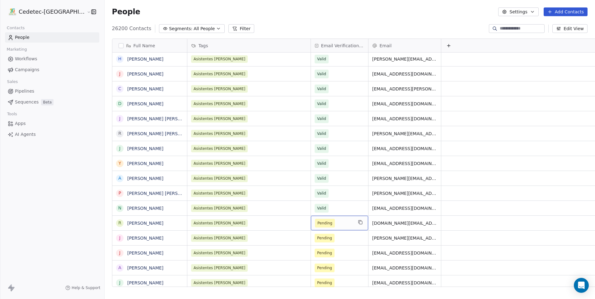
click at [311, 228] on div "Pending" at bounding box center [339, 223] width 57 height 15
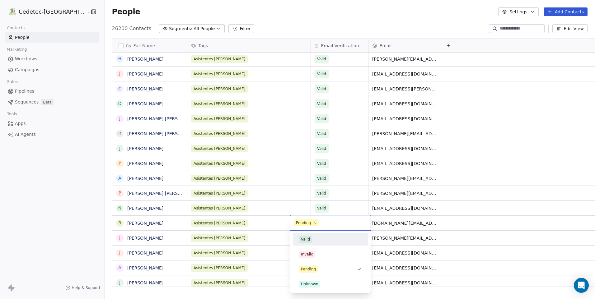
click at [308, 239] on div "Valid" at bounding box center [305, 240] width 9 height 6
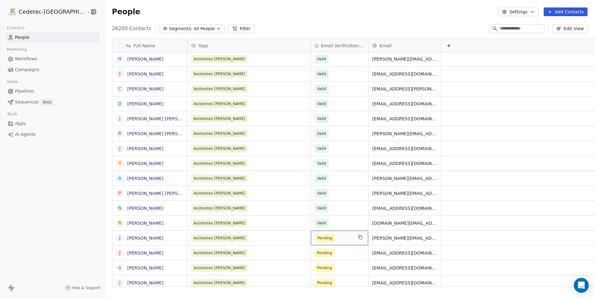
click at [317, 239] on span "Pending" at bounding box center [324, 238] width 15 height 6
click at [314, 243] on div "Pending" at bounding box center [339, 238] width 57 height 15
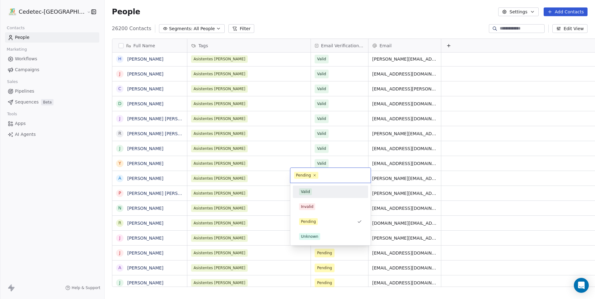
click at [315, 196] on div "Valid" at bounding box center [330, 192] width 70 height 10
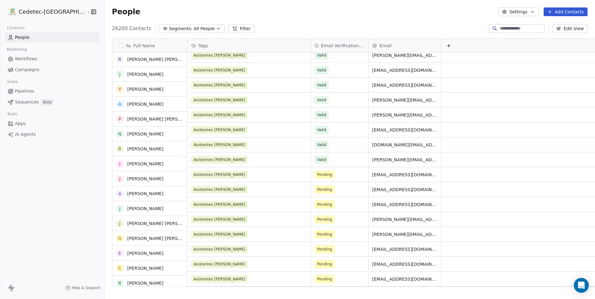
scroll to position [991, 0]
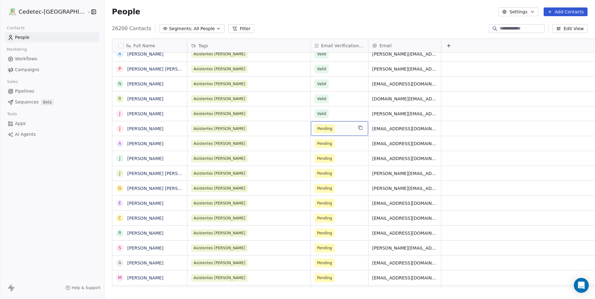
click at [318, 130] on span "Pending" at bounding box center [334, 128] width 38 height 9
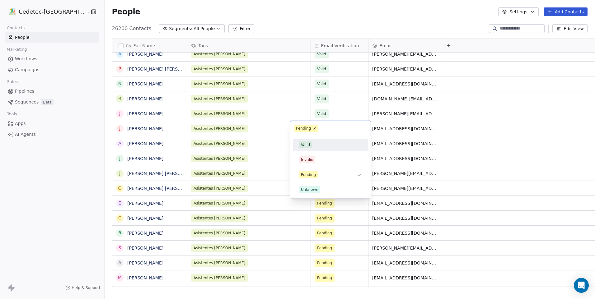
click at [307, 141] on div "Valid" at bounding box center [330, 145] width 70 height 10
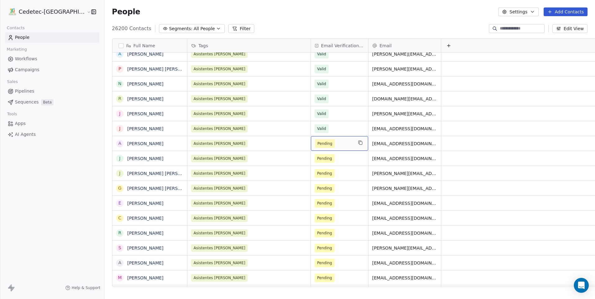
click at [322, 140] on span "Pending" at bounding box center [334, 143] width 38 height 9
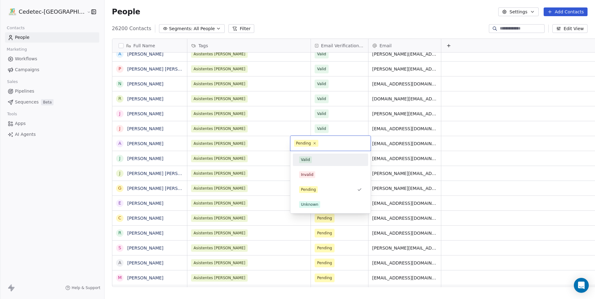
click at [309, 161] on div "Valid" at bounding box center [305, 160] width 9 height 6
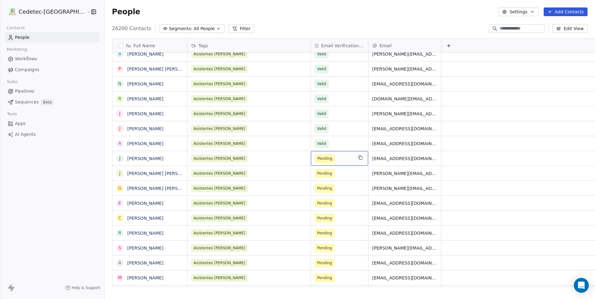
click at [320, 161] on span "Pending" at bounding box center [334, 158] width 38 height 9
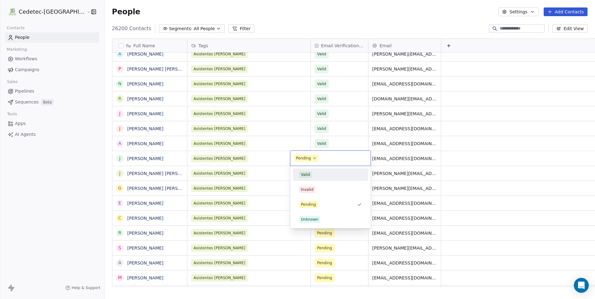
click at [313, 174] on div "Valid" at bounding box center [330, 174] width 63 height 7
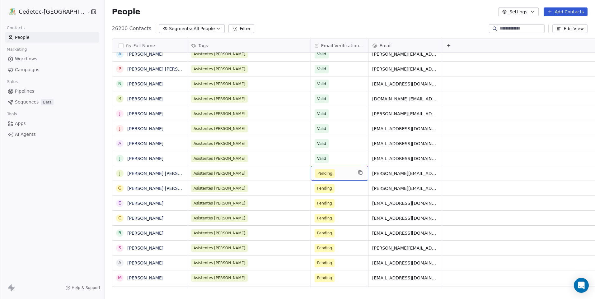
click at [320, 175] on span "Pending" at bounding box center [334, 173] width 38 height 9
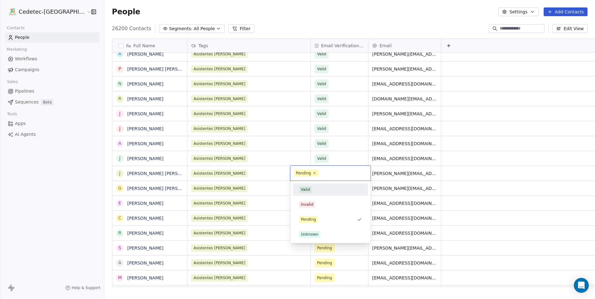
click at [313, 188] on div "Valid" at bounding box center [330, 189] width 63 height 7
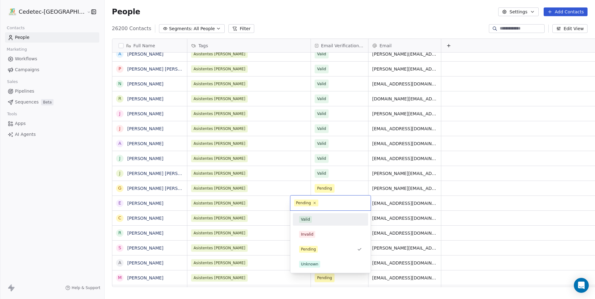
click at [314, 221] on div "Valid" at bounding box center [330, 219] width 63 height 7
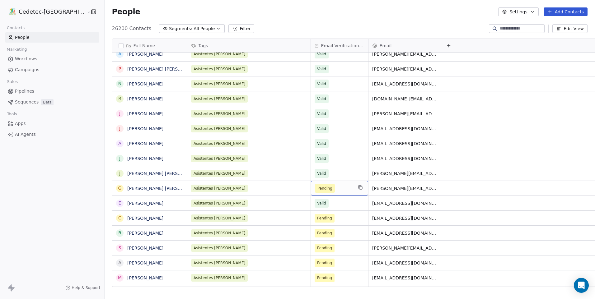
click at [321, 190] on span "Pending" at bounding box center [334, 188] width 38 height 9
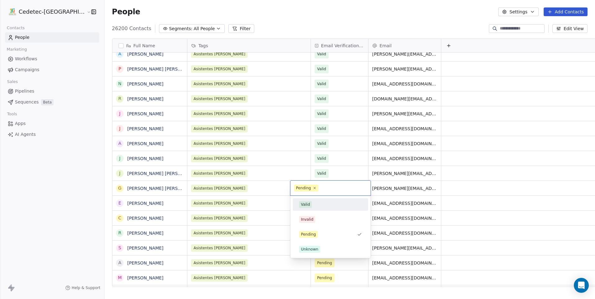
click at [314, 207] on div "Valid" at bounding box center [330, 204] width 63 height 7
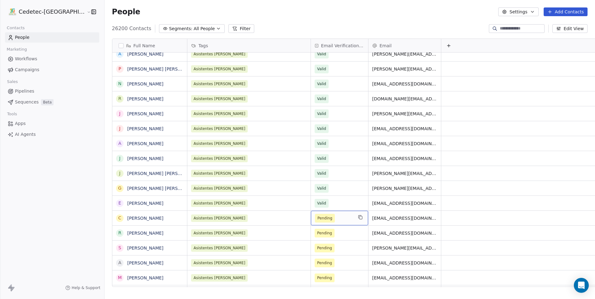
click at [318, 217] on span "Pending" at bounding box center [334, 218] width 38 height 9
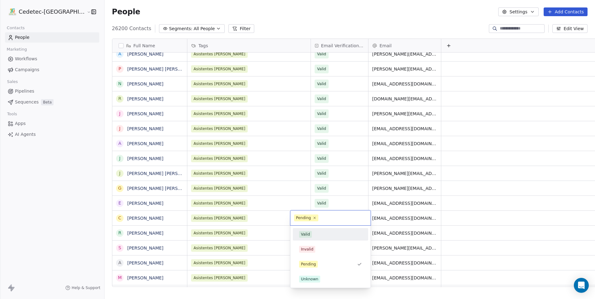
click at [306, 233] on div "Valid" at bounding box center [305, 235] width 9 height 6
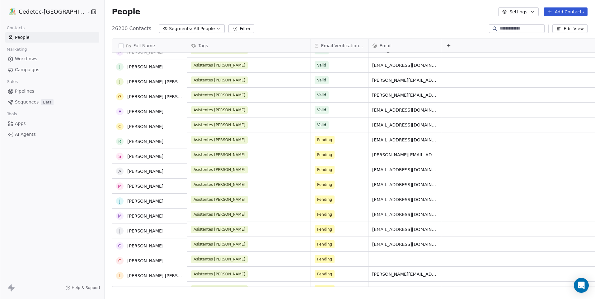
scroll to position [1085, 0]
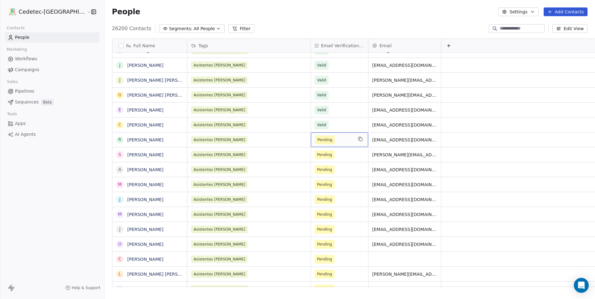
click at [317, 142] on span "Pending" at bounding box center [334, 140] width 38 height 9
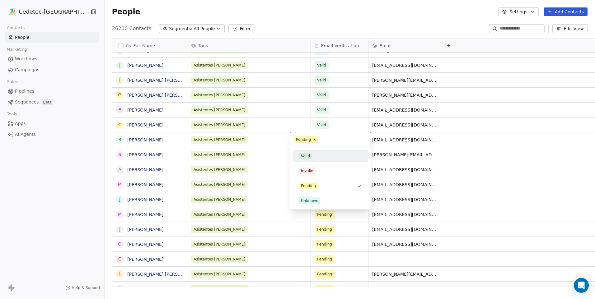
drag, startPoint x: 309, startPoint y: 160, endPoint x: 320, endPoint y: 155, distance: 11.5
click at [309, 160] on div "Valid" at bounding box center [330, 156] width 70 height 10
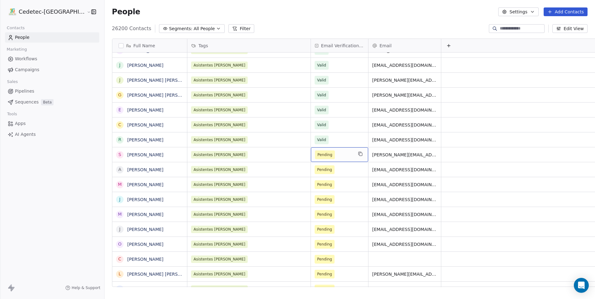
click at [321, 155] on span "Pending" at bounding box center [334, 155] width 38 height 9
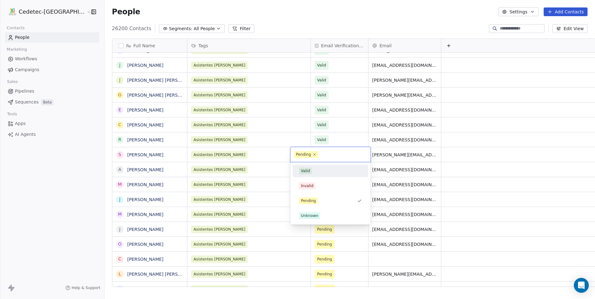
click at [315, 170] on div "Valid" at bounding box center [330, 171] width 63 height 7
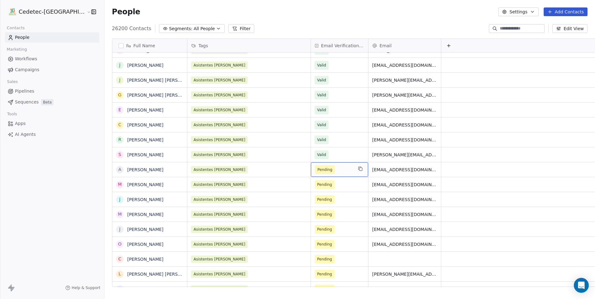
click at [315, 170] on span "Pending" at bounding box center [334, 169] width 38 height 9
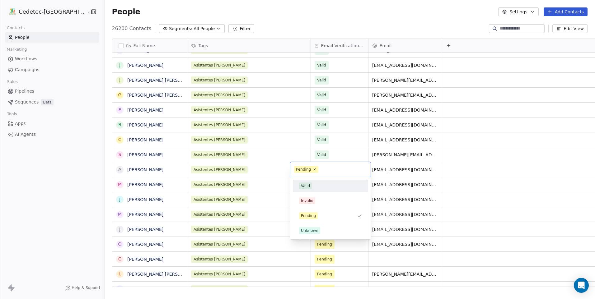
click at [311, 183] on span "Valid" at bounding box center [305, 186] width 13 height 7
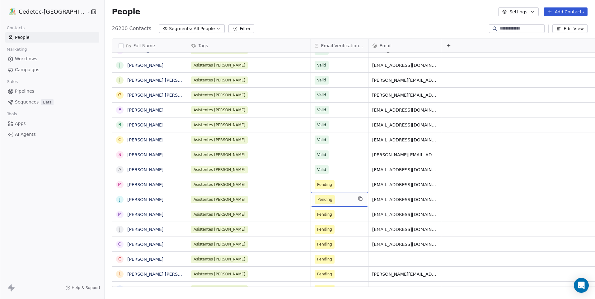
click at [313, 192] on div "Pending" at bounding box center [339, 199] width 57 height 15
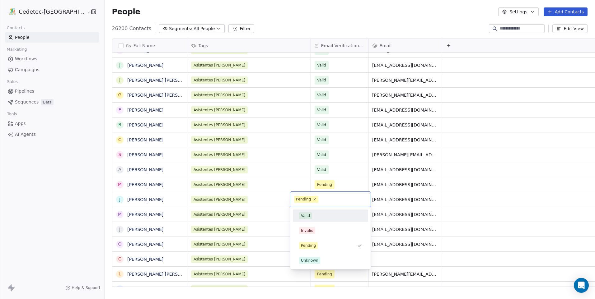
click at [318, 216] on div "Valid" at bounding box center [330, 215] width 63 height 7
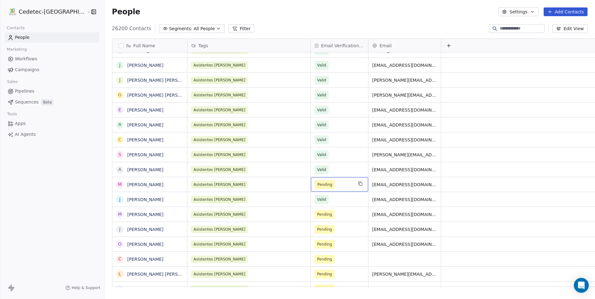
click at [320, 189] on div "Pending" at bounding box center [339, 184] width 57 height 15
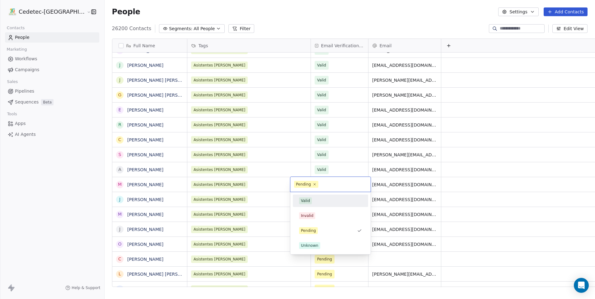
click at [315, 201] on div "Valid" at bounding box center [330, 200] width 63 height 7
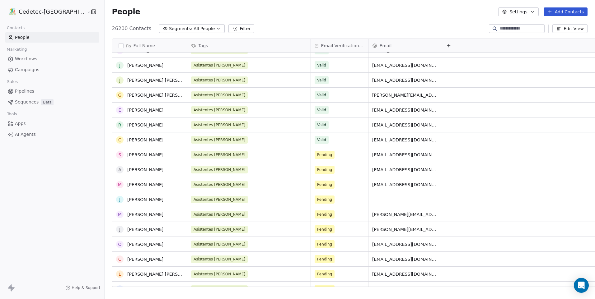
scroll to position [1178, 0]
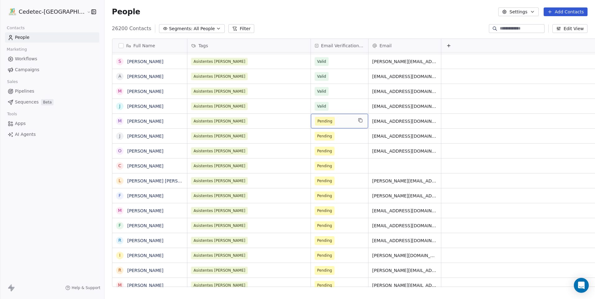
click at [320, 124] on span "Pending" at bounding box center [334, 121] width 38 height 9
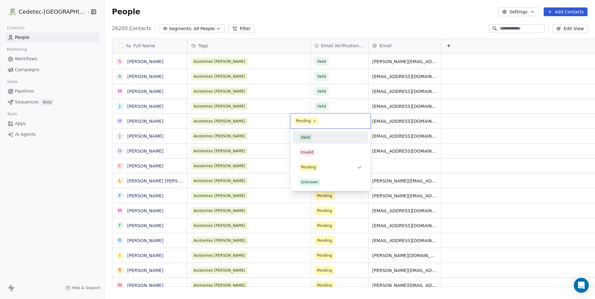
click at [317, 142] on div "Valid" at bounding box center [330, 137] width 70 height 10
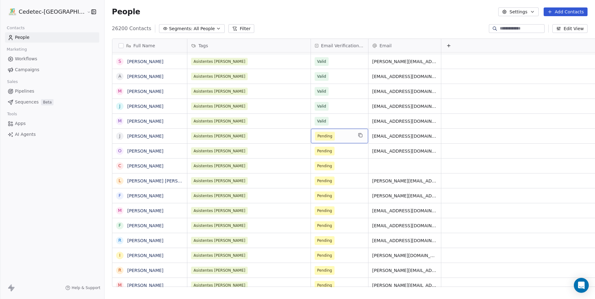
click at [317, 142] on div "Pending" at bounding box center [339, 136] width 57 height 15
click at [315, 137] on span "Pending" at bounding box center [325, 136] width 20 height 9
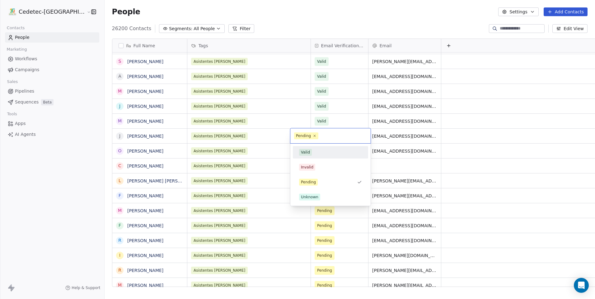
click at [310, 151] on span "Valid" at bounding box center [305, 152] width 13 height 7
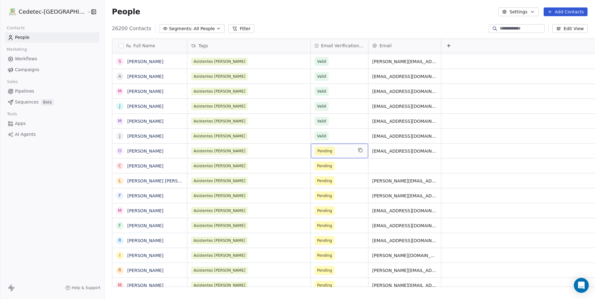
click at [319, 146] on div "Pending" at bounding box center [339, 151] width 57 height 15
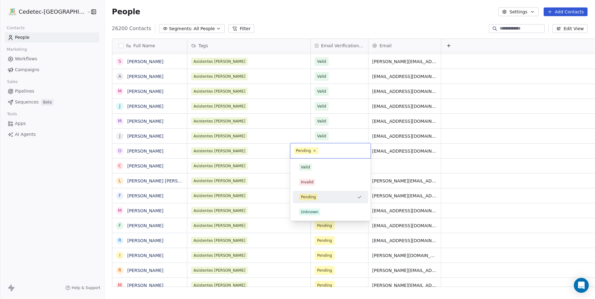
click at [318, 165] on div "Valid" at bounding box center [330, 167] width 63 height 7
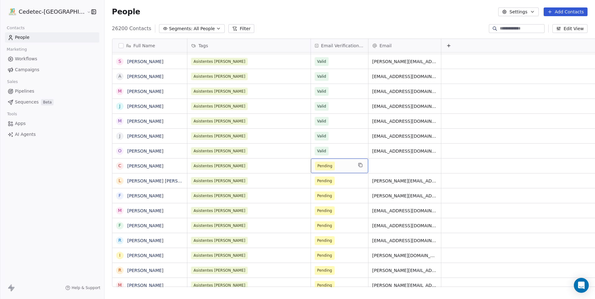
click at [318, 165] on span "Pending" at bounding box center [334, 166] width 38 height 9
click at [117, 167] on button "grid" at bounding box center [119, 166] width 5 height 5
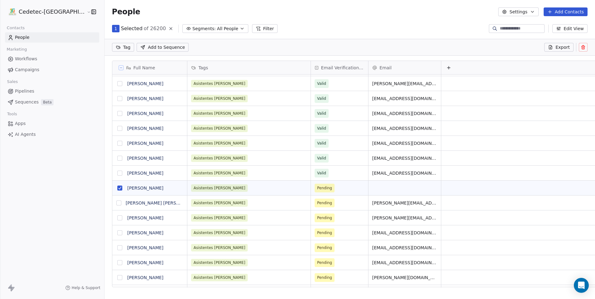
click at [581, 47] on icon at bounding box center [582, 47] width 5 height 5
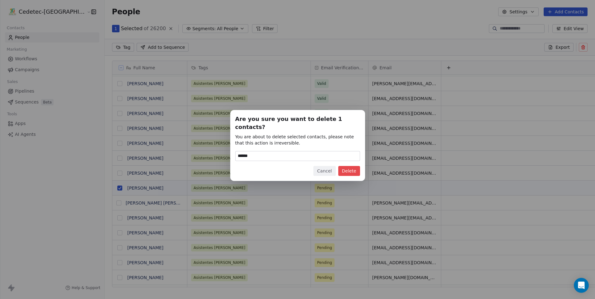
click at [351, 170] on button "Delete" at bounding box center [349, 171] width 22 height 10
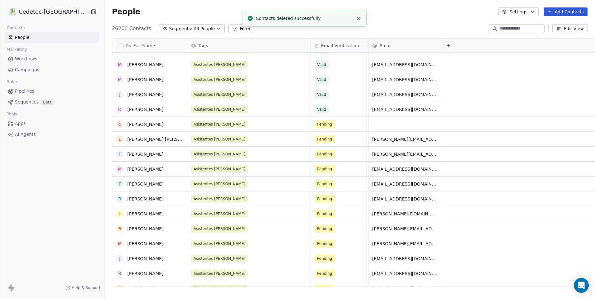
scroll to position [1240, 0]
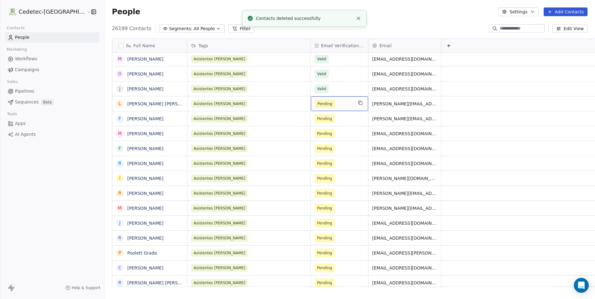
click at [321, 106] on span "Pending" at bounding box center [334, 104] width 38 height 9
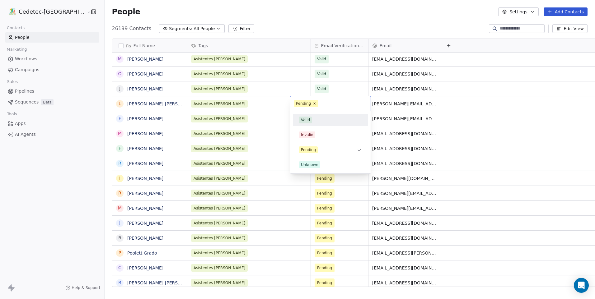
click at [309, 123] on div "Valid" at bounding box center [305, 120] width 9 height 6
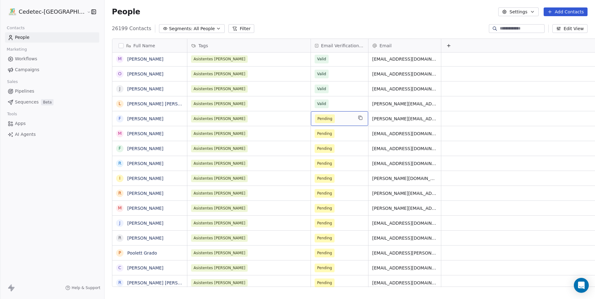
click at [323, 116] on span "Pending" at bounding box center [334, 118] width 38 height 9
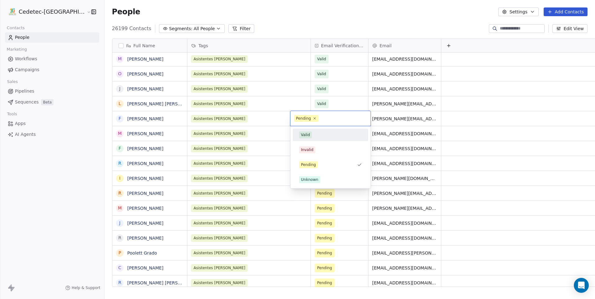
click at [318, 134] on div "Valid" at bounding box center [330, 135] width 63 height 7
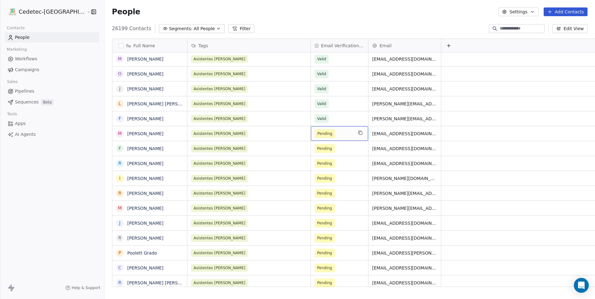
click at [318, 134] on span "Pending" at bounding box center [334, 133] width 38 height 9
click at [322, 135] on span "Pending" at bounding box center [334, 133] width 38 height 9
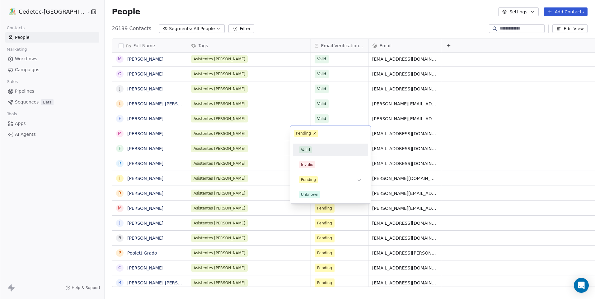
click at [314, 156] on div "Valid Invalid Pending Unknown" at bounding box center [330, 172] width 75 height 57
click at [313, 150] on div "Valid" at bounding box center [330, 149] width 63 height 7
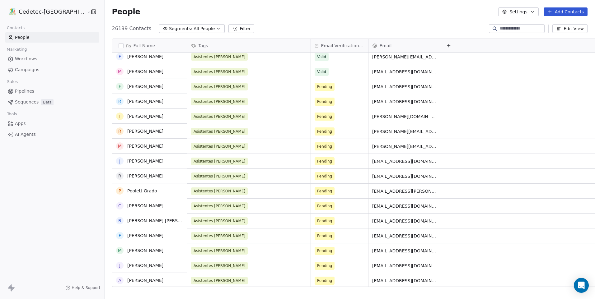
scroll to position [1302, 0]
click at [327, 88] on span "Pending" at bounding box center [334, 86] width 38 height 9
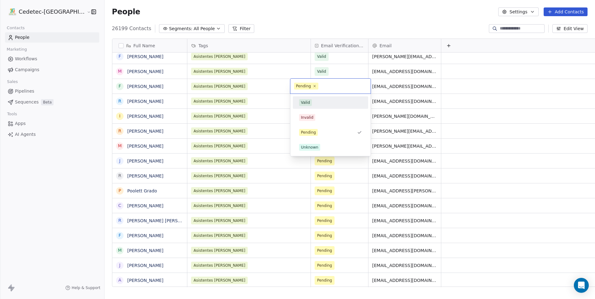
click at [316, 105] on div "Valid" at bounding box center [330, 102] width 63 height 7
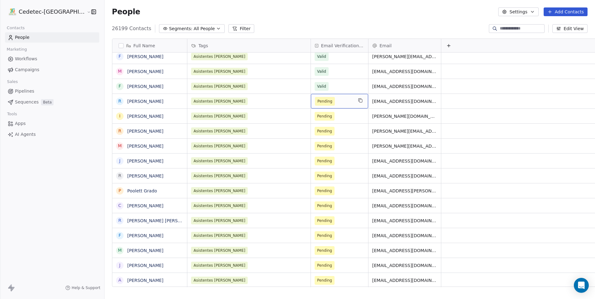
click at [324, 99] on span "Pending" at bounding box center [334, 101] width 38 height 9
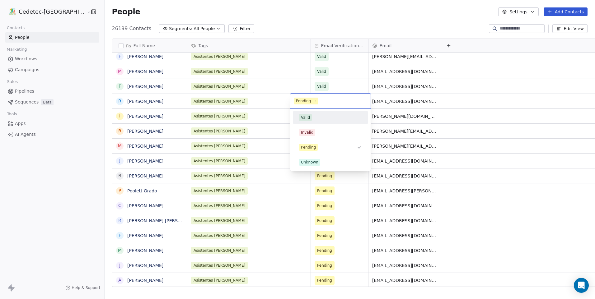
click at [318, 116] on div "Valid" at bounding box center [330, 117] width 63 height 7
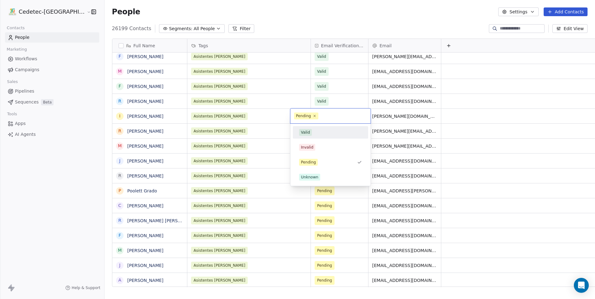
click at [313, 134] on div "Valid" at bounding box center [330, 132] width 63 height 7
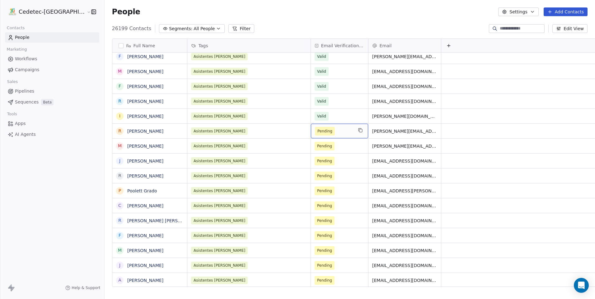
click at [323, 132] on span "Pending" at bounding box center [334, 131] width 38 height 9
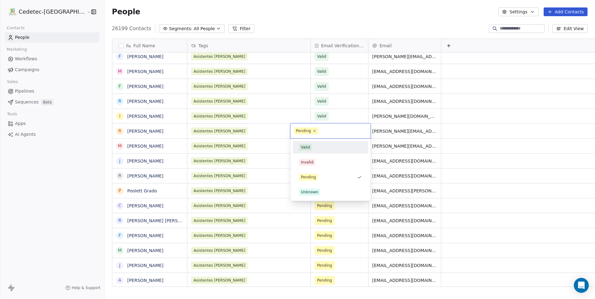
click at [317, 149] on div "Valid" at bounding box center [330, 147] width 63 height 7
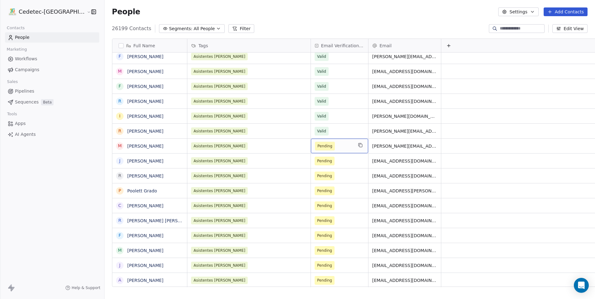
click at [319, 146] on span "Pending" at bounding box center [334, 146] width 38 height 9
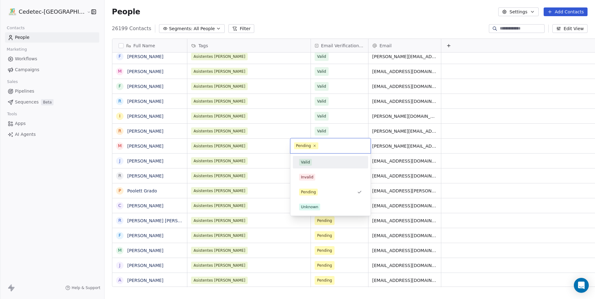
click at [312, 163] on div "Valid" at bounding box center [330, 162] width 63 height 7
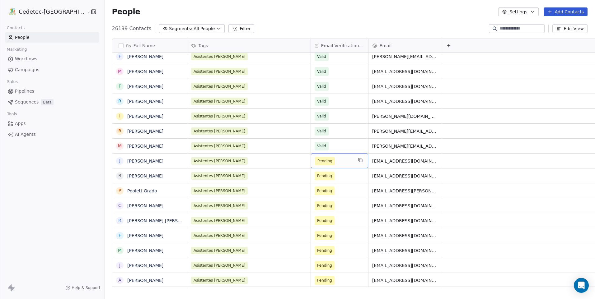
click at [319, 161] on span "Pending" at bounding box center [334, 161] width 38 height 9
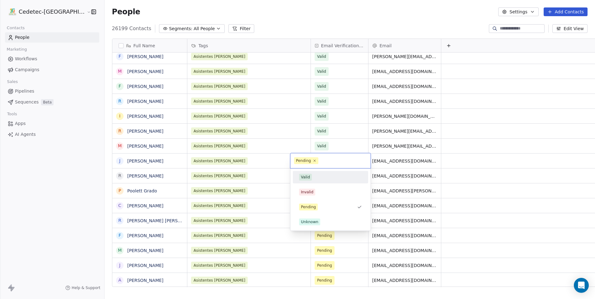
click at [313, 178] on div "Valid" at bounding box center [330, 177] width 63 height 7
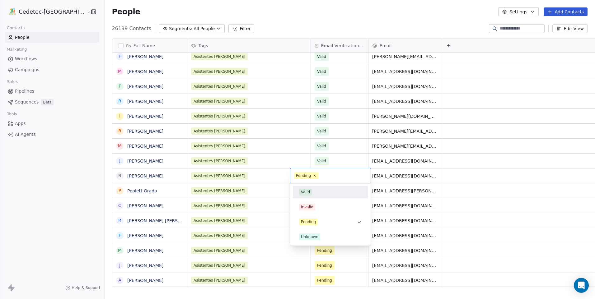
click at [311, 190] on div "Valid" at bounding box center [330, 192] width 63 height 7
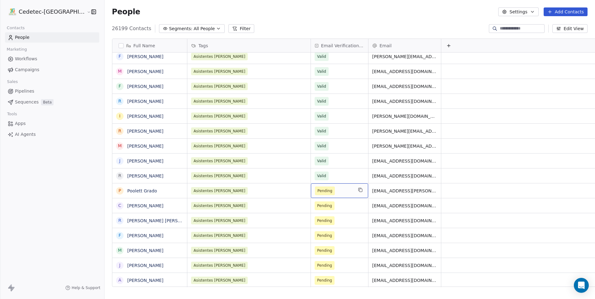
click at [325, 191] on span "Pending" at bounding box center [334, 191] width 38 height 9
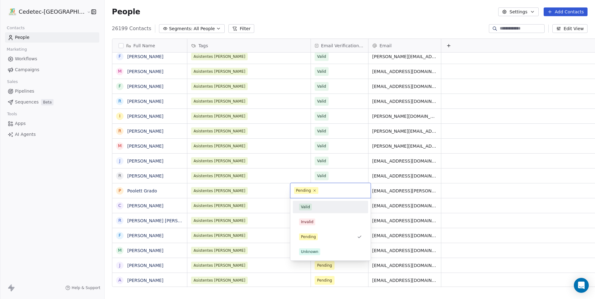
click at [313, 206] on div "Valid" at bounding box center [330, 207] width 63 height 7
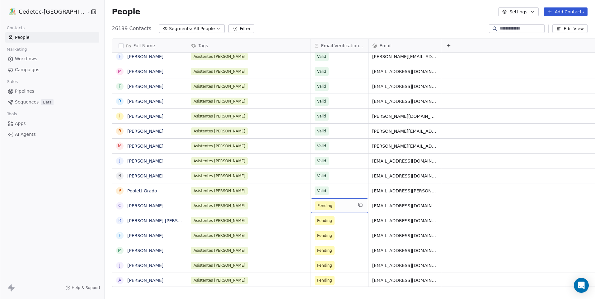
click at [322, 206] on span "Pending" at bounding box center [334, 206] width 38 height 9
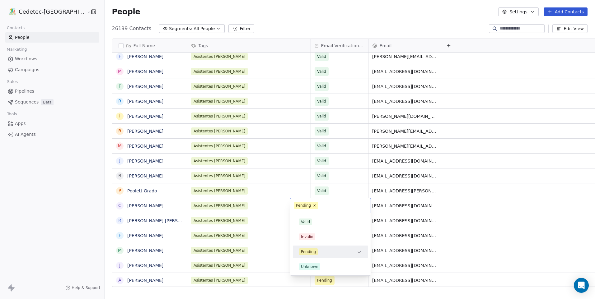
click at [312, 219] on div "Valid" at bounding box center [330, 222] width 63 height 7
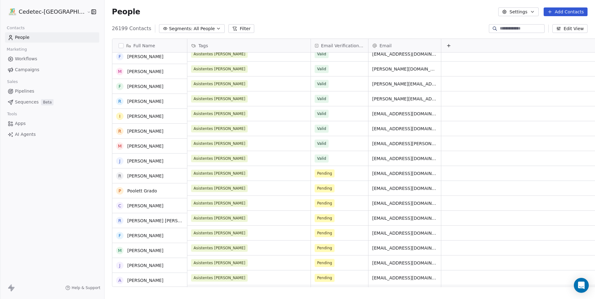
scroll to position [1365, 0]
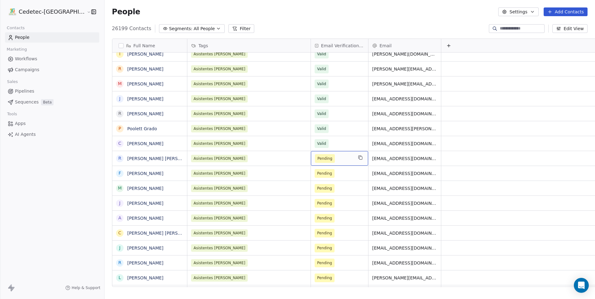
click at [322, 157] on span "Pending" at bounding box center [334, 158] width 38 height 9
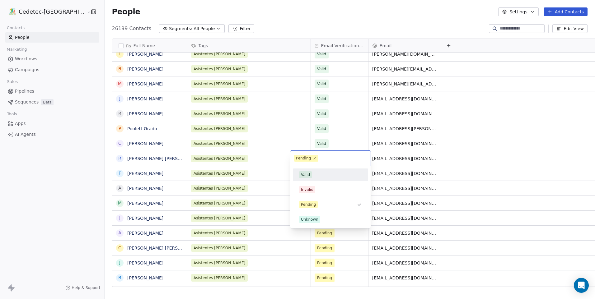
click at [305, 171] on div "Valid" at bounding box center [330, 175] width 70 height 10
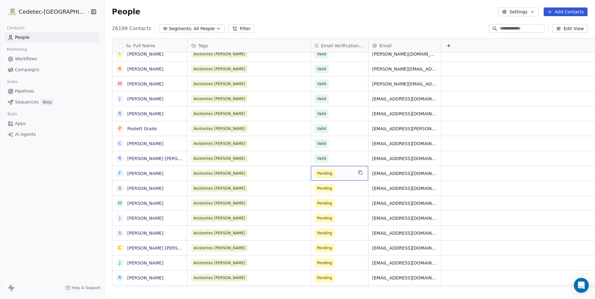
click at [333, 173] on div "Pending" at bounding box center [339, 173] width 57 height 15
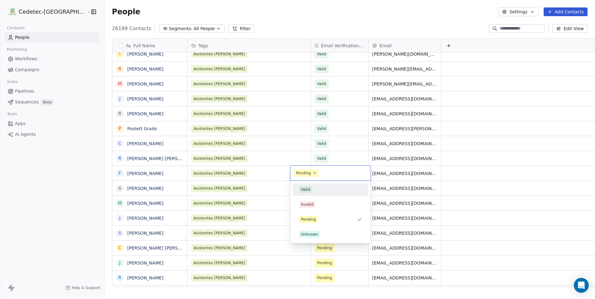
click at [331, 184] on div "Valid" at bounding box center [330, 189] width 75 height 12
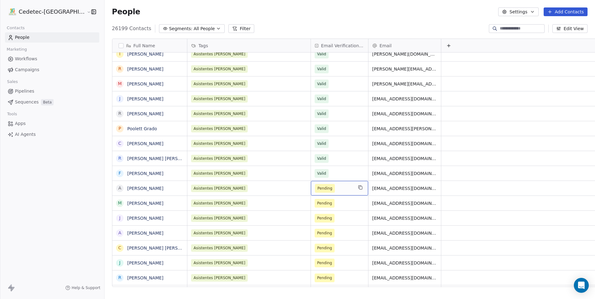
click at [326, 188] on span "Pending" at bounding box center [334, 188] width 38 height 9
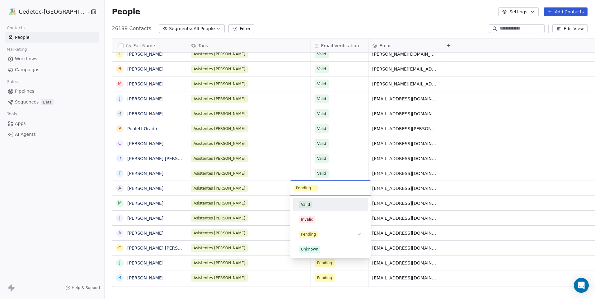
click at [317, 203] on div "Valid" at bounding box center [330, 204] width 63 height 7
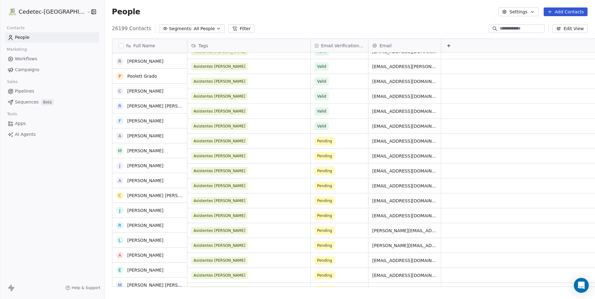
scroll to position [1427, 0]
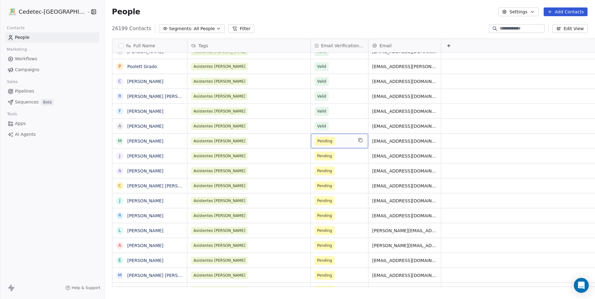
click at [324, 141] on span "Pending" at bounding box center [334, 141] width 38 height 9
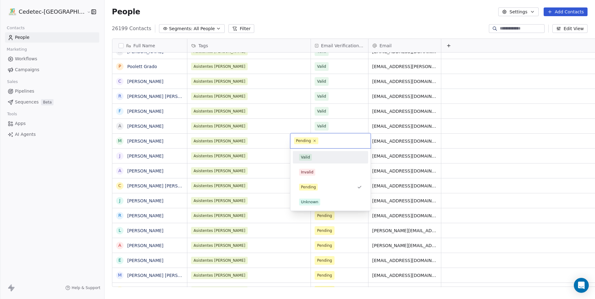
click at [318, 163] on div "Valid" at bounding box center [330, 157] width 75 height 12
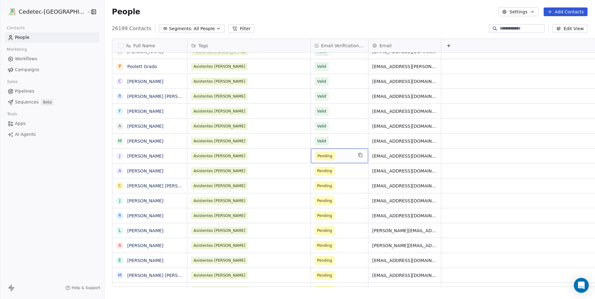
click at [328, 154] on span "Pending" at bounding box center [334, 156] width 38 height 9
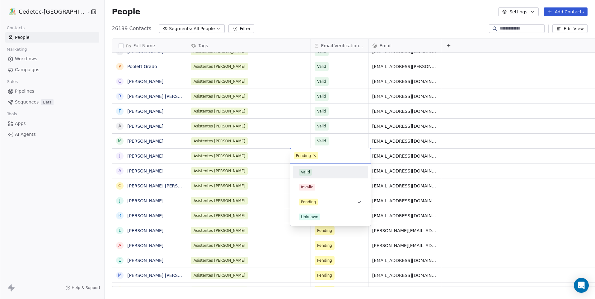
click at [321, 169] on div "Valid" at bounding box center [330, 172] width 63 height 7
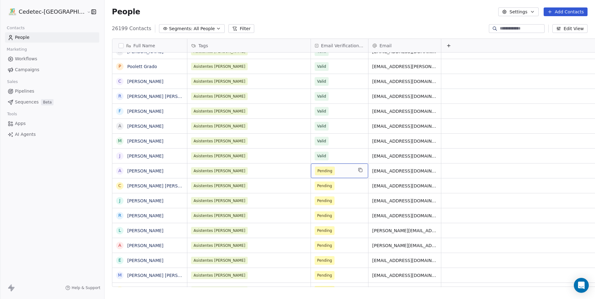
click at [323, 167] on span "Pending" at bounding box center [334, 171] width 38 height 9
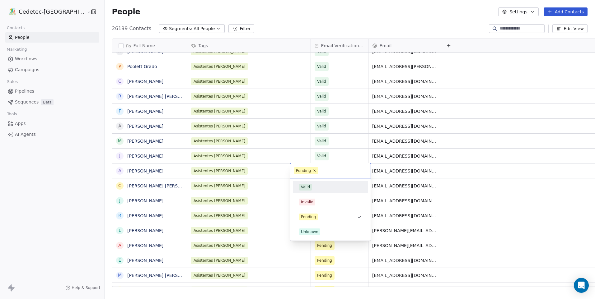
click at [317, 186] on div "Valid" at bounding box center [330, 187] width 63 height 7
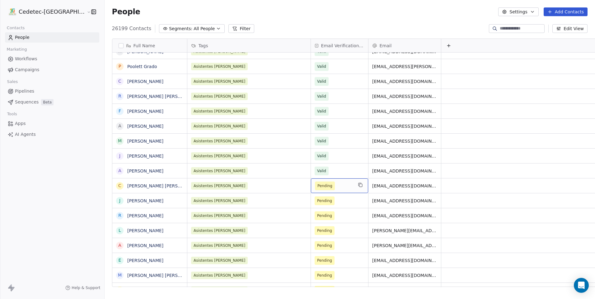
click at [322, 184] on span "Pending" at bounding box center [334, 186] width 38 height 9
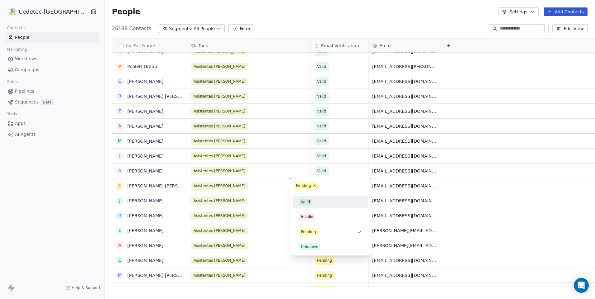
click at [322, 198] on div "Valid" at bounding box center [330, 202] width 70 height 10
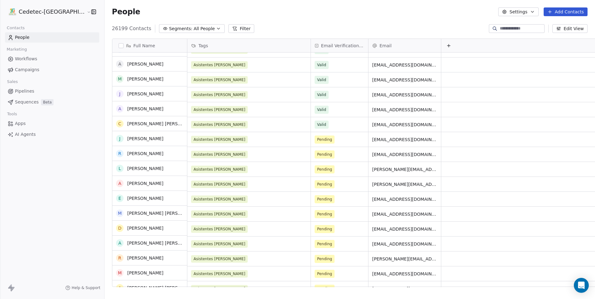
scroll to position [1489, 0]
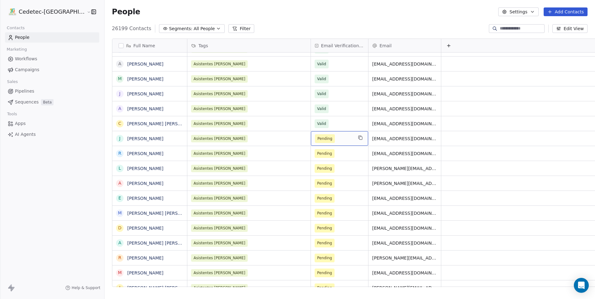
click at [323, 139] on span "Pending" at bounding box center [334, 138] width 38 height 9
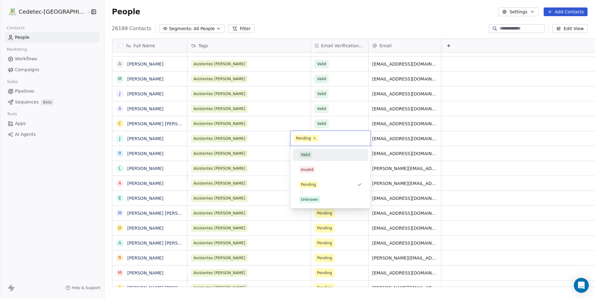
click at [322, 157] on div "Valid" at bounding box center [330, 154] width 63 height 7
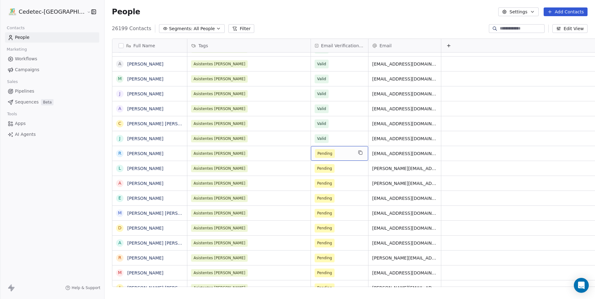
click at [321, 155] on span "Pending" at bounding box center [334, 153] width 38 height 9
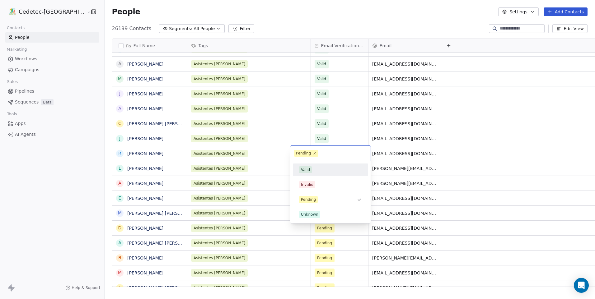
click at [323, 168] on div "Valid" at bounding box center [330, 169] width 63 height 7
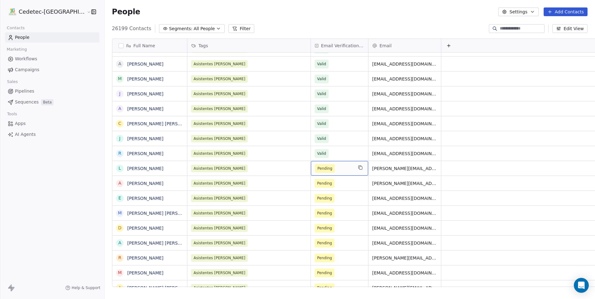
click at [323, 170] on span "Pending" at bounding box center [334, 168] width 38 height 9
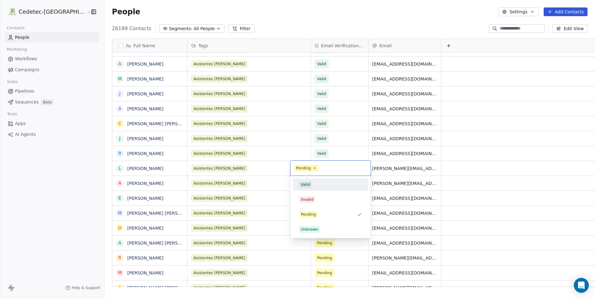
click at [322, 186] on div "Valid" at bounding box center [330, 184] width 63 height 7
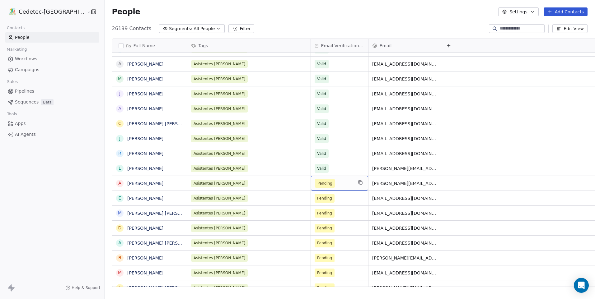
click at [321, 187] on span "Pending" at bounding box center [334, 183] width 38 height 9
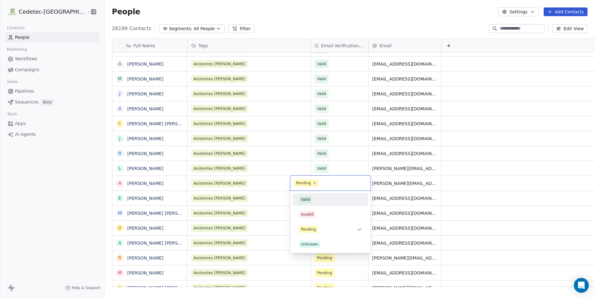
click at [327, 200] on div "Valid" at bounding box center [330, 199] width 63 height 7
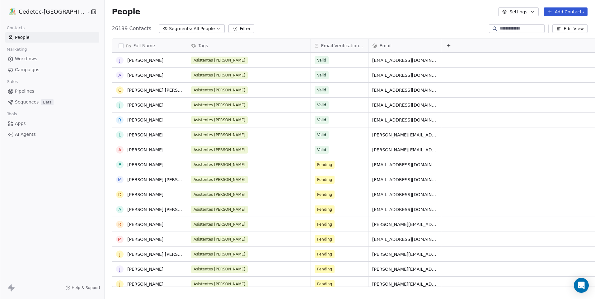
scroll to position [1551, 0]
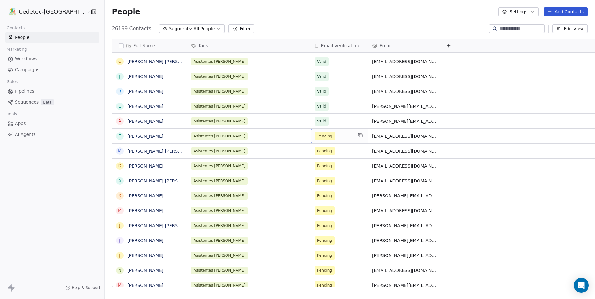
click at [323, 138] on span "Pending" at bounding box center [334, 136] width 38 height 9
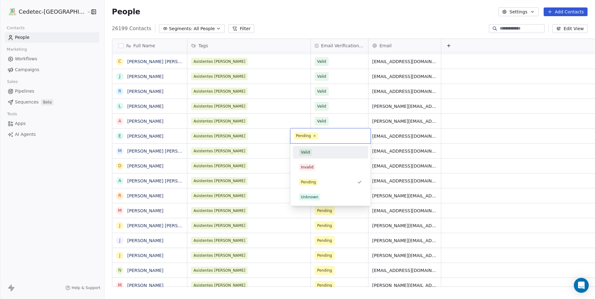
click at [322, 152] on div "Valid" at bounding box center [330, 152] width 63 height 7
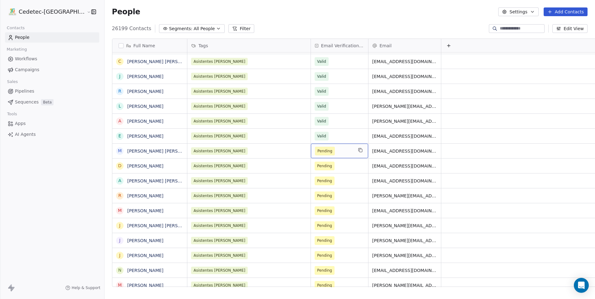
click at [322, 150] on span "Pending" at bounding box center [334, 151] width 38 height 9
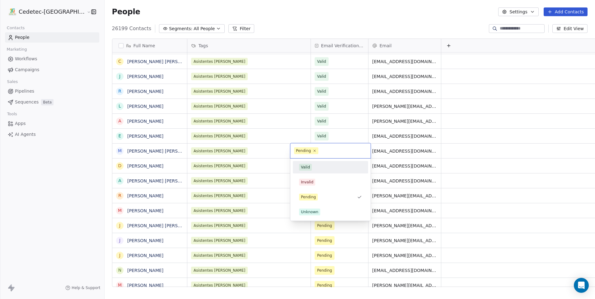
click at [321, 166] on div "Valid" at bounding box center [330, 167] width 63 height 7
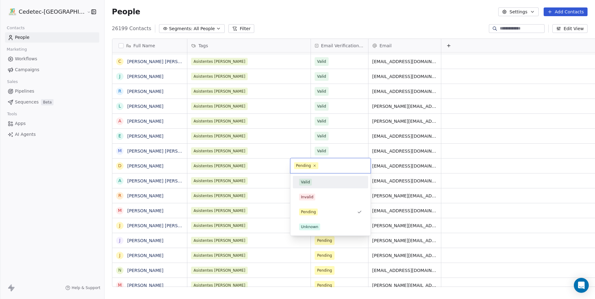
click at [319, 182] on div "Valid" at bounding box center [330, 182] width 63 height 7
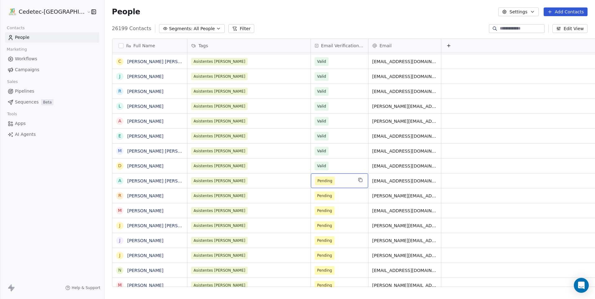
click at [318, 182] on span "Pending" at bounding box center [334, 181] width 38 height 9
click at [321, 180] on span "Pending" at bounding box center [334, 181] width 38 height 9
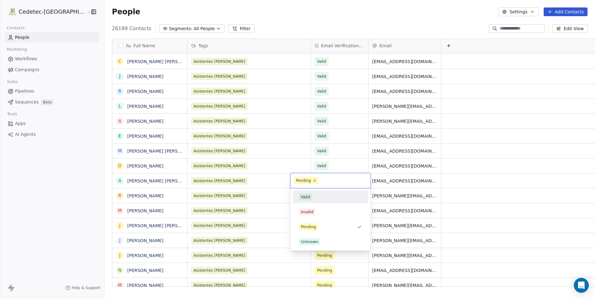
click at [323, 198] on div "Valid" at bounding box center [330, 197] width 63 height 7
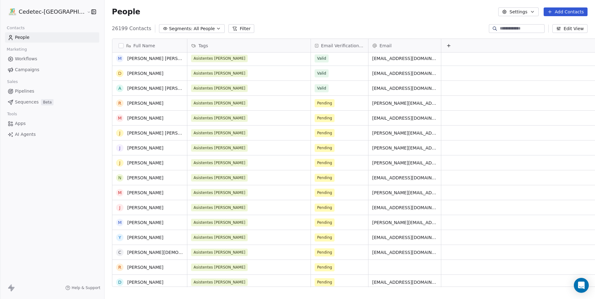
scroll to position [1645, 0]
click at [320, 107] on div "Pending" at bounding box center [339, 102] width 57 height 15
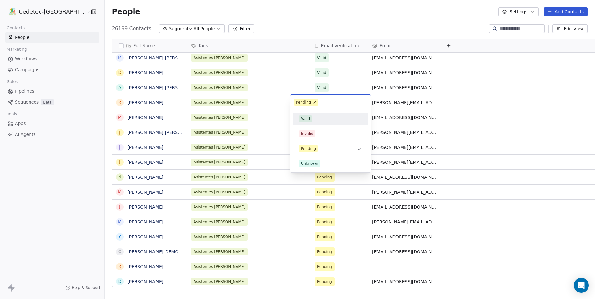
click at [324, 119] on div "Valid" at bounding box center [330, 118] width 63 height 7
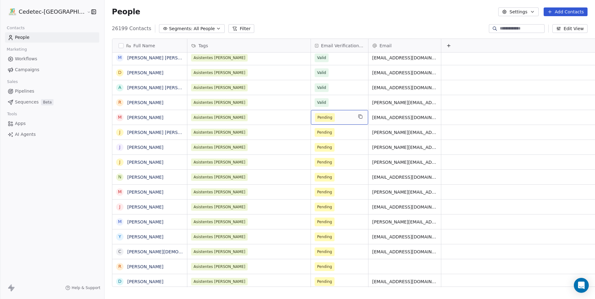
click at [323, 119] on span "Pending" at bounding box center [334, 117] width 38 height 9
click at [325, 117] on span "Pending" at bounding box center [334, 117] width 38 height 9
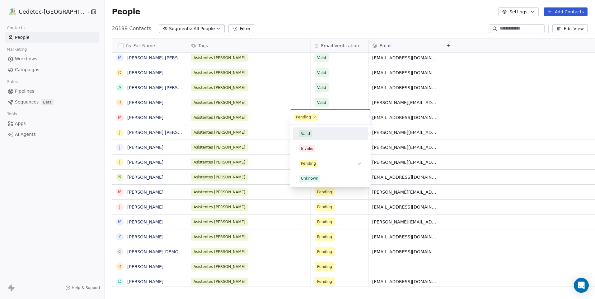
click at [328, 133] on div "Valid" at bounding box center [330, 133] width 63 height 7
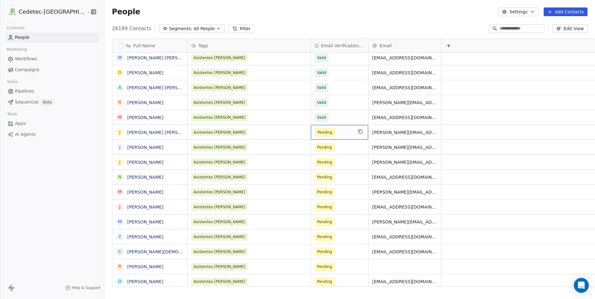
click at [319, 133] on span "Pending" at bounding box center [334, 132] width 38 height 9
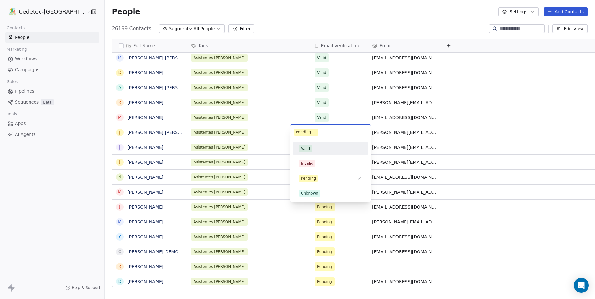
click at [326, 152] on div "Valid" at bounding box center [330, 149] width 70 height 10
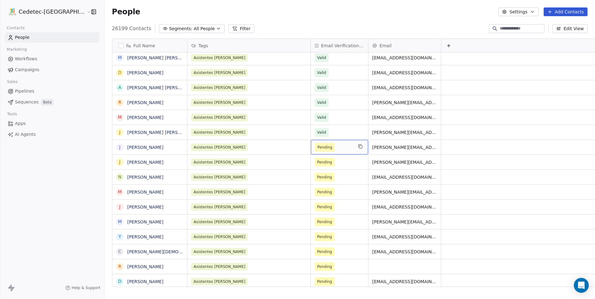
click at [321, 146] on span "Pending" at bounding box center [334, 147] width 38 height 9
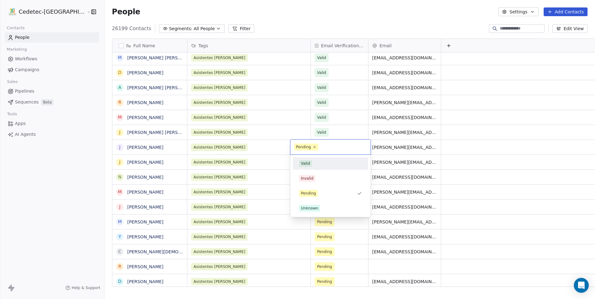
click at [327, 165] on div "Valid" at bounding box center [330, 163] width 63 height 7
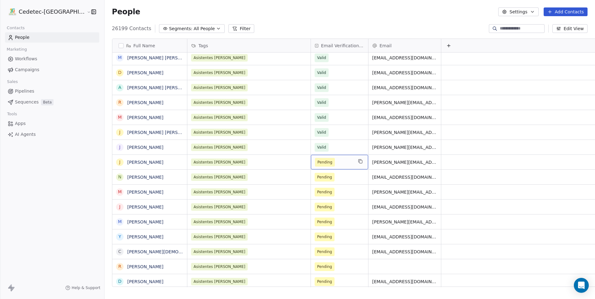
click at [316, 164] on span "Pending" at bounding box center [334, 162] width 38 height 9
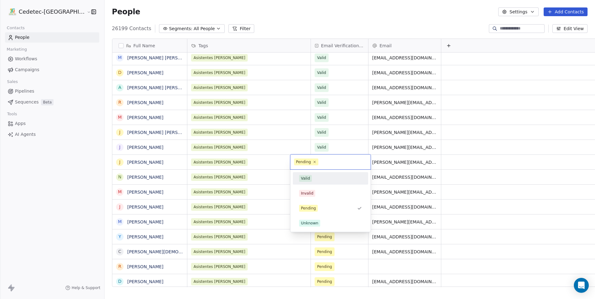
click at [320, 179] on div "Valid" at bounding box center [330, 178] width 63 height 7
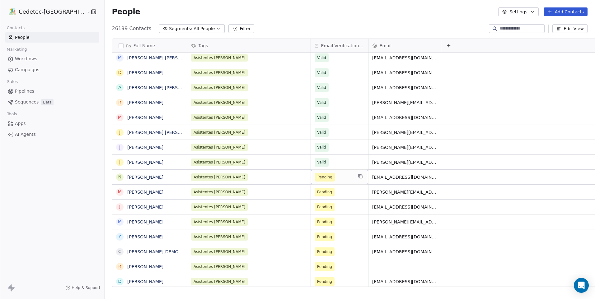
click at [315, 173] on span "Pending" at bounding box center [334, 177] width 38 height 9
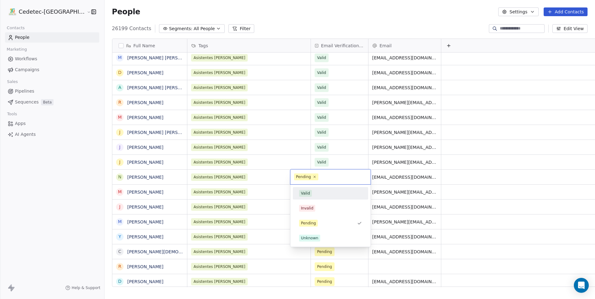
click at [320, 191] on div "Valid" at bounding box center [330, 193] width 63 height 7
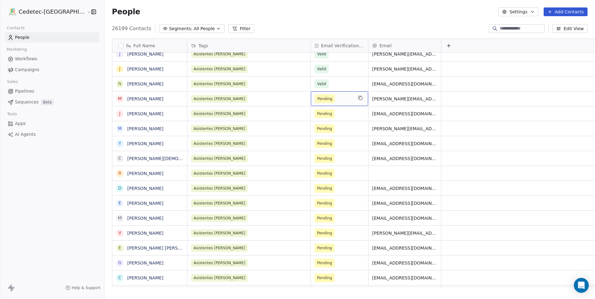
scroll to position [1769, 0]
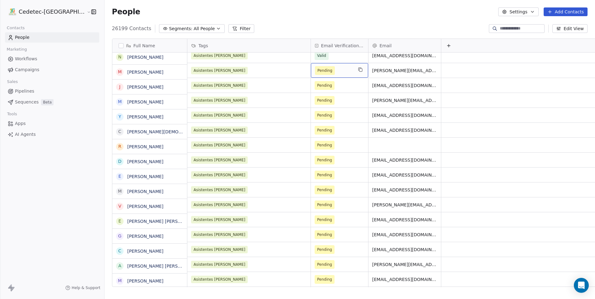
click at [316, 101] on div "Asistentes seminario serena Valid poolett.grado.cortes@gmail.com Asistentes sem…" at bounding box center [397, 170] width 421 height 235
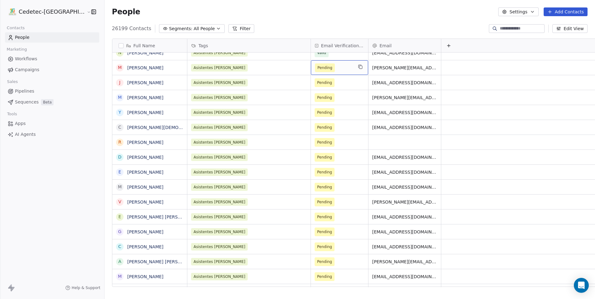
click at [322, 69] on span "Pending" at bounding box center [334, 67] width 38 height 9
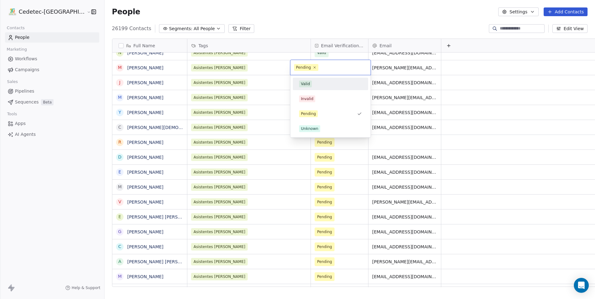
click at [326, 86] on div "Valid" at bounding box center [330, 84] width 63 height 7
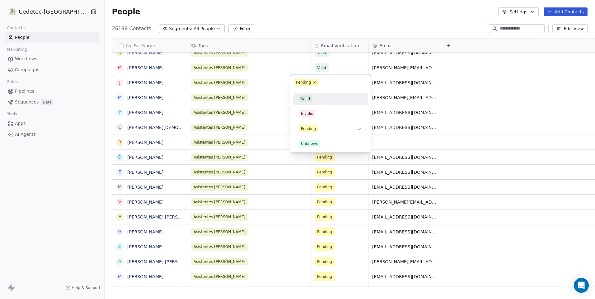
click at [323, 99] on div "Valid" at bounding box center [330, 98] width 63 height 7
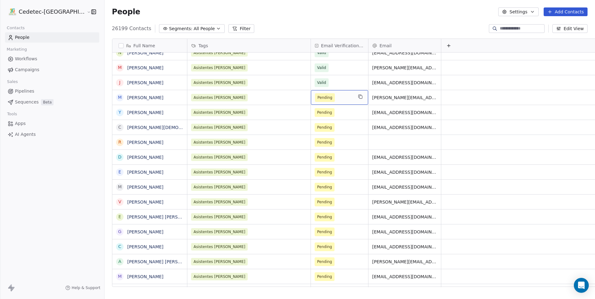
click at [323, 99] on span "Pending" at bounding box center [334, 97] width 38 height 9
click at [327, 96] on span "Pending" at bounding box center [334, 97] width 38 height 9
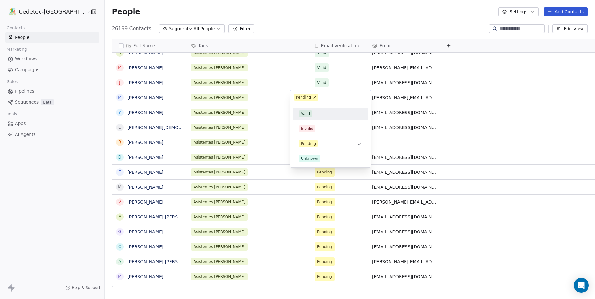
click at [326, 111] on div "Valid" at bounding box center [330, 113] width 63 height 7
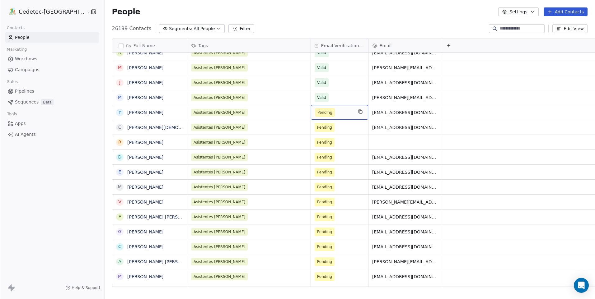
click at [321, 111] on span "Pending" at bounding box center [334, 112] width 38 height 9
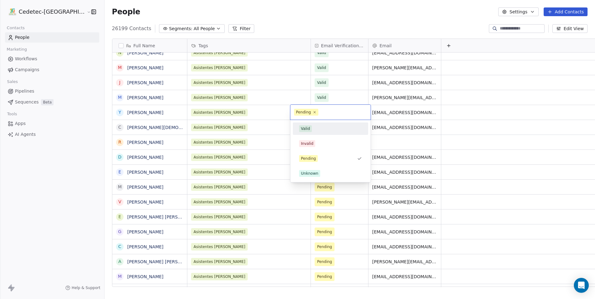
click at [320, 125] on div "Valid" at bounding box center [330, 129] width 70 height 10
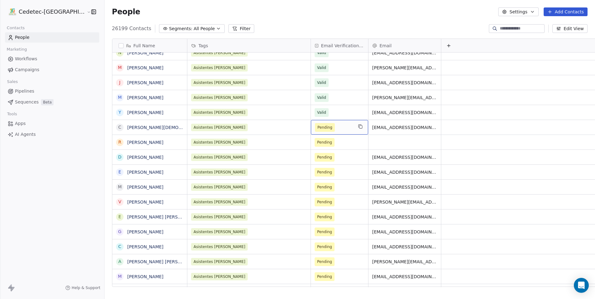
click at [320, 128] on span "Pending" at bounding box center [334, 127] width 38 height 9
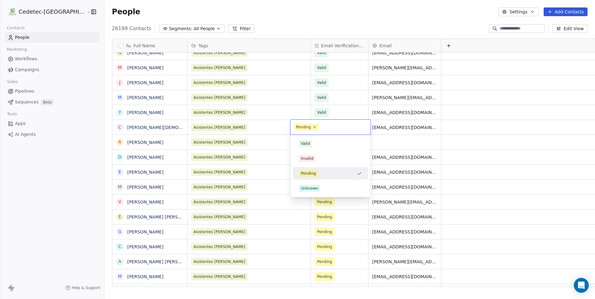
click at [321, 139] on div "Valid" at bounding box center [330, 144] width 70 height 10
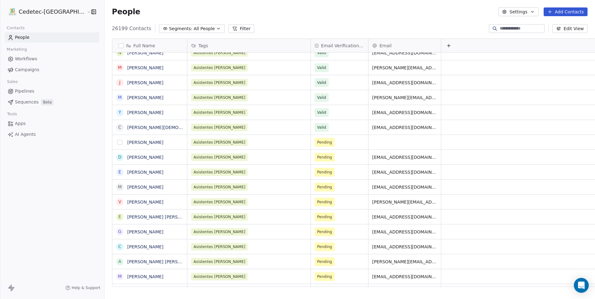
click at [117, 142] on button "grid" at bounding box center [119, 142] width 5 height 5
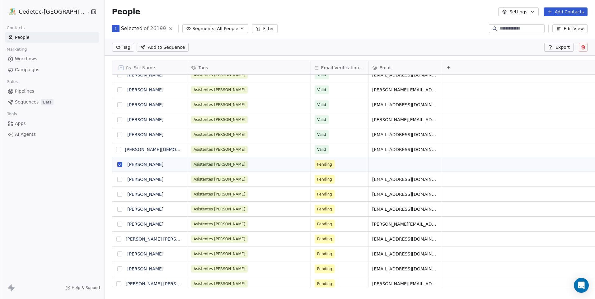
click at [581, 49] on icon at bounding box center [582, 47] width 5 height 5
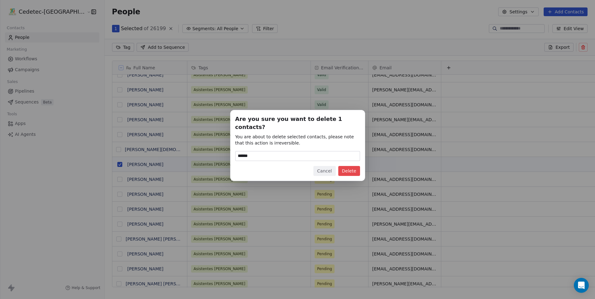
click at [353, 167] on button "Delete" at bounding box center [349, 171] width 22 height 10
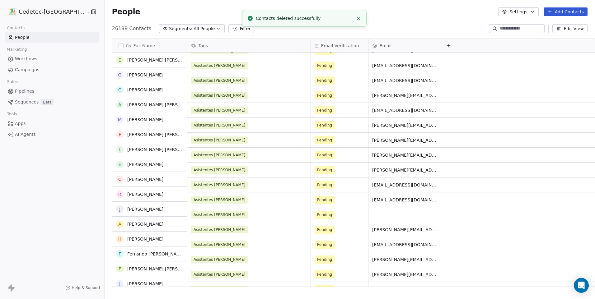
scroll to position [1956, 0]
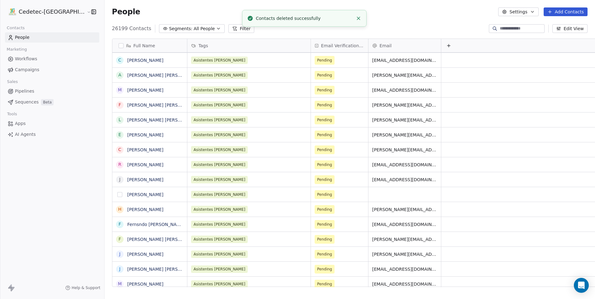
click at [117, 195] on button "grid" at bounding box center [119, 194] width 5 height 5
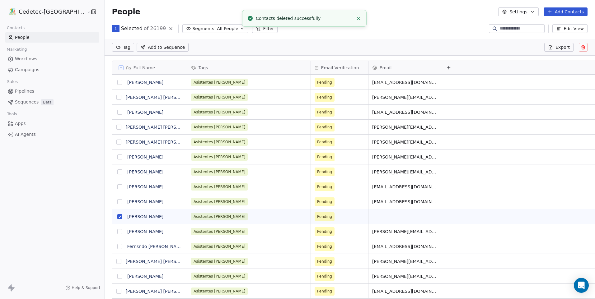
scroll to position [237, 506]
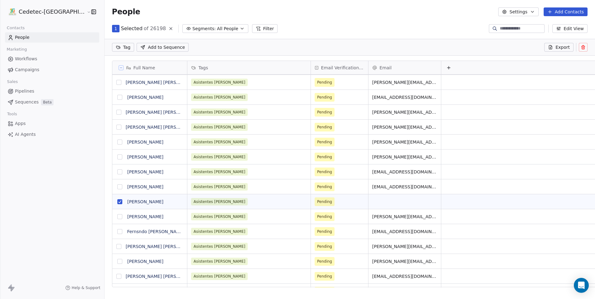
click at [584, 49] on icon at bounding box center [582, 47] width 3 height 3
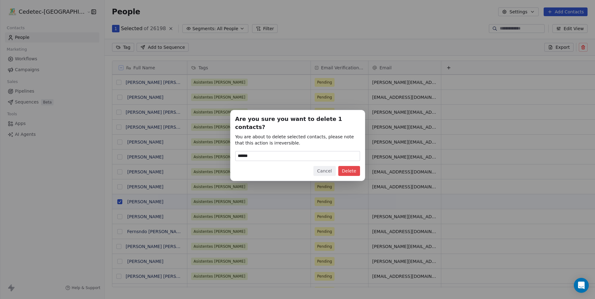
click at [344, 167] on button "Delete" at bounding box center [349, 171] width 22 height 10
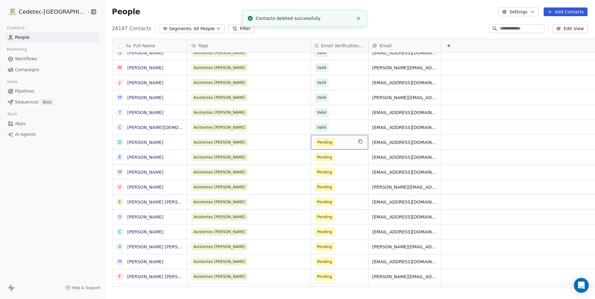
click at [320, 144] on span "Pending" at bounding box center [334, 142] width 38 height 9
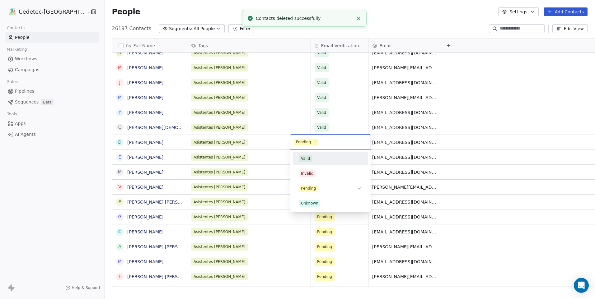
click at [318, 159] on div "Valid" at bounding box center [330, 158] width 63 height 7
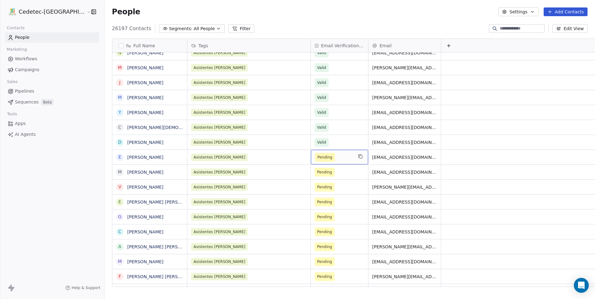
click at [318, 159] on span "Pending" at bounding box center [334, 157] width 38 height 9
click at [316, 156] on span "Pending" at bounding box center [334, 157] width 38 height 9
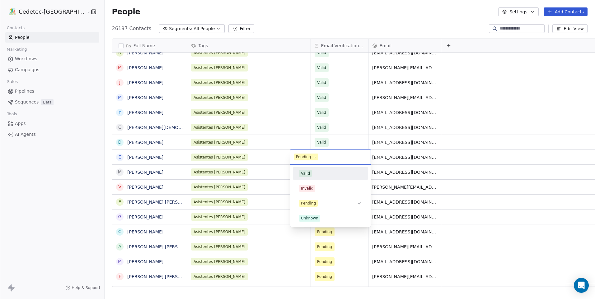
click at [308, 175] on div "Valid" at bounding box center [305, 174] width 9 height 6
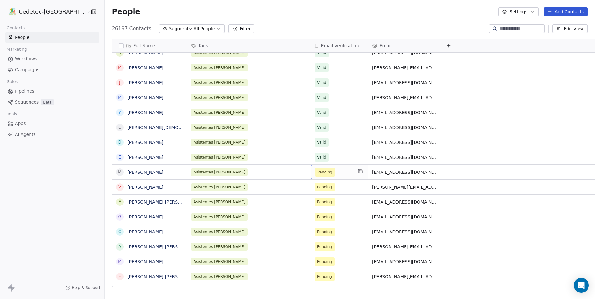
click at [315, 172] on span "Pending" at bounding box center [334, 172] width 38 height 9
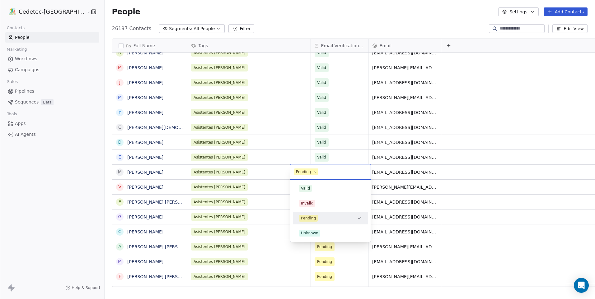
click at [309, 189] on div "Valid" at bounding box center [305, 189] width 9 height 6
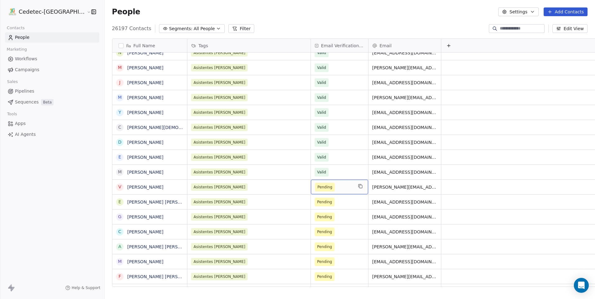
click at [319, 191] on span "Pending" at bounding box center [334, 187] width 38 height 9
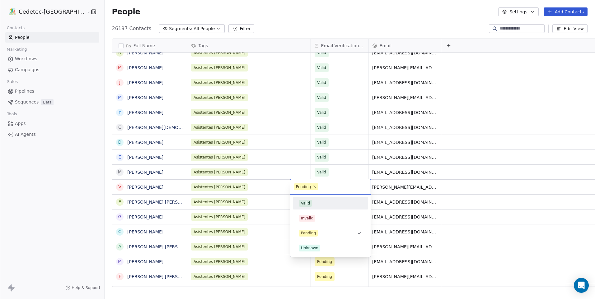
click at [316, 202] on div "Valid" at bounding box center [330, 203] width 63 height 7
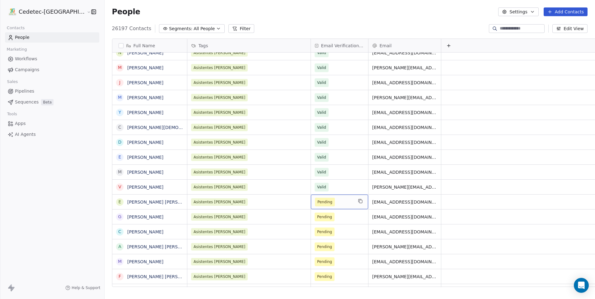
click at [316, 202] on span "Pending" at bounding box center [334, 202] width 38 height 9
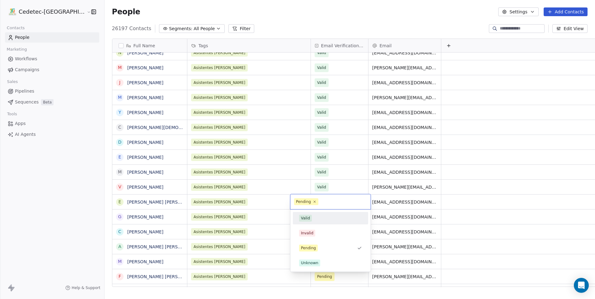
click at [314, 220] on div "Valid" at bounding box center [330, 218] width 63 height 7
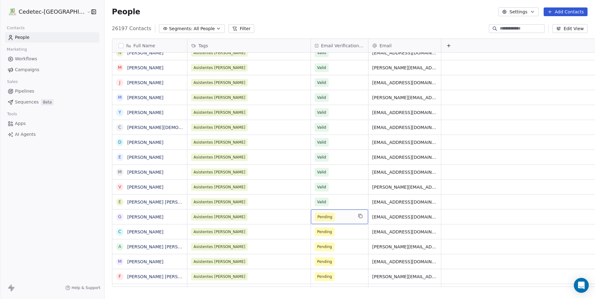
click at [315, 218] on span "Pending" at bounding box center [334, 217] width 38 height 9
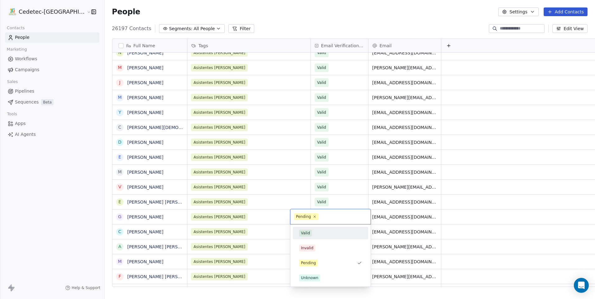
click at [311, 228] on div "Valid" at bounding box center [330, 233] width 75 height 12
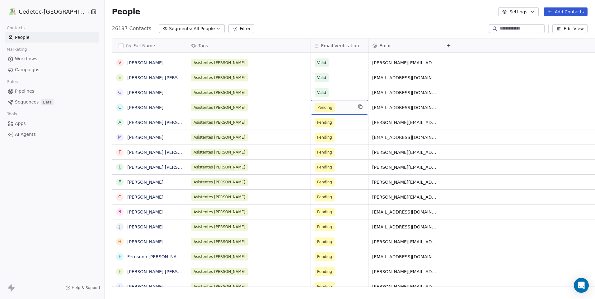
click at [320, 111] on span "Pending" at bounding box center [334, 107] width 38 height 9
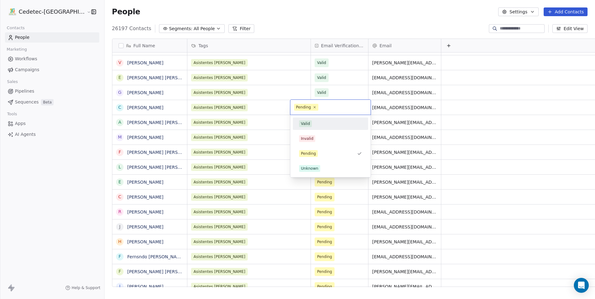
click at [321, 124] on div "Valid" at bounding box center [330, 123] width 63 height 7
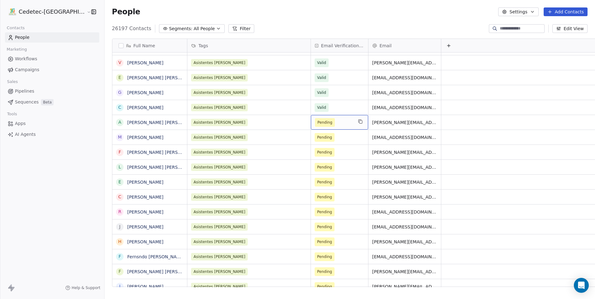
click at [320, 124] on span "Pending" at bounding box center [334, 122] width 38 height 9
click at [315, 124] on span "Pending" at bounding box center [334, 122] width 38 height 9
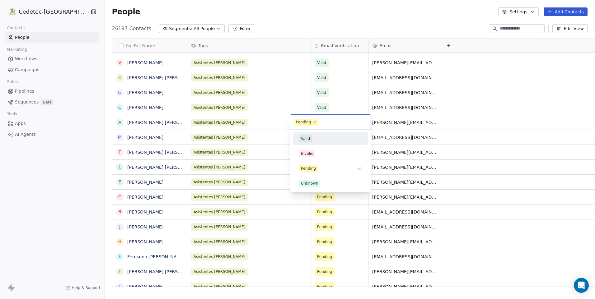
click at [312, 141] on div "Valid" at bounding box center [330, 138] width 63 height 7
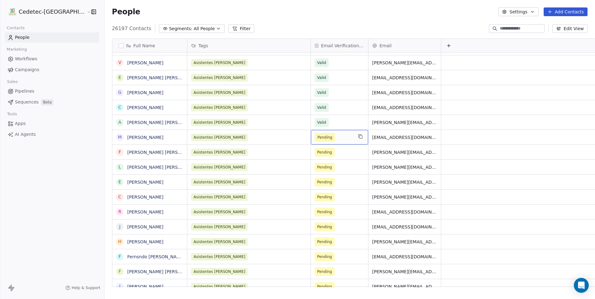
click at [316, 139] on span "Pending" at bounding box center [334, 137] width 38 height 9
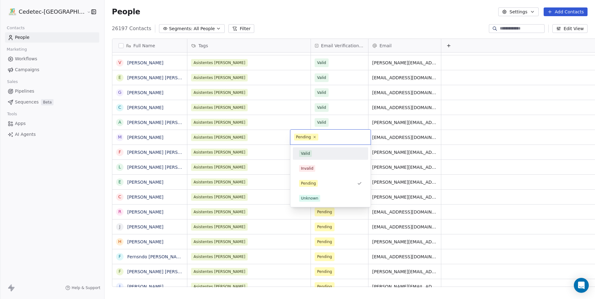
click at [313, 150] on div "Valid" at bounding box center [330, 154] width 70 height 10
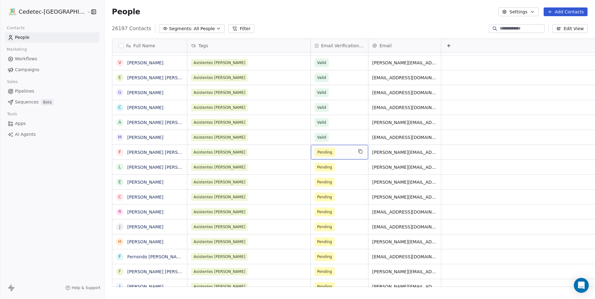
click at [318, 152] on span "Pending" at bounding box center [334, 152] width 38 height 9
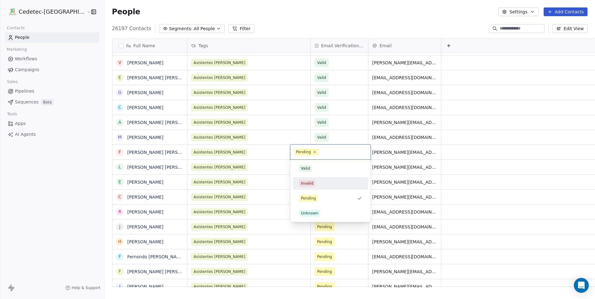
click at [313, 171] on div "Valid" at bounding box center [330, 168] width 63 height 7
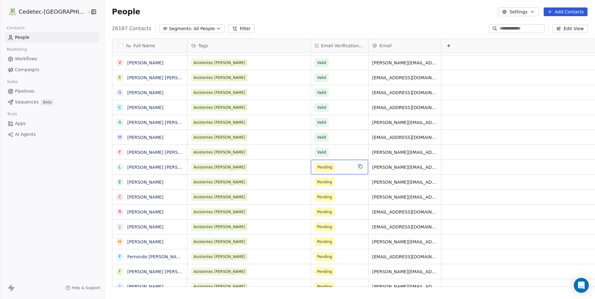
click at [320, 169] on span "Pending" at bounding box center [334, 167] width 38 height 9
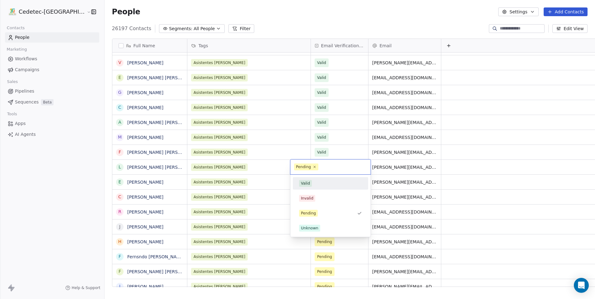
click at [318, 187] on div "Valid" at bounding box center [330, 184] width 70 height 10
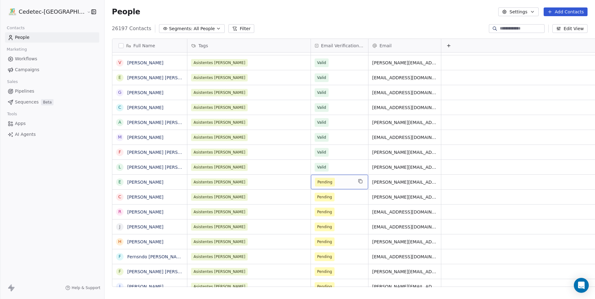
click at [321, 181] on span "Pending" at bounding box center [334, 182] width 38 height 9
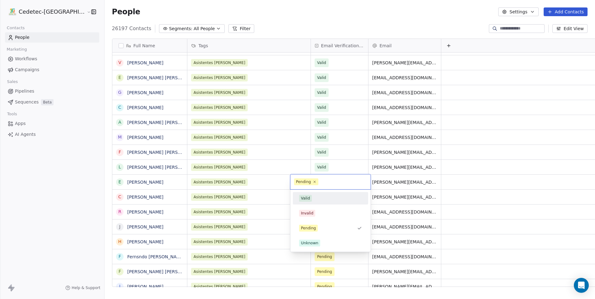
click at [321, 198] on div "Valid" at bounding box center [330, 198] width 63 height 7
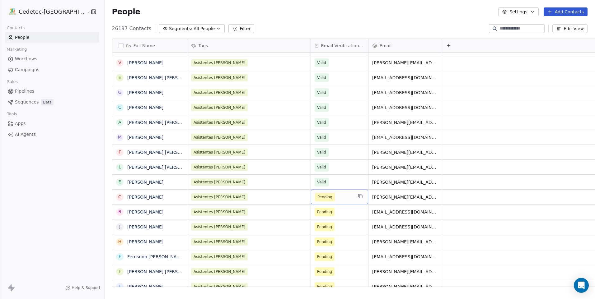
click at [320, 198] on span "Pending" at bounding box center [334, 197] width 38 height 9
click at [317, 197] on span "Pending" at bounding box center [334, 197] width 38 height 9
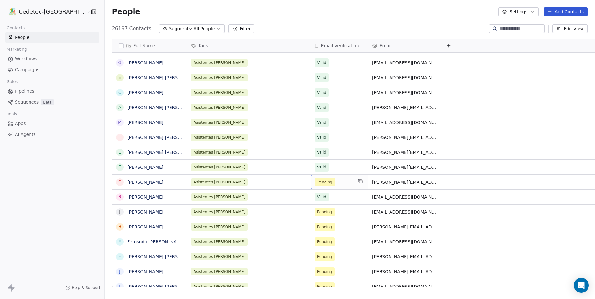
click at [315, 184] on span "Pending" at bounding box center [334, 182] width 38 height 9
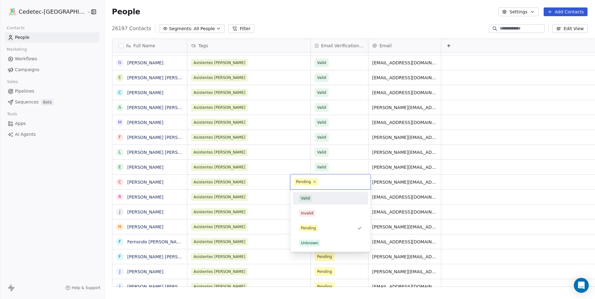
click at [307, 202] on div "Valid" at bounding box center [330, 198] width 70 height 10
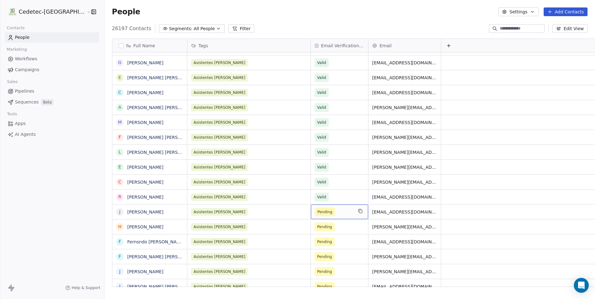
click at [317, 211] on span "Pending" at bounding box center [334, 212] width 38 height 9
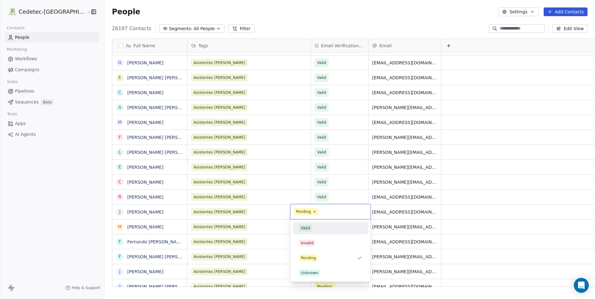
click at [311, 229] on span "Valid" at bounding box center [305, 228] width 13 height 7
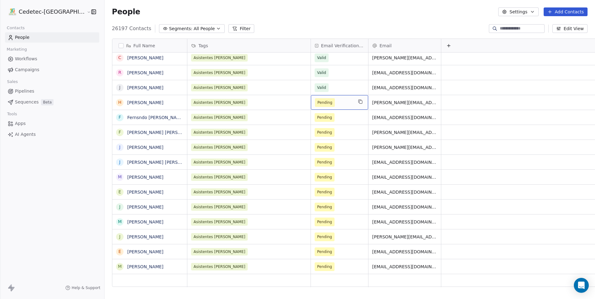
click at [320, 102] on span "Pending" at bounding box center [334, 102] width 38 height 9
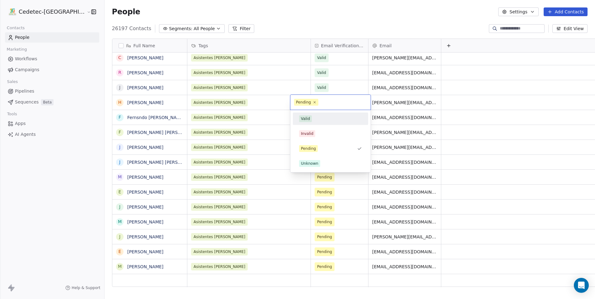
click at [314, 117] on div "Valid" at bounding box center [330, 118] width 63 height 7
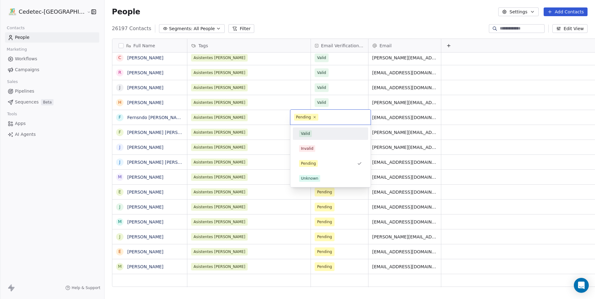
click at [314, 133] on div "Valid" at bounding box center [330, 133] width 63 height 7
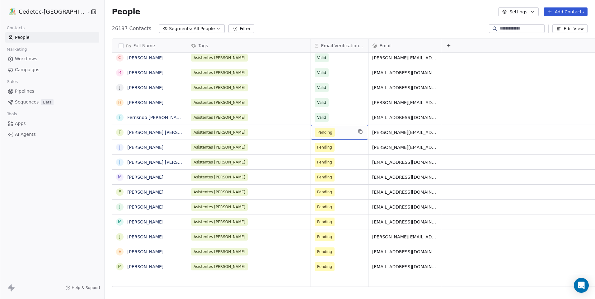
click at [315, 134] on span "Pending" at bounding box center [334, 132] width 38 height 9
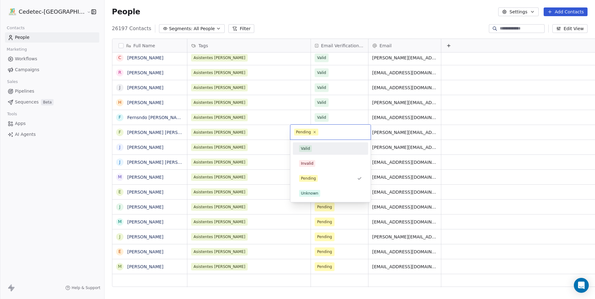
click at [313, 150] on div "Valid" at bounding box center [330, 148] width 63 height 7
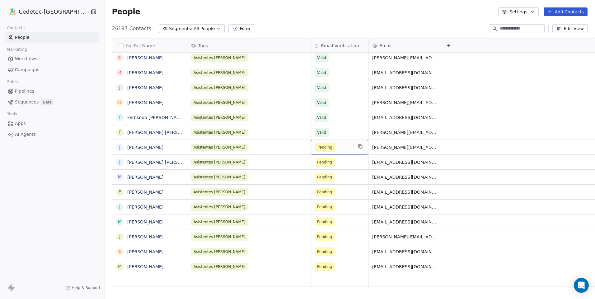
click at [315, 150] on span "Pending" at bounding box center [325, 147] width 20 height 9
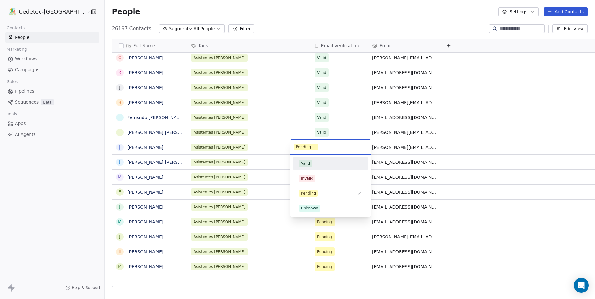
click at [314, 162] on div "Valid" at bounding box center [330, 163] width 63 height 7
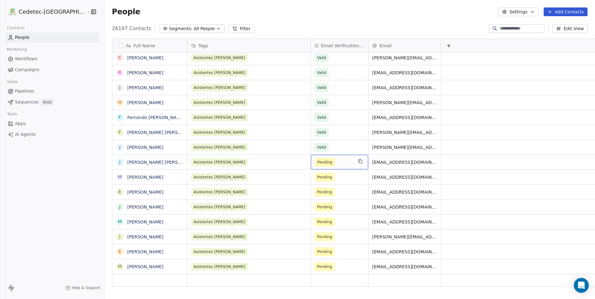
click at [315, 165] on span "Pending" at bounding box center [334, 162] width 38 height 9
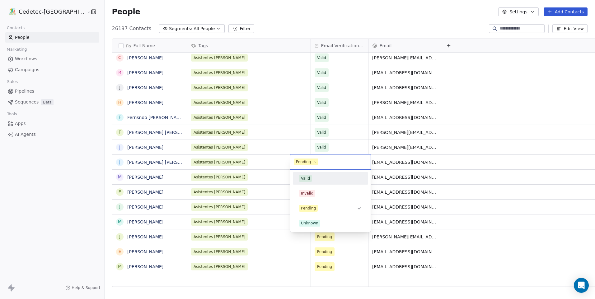
click at [314, 177] on div "Valid" at bounding box center [330, 178] width 63 height 7
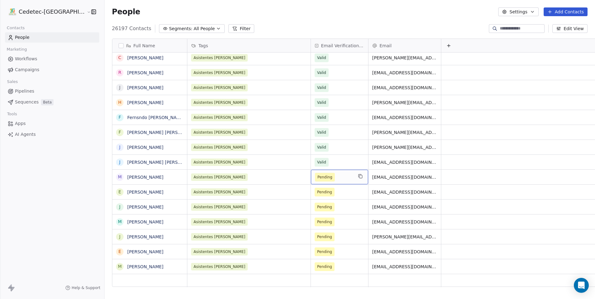
click at [315, 181] on span "Pending" at bounding box center [334, 177] width 38 height 9
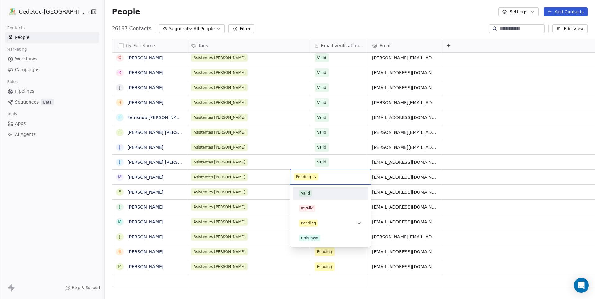
click at [318, 196] on div "Valid" at bounding box center [330, 193] width 63 height 7
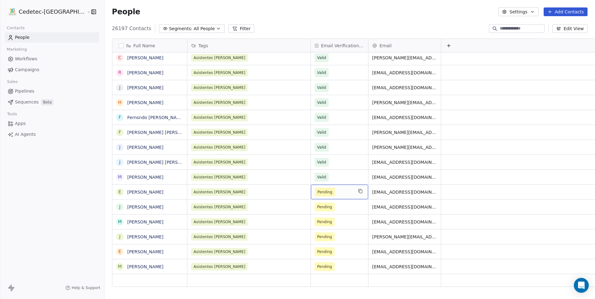
click at [318, 196] on span "Pending" at bounding box center [334, 192] width 38 height 9
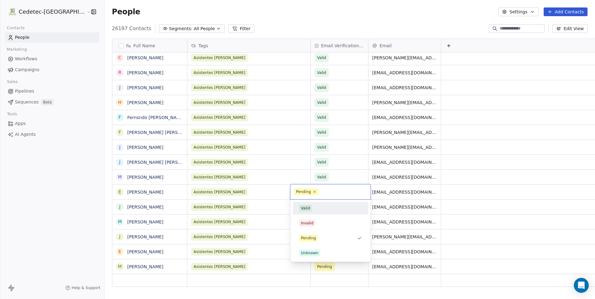
click at [319, 206] on div "Valid" at bounding box center [330, 208] width 63 height 7
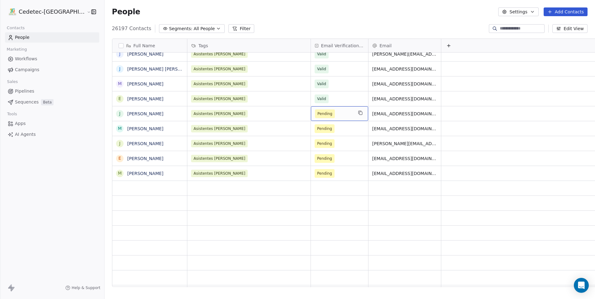
click at [316, 115] on span "Pending" at bounding box center [334, 113] width 38 height 9
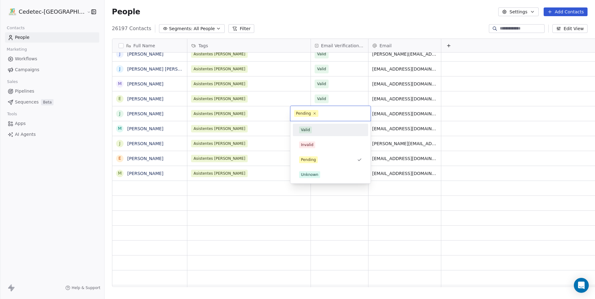
click at [316, 127] on div "Valid" at bounding box center [330, 130] width 63 height 7
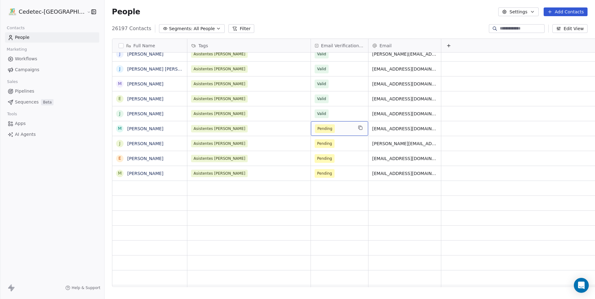
click at [318, 128] on span "Pending" at bounding box center [334, 128] width 38 height 9
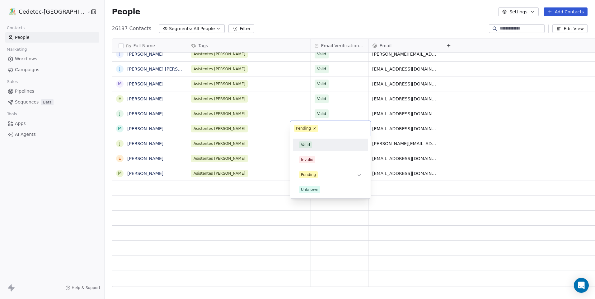
click at [318, 145] on div "Valid" at bounding box center [330, 145] width 63 height 7
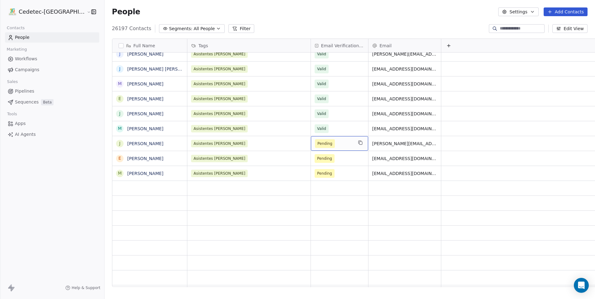
click at [317, 145] on span "Pending" at bounding box center [334, 143] width 38 height 9
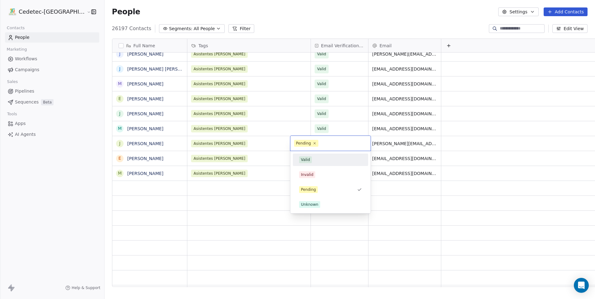
click at [318, 158] on div "Valid" at bounding box center [330, 159] width 63 height 7
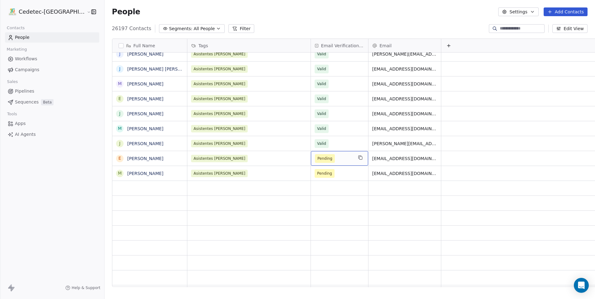
click at [316, 159] on span "Pending" at bounding box center [334, 158] width 38 height 9
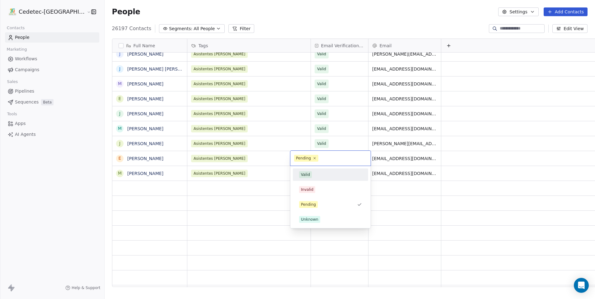
click at [312, 178] on div "Valid" at bounding box center [330, 175] width 70 height 10
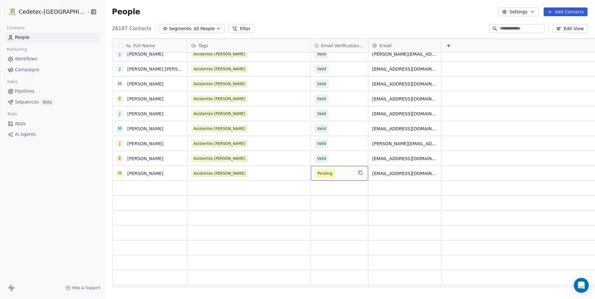
click at [317, 174] on span "Pending" at bounding box center [334, 173] width 38 height 9
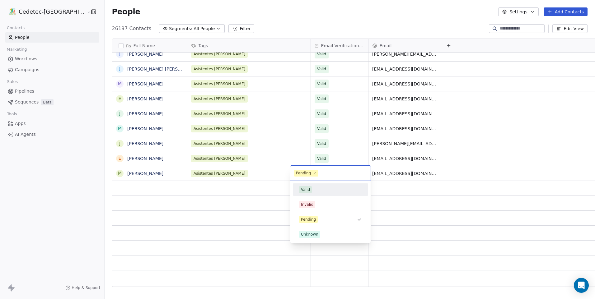
click at [314, 186] on div "Valid" at bounding box center [330, 190] width 70 height 10
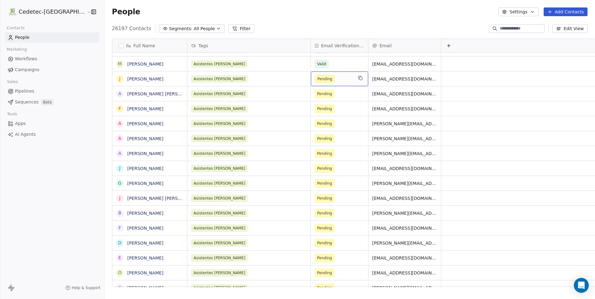
click at [317, 80] on span "Pending" at bounding box center [334, 79] width 38 height 9
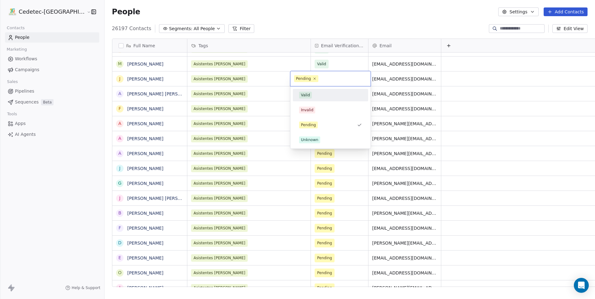
click at [315, 96] on div "Valid" at bounding box center [330, 95] width 63 height 7
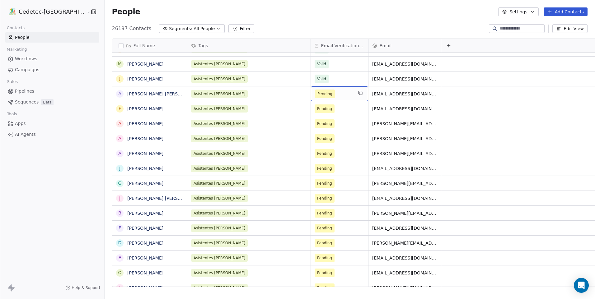
click at [315, 96] on span "Pending" at bounding box center [334, 94] width 38 height 9
click at [315, 95] on span "Pending" at bounding box center [334, 94] width 38 height 9
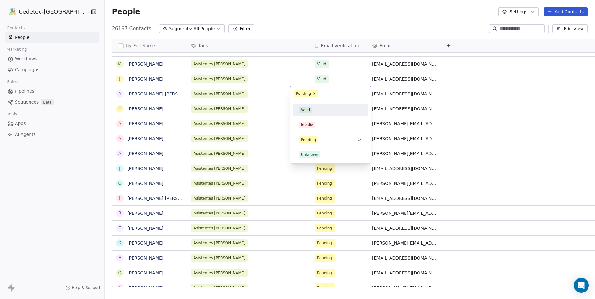
click at [311, 114] on div "Valid" at bounding box center [330, 110] width 70 height 10
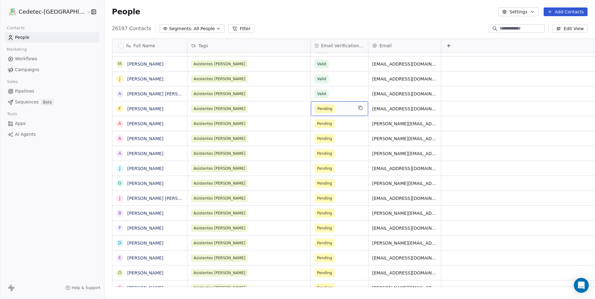
click at [319, 109] on span "Pending" at bounding box center [334, 108] width 38 height 9
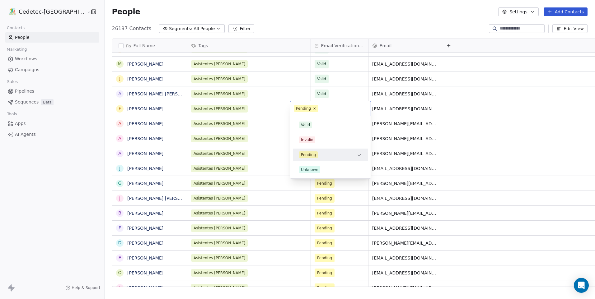
click at [313, 123] on div "Valid" at bounding box center [330, 125] width 63 height 7
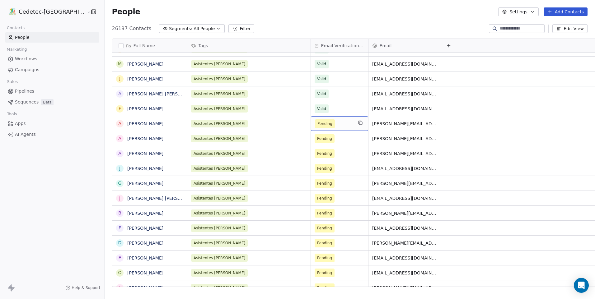
click at [315, 125] on span "Pending" at bounding box center [334, 123] width 38 height 9
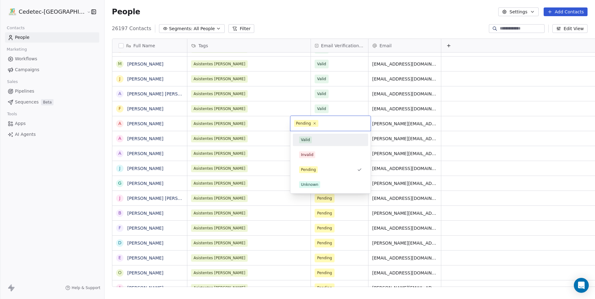
click at [309, 137] on span "Valid" at bounding box center [305, 140] width 13 height 7
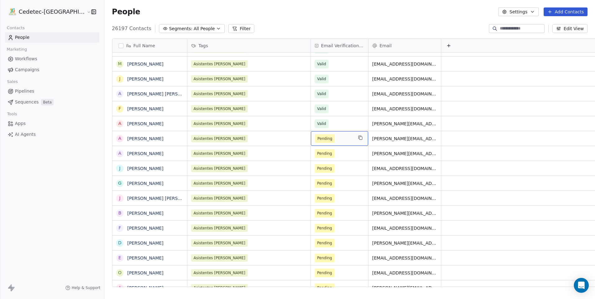
click at [315, 140] on span "Pending" at bounding box center [334, 138] width 38 height 9
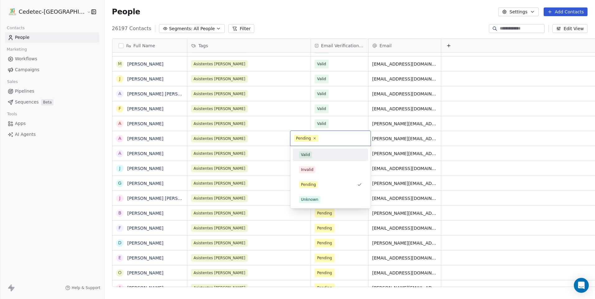
click at [309, 153] on div "Valid" at bounding box center [305, 155] width 9 height 6
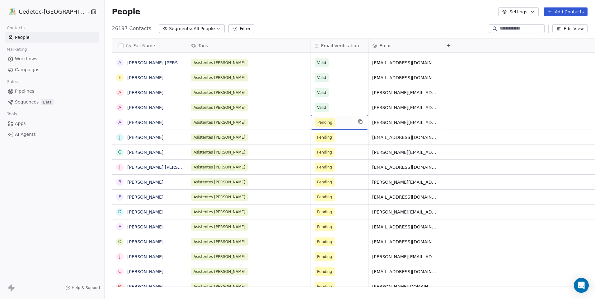
click at [316, 125] on span "Pending" at bounding box center [334, 122] width 38 height 9
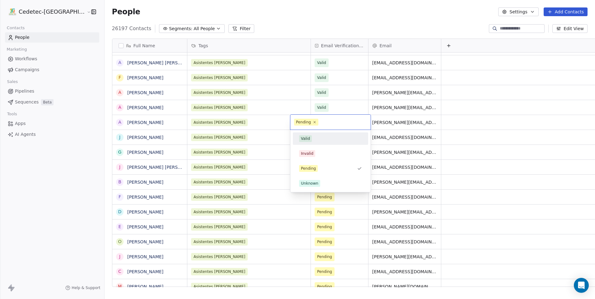
click at [311, 138] on span "Valid" at bounding box center [305, 138] width 13 height 7
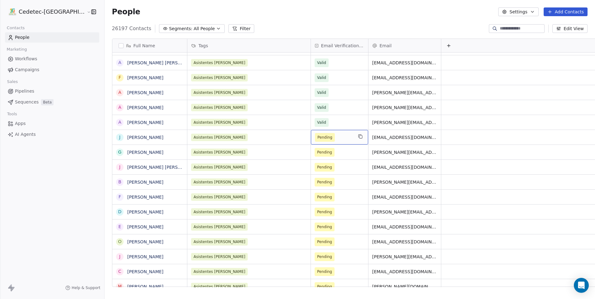
click at [319, 136] on span "Pending" at bounding box center [334, 137] width 38 height 9
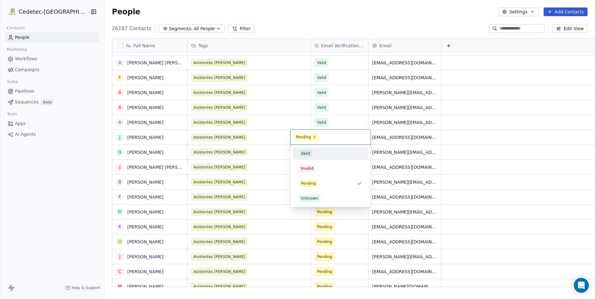
click at [313, 151] on div "Valid" at bounding box center [330, 153] width 63 height 7
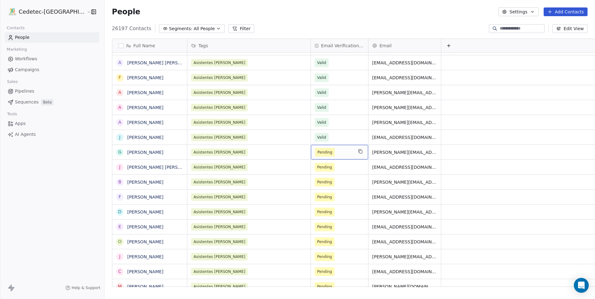
click at [315, 150] on span "Pending" at bounding box center [334, 152] width 38 height 9
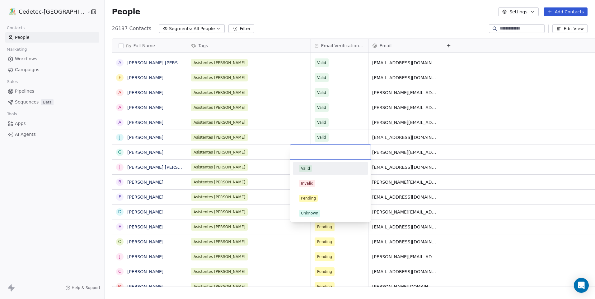
click at [307, 167] on div "Valid" at bounding box center [305, 169] width 9 height 6
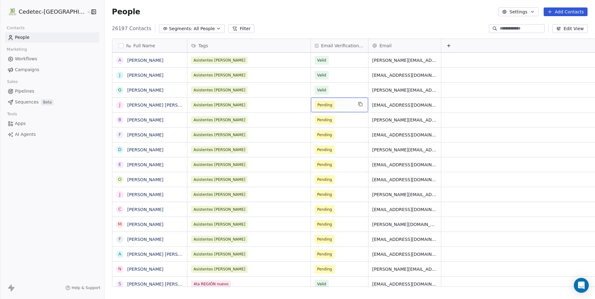
click at [321, 109] on span "Pending" at bounding box center [334, 105] width 38 height 9
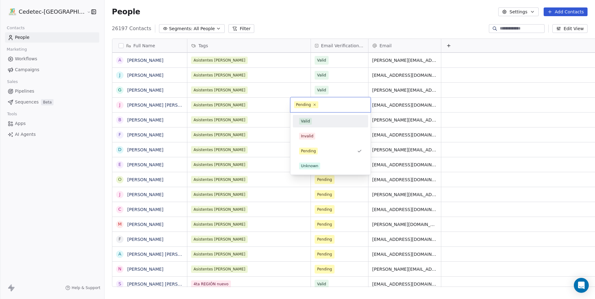
click at [318, 121] on div "Valid" at bounding box center [330, 121] width 63 height 7
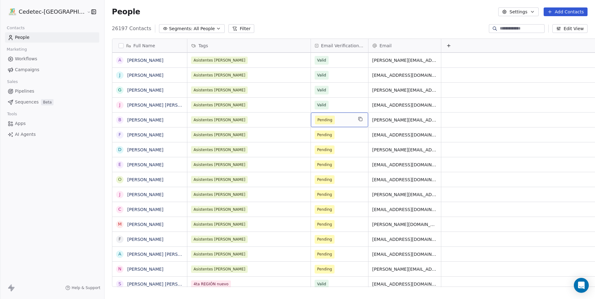
click at [318, 124] on span "Pending" at bounding box center [334, 120] width 38 height 9
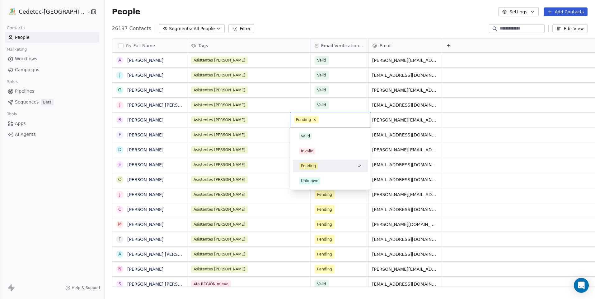
click at [316, 133] on div "Valid" at bounding box center [330, 136] width 63 height 7
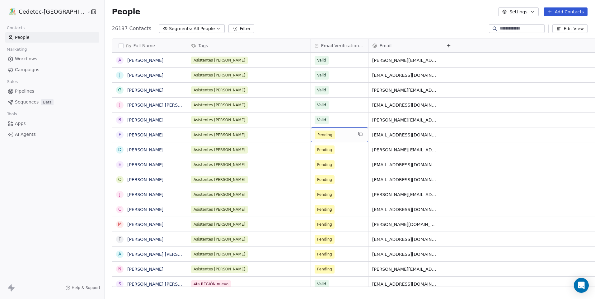
click at [315, 133] on span "Pending" at bounding box center [334, 135] width 38 height 9
click at [315, 134] on span "Pending" at bounding box center [334, 135] width 38 height 9
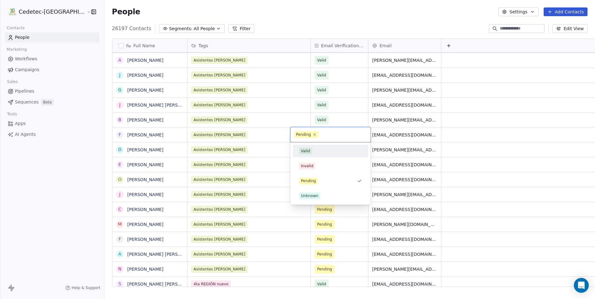
click at [309, 149] on div "Valid" at bounding box center [305, 151] width 9 height 6
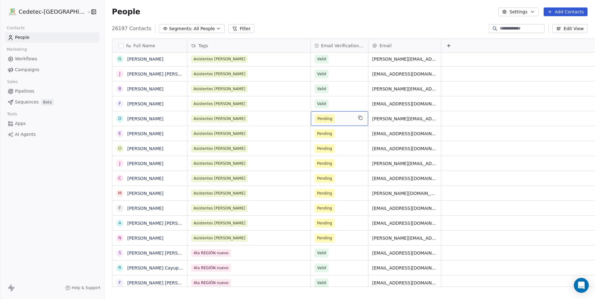
click at [317, 120] on span "Pending" at bounding box center [324, 119] width 15 height 6
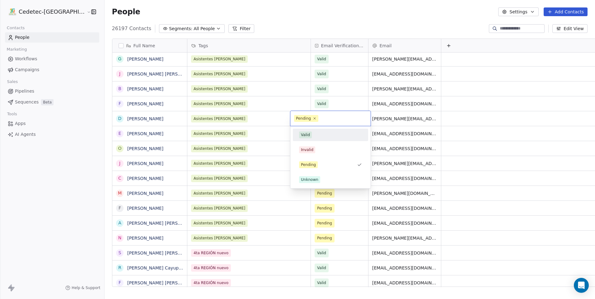
click at [311, 131] on div "Valid" at bounding box center [330, 135] width 70 height 10
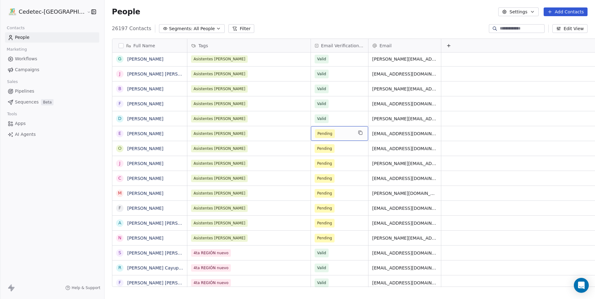
click at [315, 134] on span "Pending" at bounding box center [325, 133] width 20 height 9
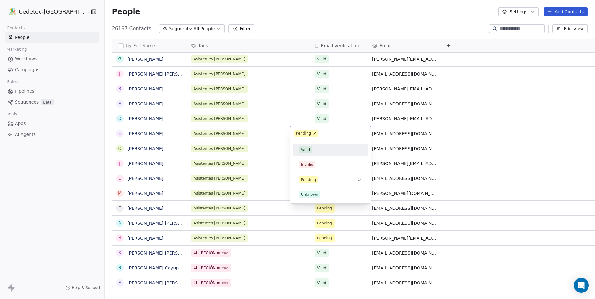
click at [310, 145] on div "Valid" at bounding box center [330, 150] width 70 height 10
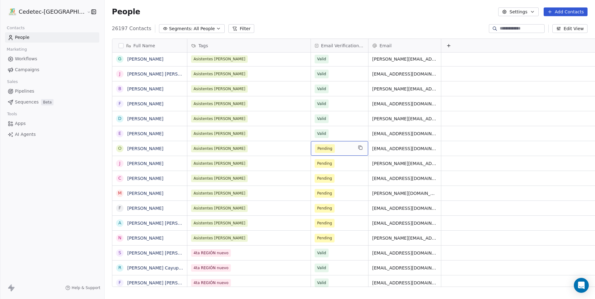
click at [317, 150] on span "Pending" at bounding box center [324, 149] width 15 height 6
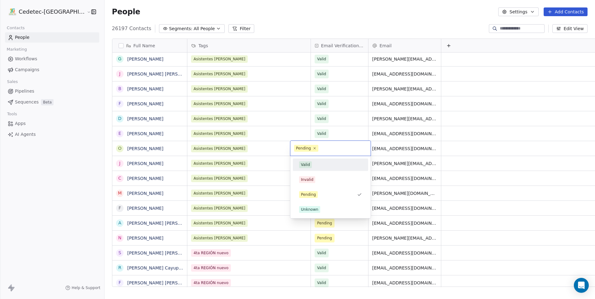
click at [309, 162] on span "Valid" at bounding box center [305, 164] width 13 height 7
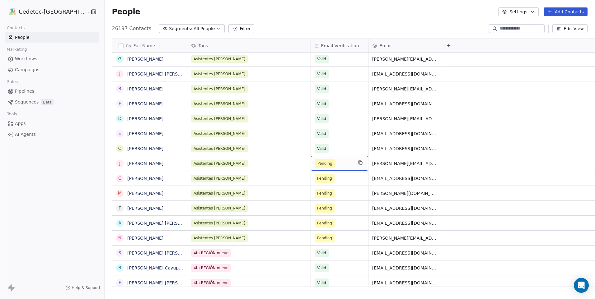
click at [315, 167] on span "Pending" at bounding box center [325, 163] width 20 height 9
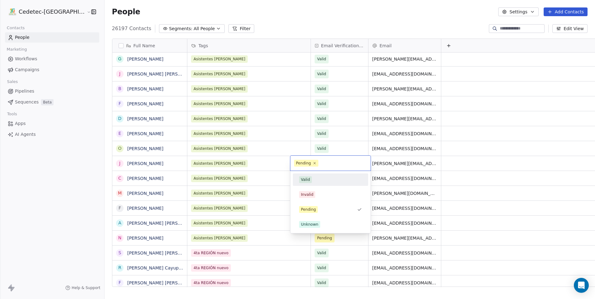
click at [309, 180] on div "Valid" at bounding box center [305, 180] width 9 height 6
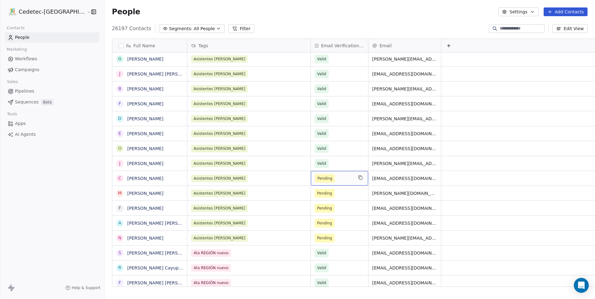
click at [311, 183] on div "Pending" at bounding box center [339, 178] width 57 height 15
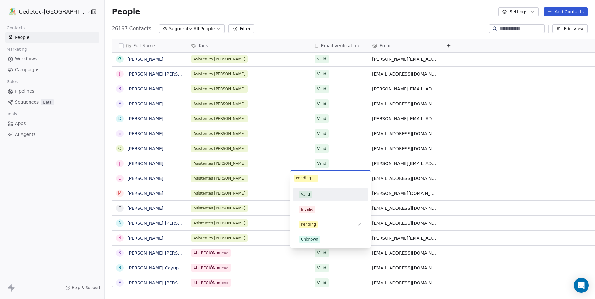
click at [311, 193] on div "Valid" at bounding box center [330, 194] width 63 height 7
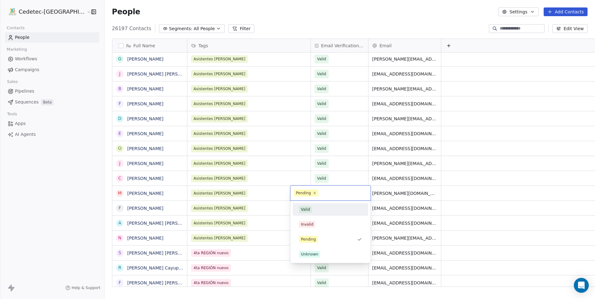
click at [314, 207] on div "Valid" at bounding box center [330, 209] width 63 height 7
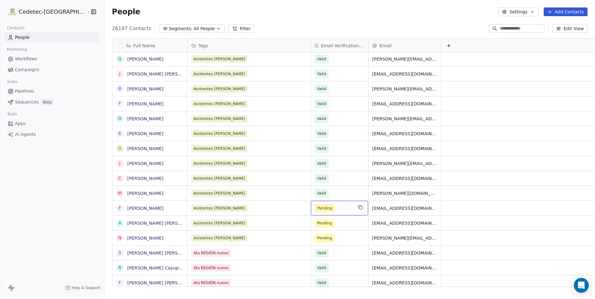
click at [315, 211] on span "Pending" at bounding box center [325, 208] width 20 height 9
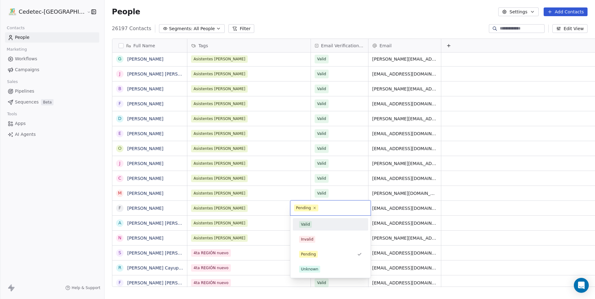
click at [319, 226] on div "Valid" at bounding box center [330, 224] width 63 height 7
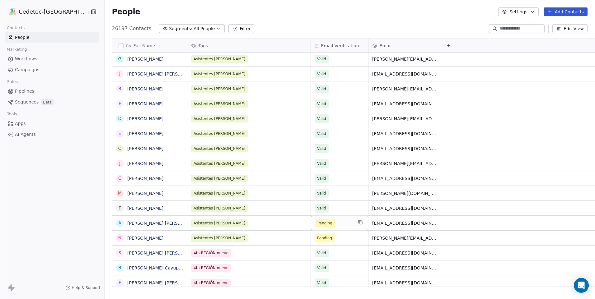
click at [317, 224] on span "Pending" at bounding box center [324, 223] width 15 height 6
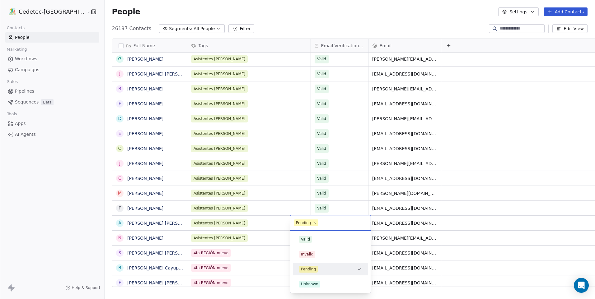
click at [320, 234] on div "Valid" at bounding box center [330, 239] width 75 height 12
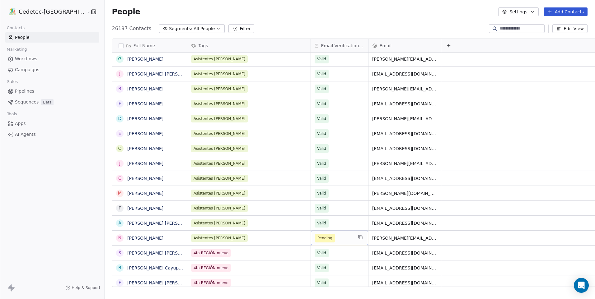
click at [319, 235] on span "Pending" at bounding box center [334, 238] width 38 height 9
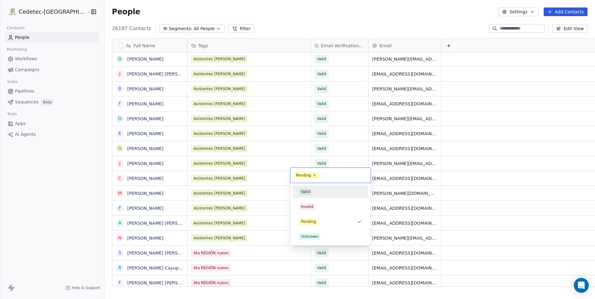
click at [320, 191] on div "Valid" at bounding box center [330, 191] width 63 height 7
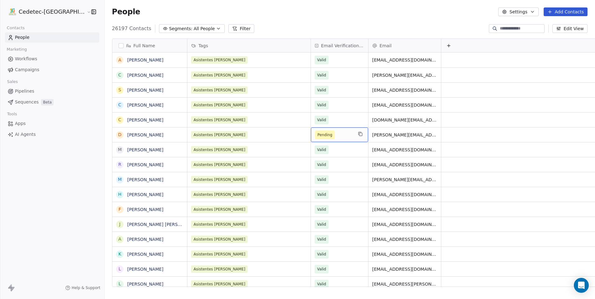
click at [317, 136] on span "Pending" at bounding box center [324, 135] width 15 height 6
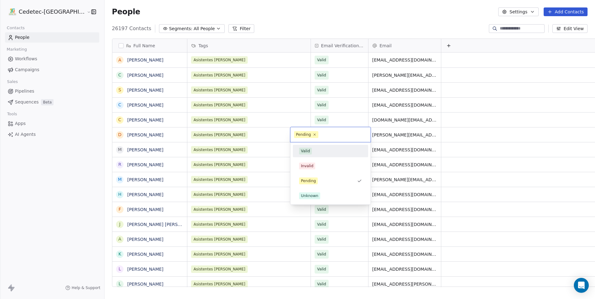
click at [308, 146] on div "Valid" at bounding box center [330, 151] width 75 height 12
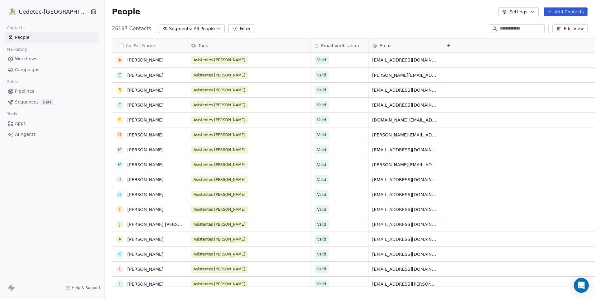
click at [50, 70] on link "Campaigns" at bounding box center [52, 70] width 94 height 10
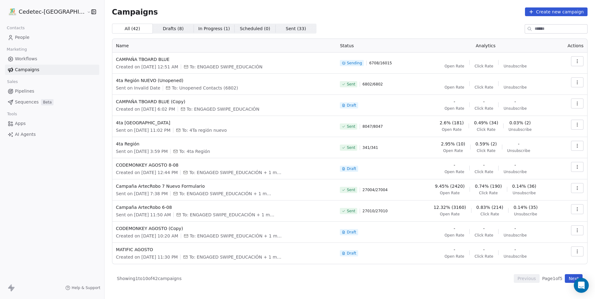
click at [549, 10] on button "Create new campaign" at bounding box center [556, 11] width 63 height 9
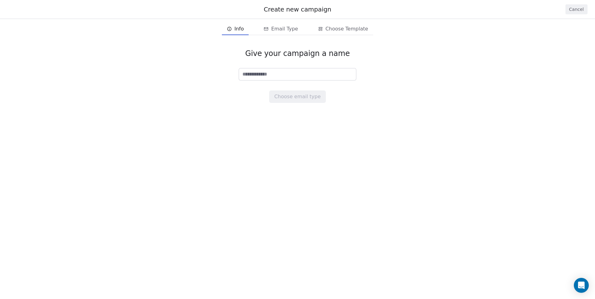
click at [334, 70] on input at bounding box center [297, 74] width 117 height 12
type input "**********"
click at [286, 95] on button "Choose email type" at bounding box center [297, 96] width 56 height 12
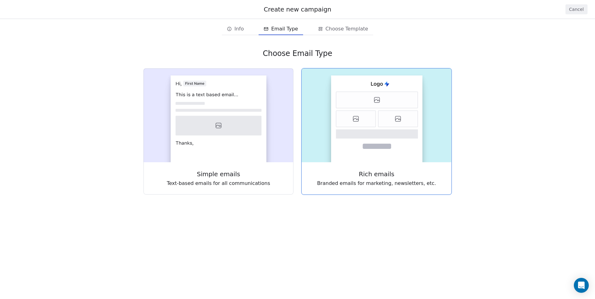
click at [347, 145] on rect at bounding box center [376, 119] width 91 height 87
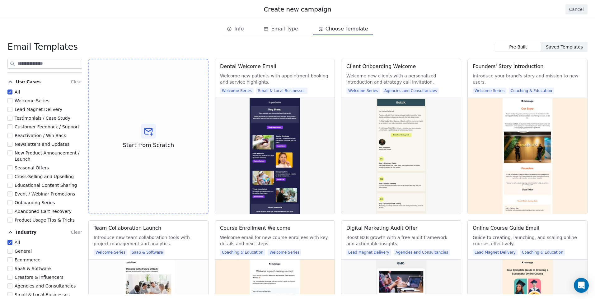
click at [334, 143] on div "Start from Scratch Dental Welcome Email Welcome new patients with appointment b…" at bounding box center [337, 136] width 499 height 155
